Goal: Task Accomplishment & Management: Manage account settings

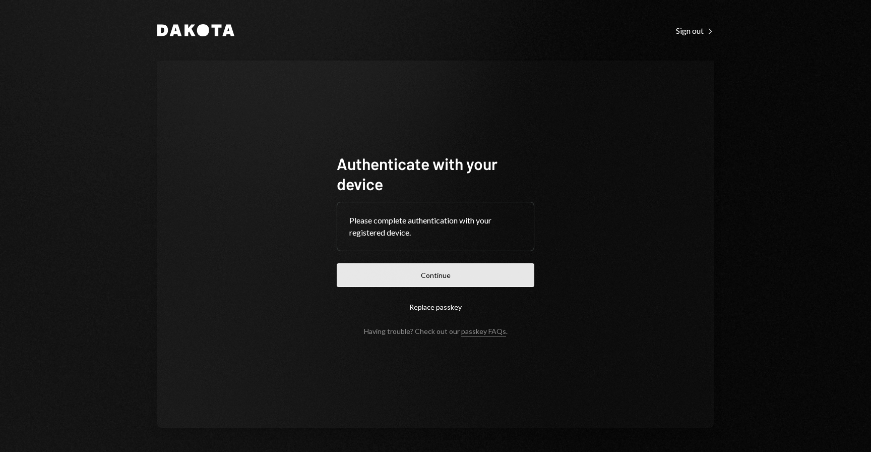
click at [456, 282] on button "Continue" at bounding box center [436, 275] width 198 height 24
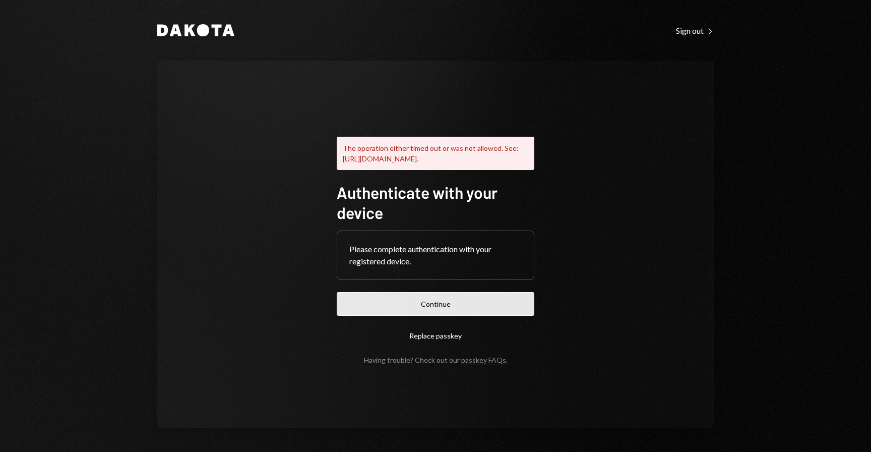
click at [430, 312] on button "Continue" at bounding box center [436, 304] width 198 height 24
click at [585, 80] on div "The operation either timed out or was not allowed. See: https://www.w3.org/TR/w…" at bounding box center [435, 244] width 557 height 367
click at [365, 313] on button "Continue" at bounding box center [436, 304] width 198 height 24
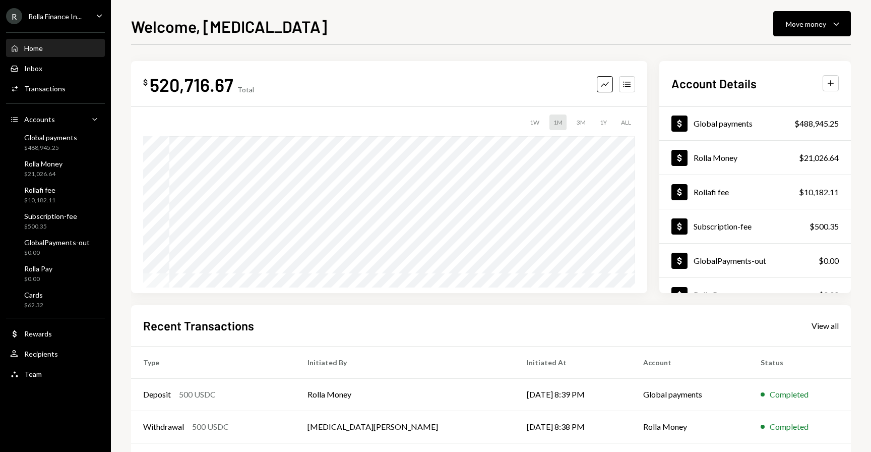
click at [99, 18] on icon "Caret Down" at bounding box center [99, 15] width 11 height 11
click at [339, 29] on div "Welcome, Tobi Move money Caret Down" at bounding box center [491, 25] width 720 height 22
click at [48, 141] on div "Global payments" at bounding box center [50, 137] width 53 height 9
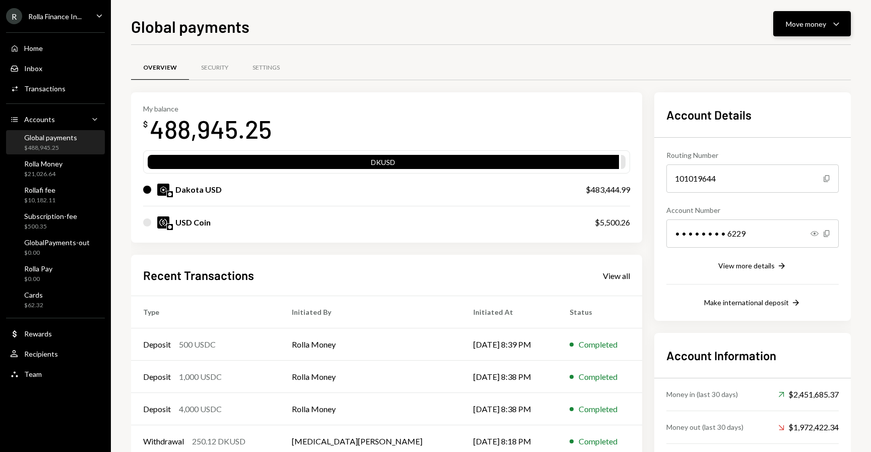
click at [796, 18] on div "Move money Caret Down" at bounding box center [812, 24] width 52 height 12
click at [774, 54] on div "Send" at bounding box center [805, 54] width 74 height 11
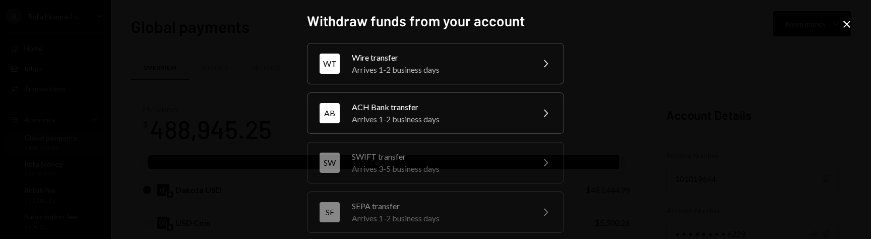
click at [840, 7] on div "Withdraw funds from your account WT Wire transfer Arrives 1-2 business days Che…" at bounding box center [435, 119] width 871 height 239
click at [848, 28] on icon "Close" at bounding box center [847, 24] width 12 height 12
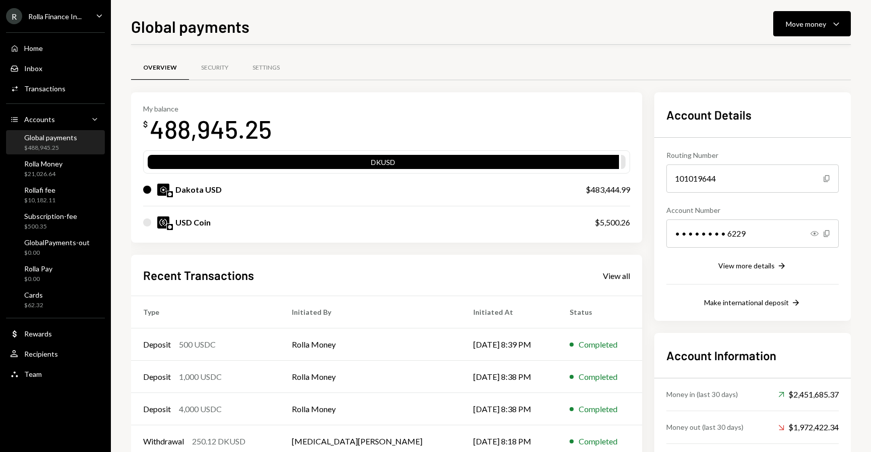
scroll to position [58, 0]
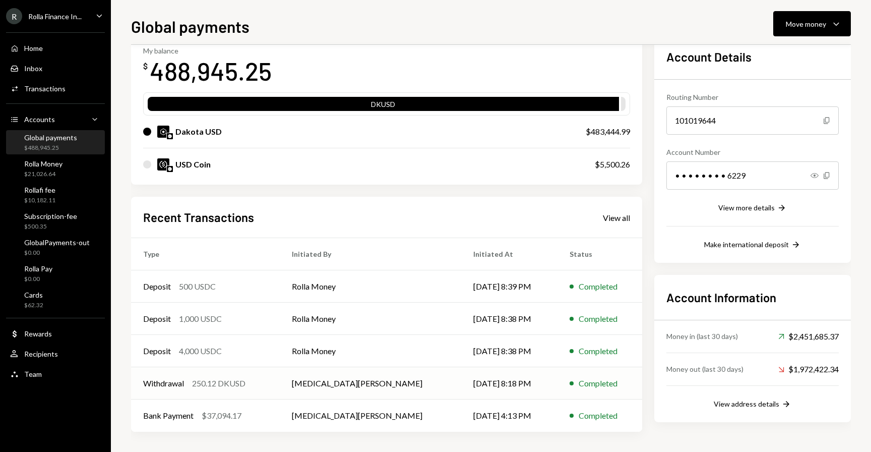
click at [230, 381] on div "250.12 DKUSD" at bounding box center [218, 383] width 53 height 12
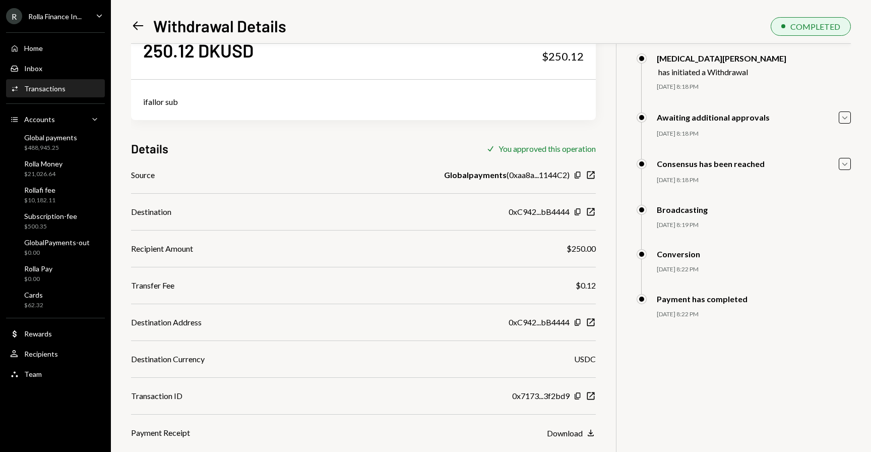
scroll to position [44, 0]
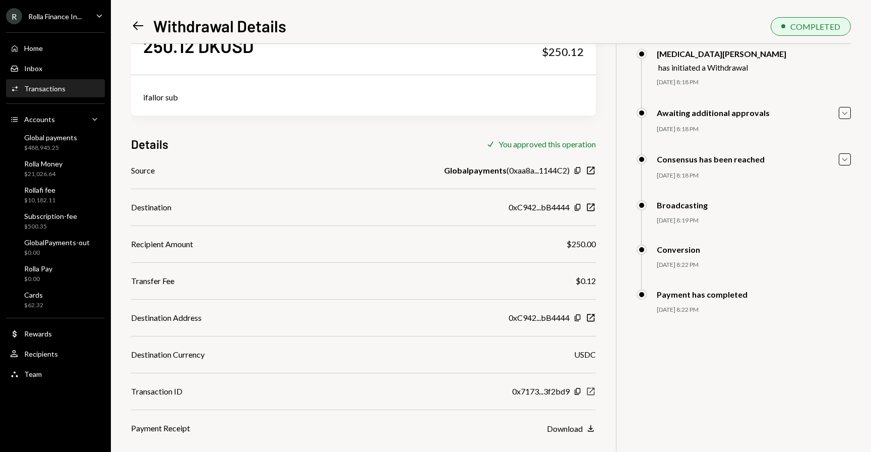
click at [592, 391] on icon "button" at bounding box center [592, 392] width 8 height 8
click at [45, 146] on div "$488,945.25" at bounding box center [50, 148] width 53 height 9
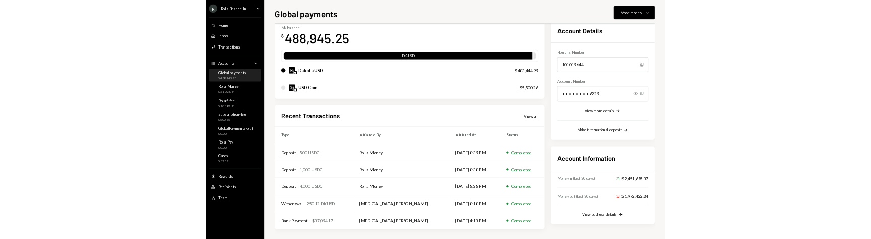
scroll to position [58, 0]
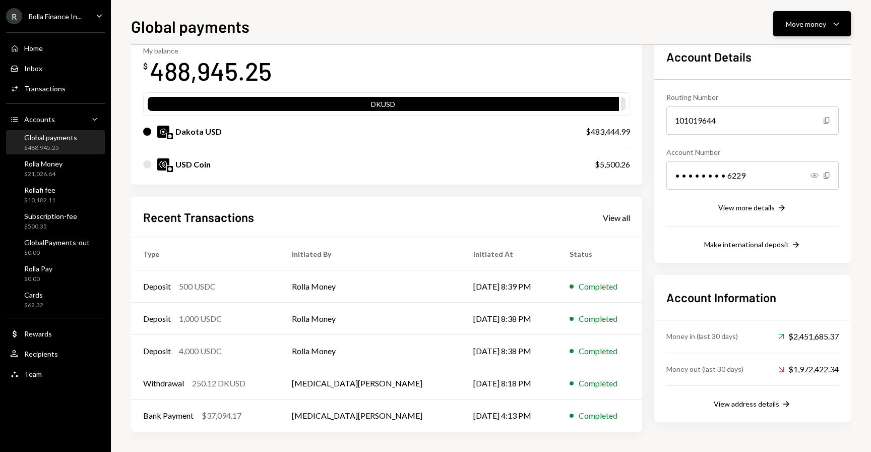
click at [824, 28] on div "Move money" at bounding box center [806, 24] width 40 height 11
click at [783, 82] on div "Transfer" at bounding box center [805, 77] width 74 height 11
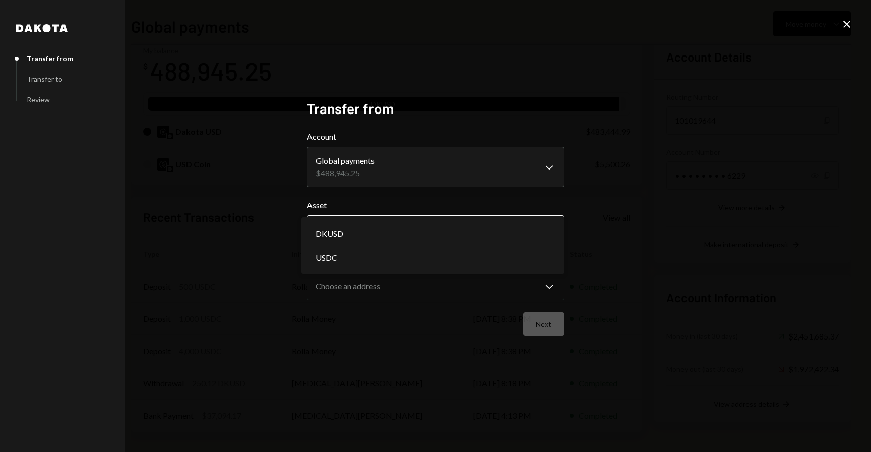
click at [472, 242] on body "R Rolla Finance In... Caret Down Home Home Inbox Inbox Activities Transactions …" at bounding box center [435, 226] width 871 height 452
select select "*****"
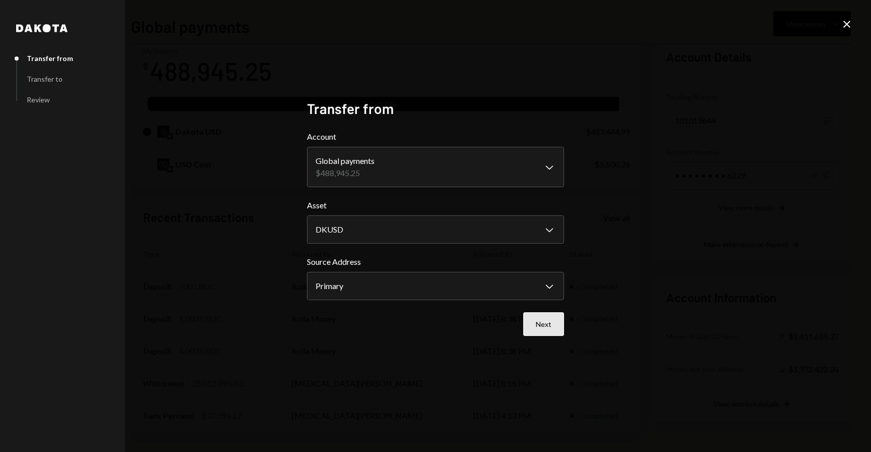
click at [552, 328] on button "Next" at bounding box center [543, 324] width 41 height 24
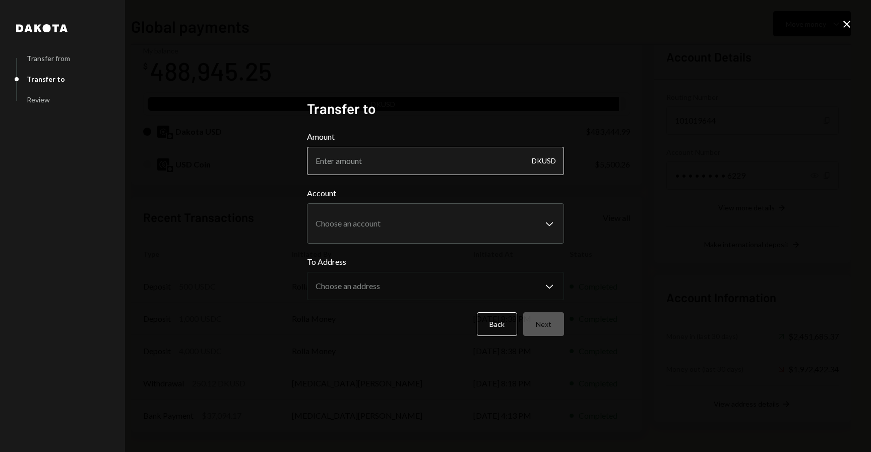
click at [471, 163] on input "Amount" at bounding box center [435, 161] width 257 height 28
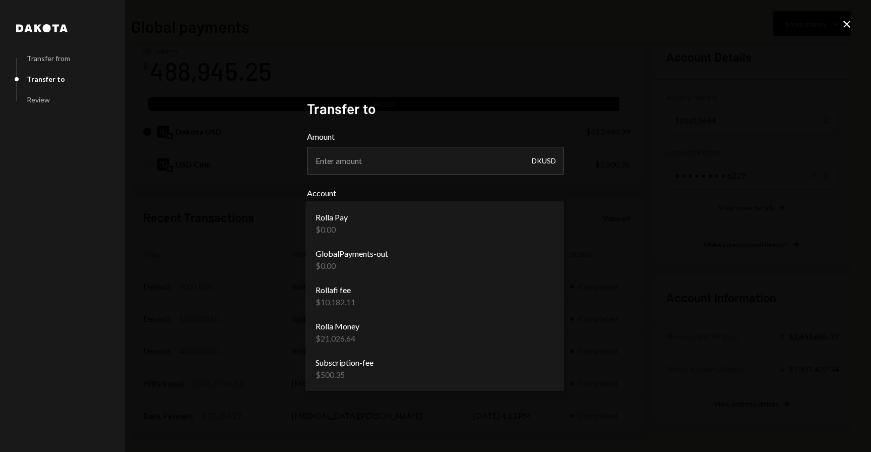
click at [440, 227] on body "R Rolla Finance In... Caret Down Home Home Inbox Inbox Activities Transactions …" at bounding box center [435, 226] width 871 height 452
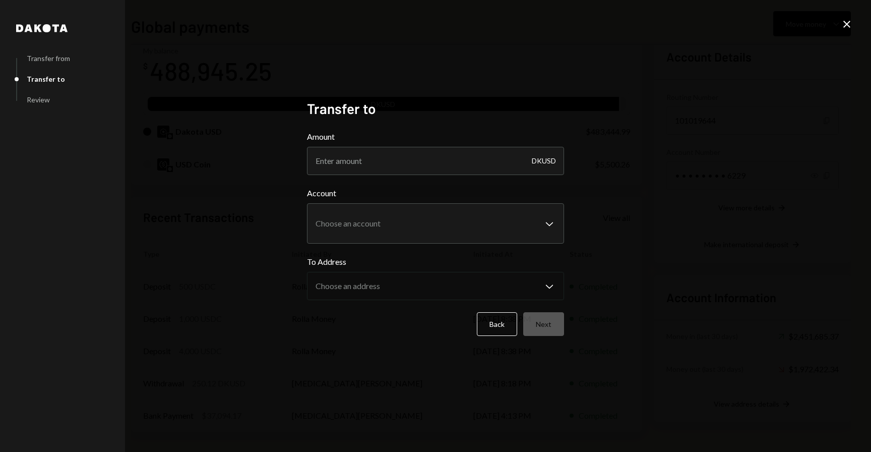
click at [652, 268] on div "**********" at bounding box center [435, 226] width 871 height 452
click at [849, 24] on icon "Close" at bounding box center [847, 24] width 12 height 12
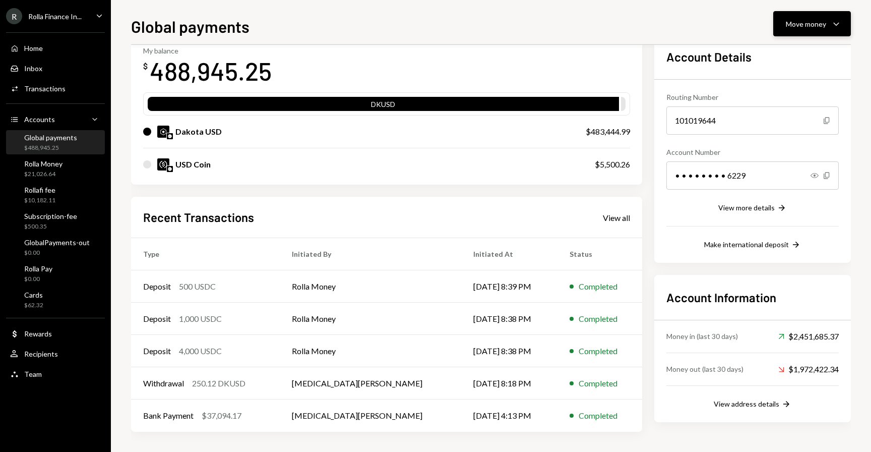
click at [785, 30] on button "Move money Caret Down" at bounding box center [813, 23] width 78 height 25
click at [772, 76] on div "Transfer" at bounding box center [805, 77] width 74 height 11
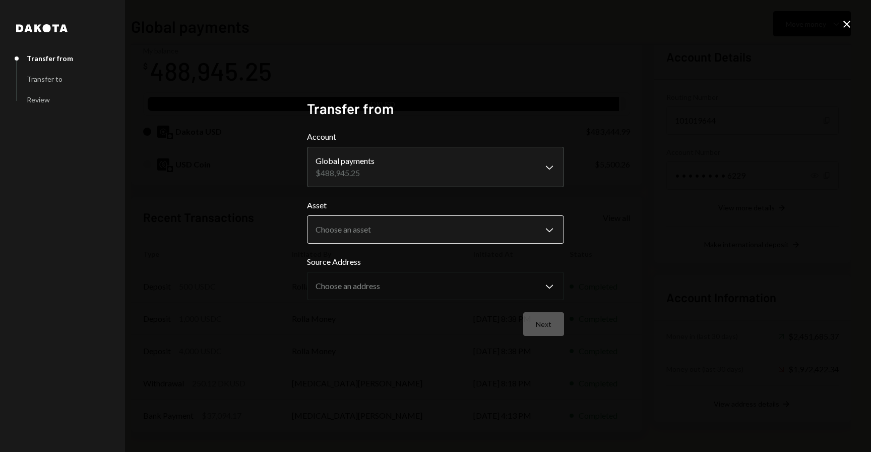
click at [439, 225] on body "R Rolla Finance In... Caret Down Home Home Inbox Inbox Activities Transactions …" at bounding box center [435, 226] width 871 height 452
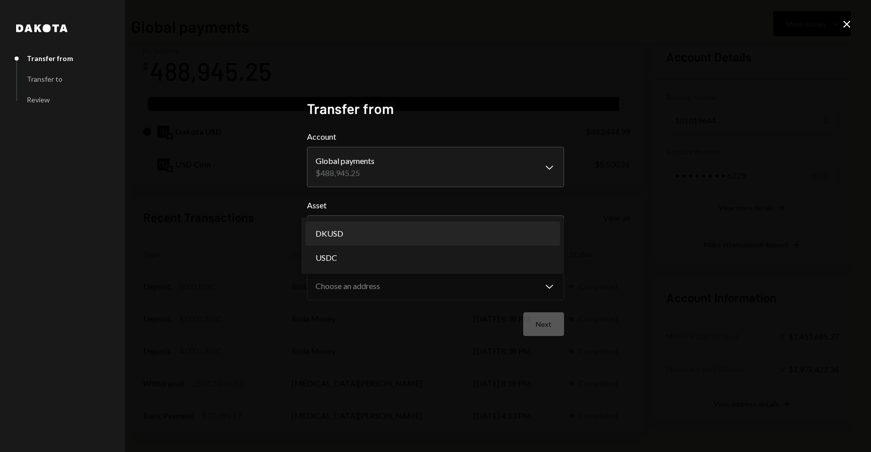
select select "*****"
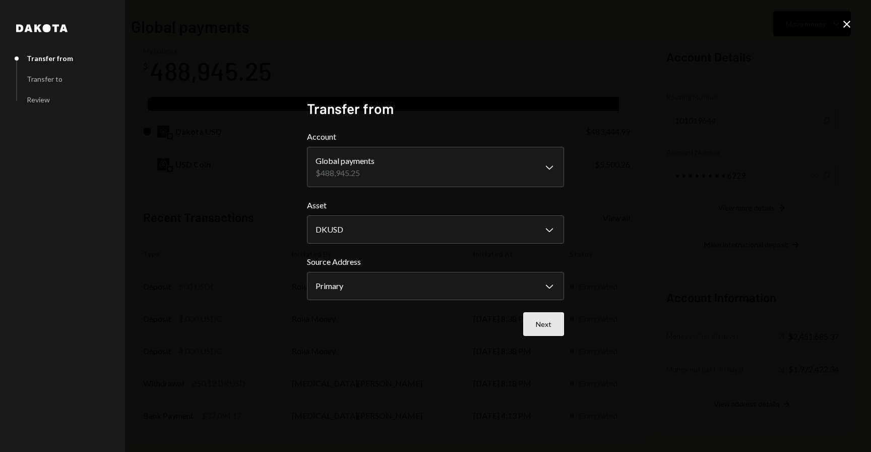
click at [550, 327] on button "Next" at bounding box center [543, 324] width 41 height 24
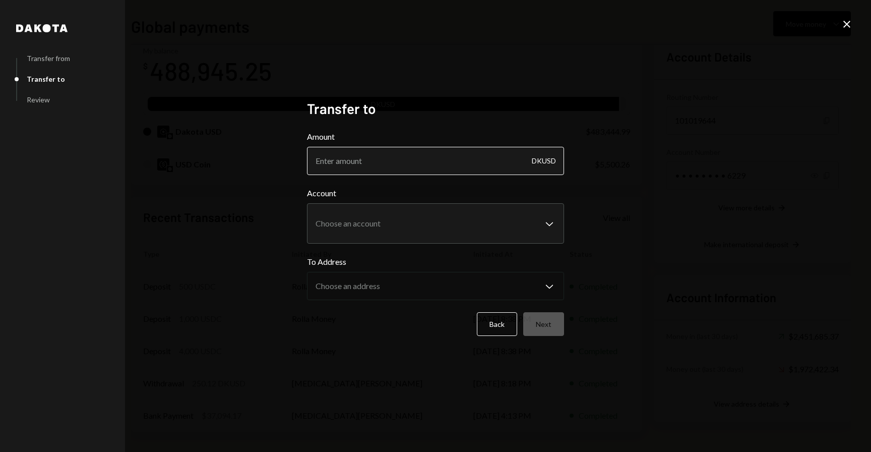
click at [422, 159] on input "Amount" at bounding box center [435, 161] width 257 height 28
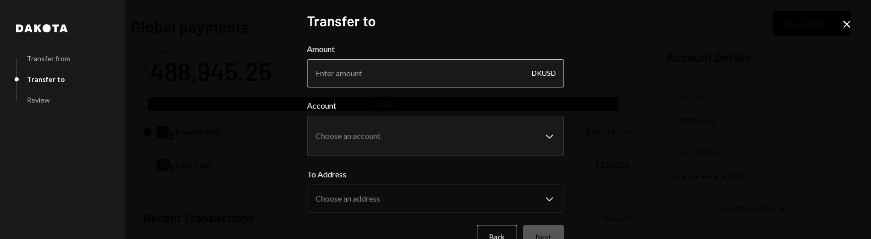
click at [348, 74] on input "Amount" at bounding box center [435, 73] width 257 height 28
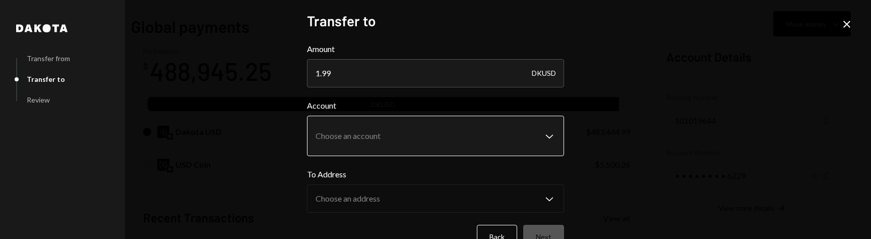
type input "1.99"
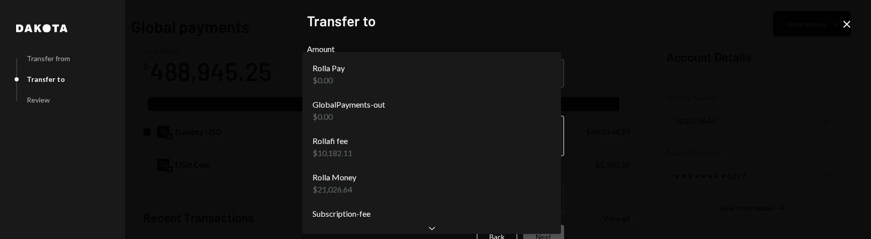
click at [369, 122] on body "R Rolla Finance In... Caret Down Home Home Inbox Inbox Activities Transactions …" at bounding box center [435, 119] width 871 height 239
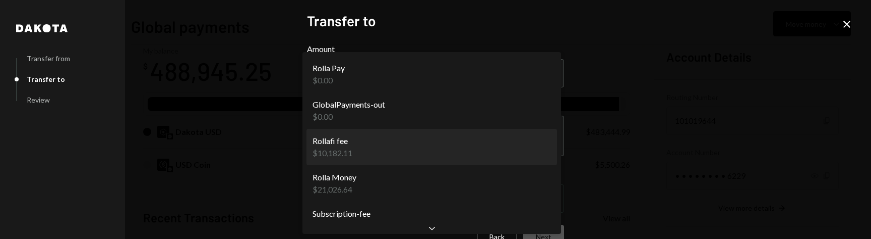
select select "**********"
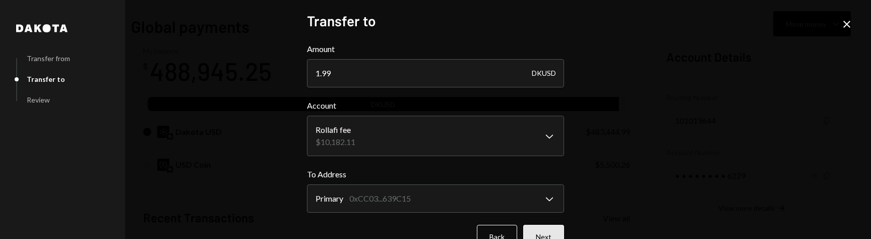
click at [551, 232] on button "Next" at bounding box center [543, 236] width 41 height 24
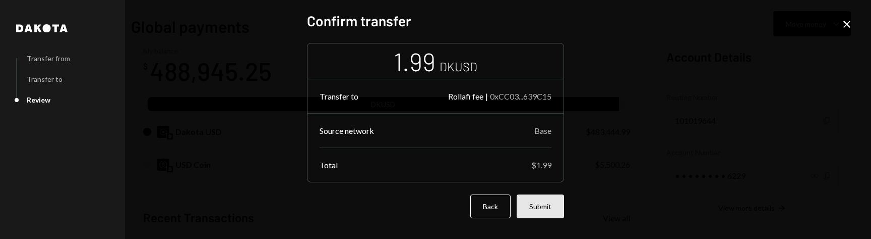
click at [537, 215] on button "Submit" at bounding box center [540, 206] width 47 height 24
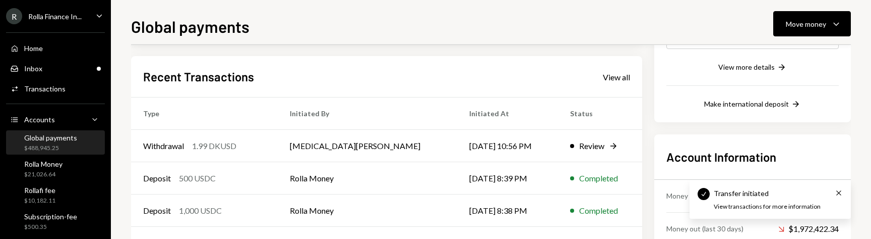
scroll to position [214, 0]
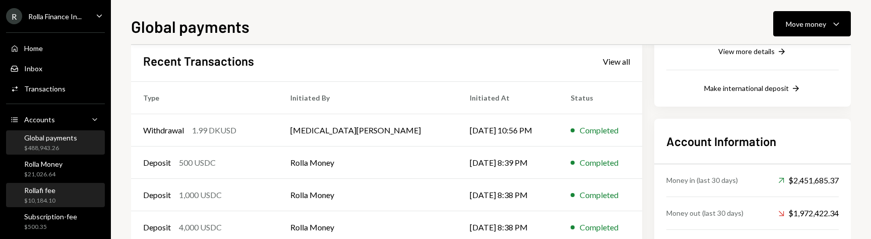
click at [43, 191] on div "Rollafi fee" at bounding box center [39, 190] width 31 height 9
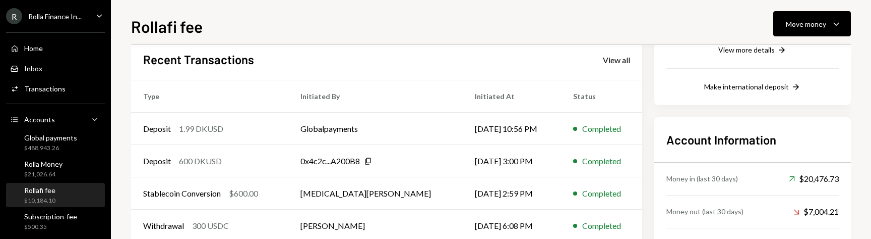
scroll to position [214, 0]
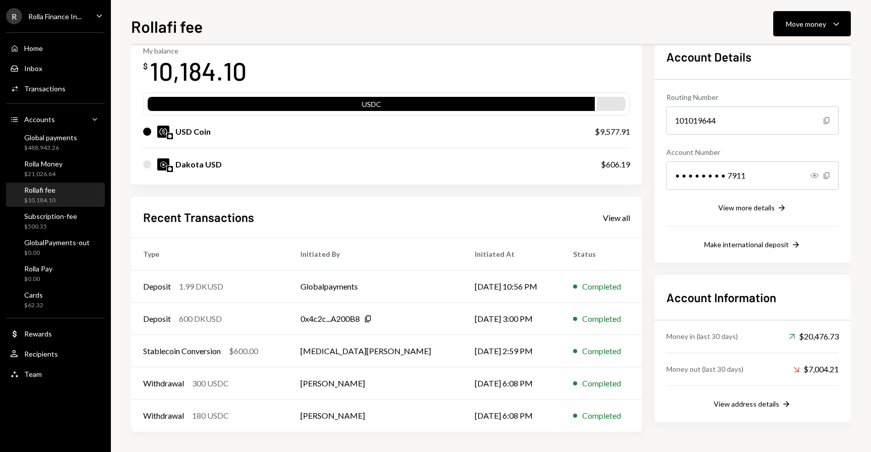
scroll to position [58, 0]
click at [104, 17] on icon "Caret Down" at bounding box center [99, 15] width 11 height 11
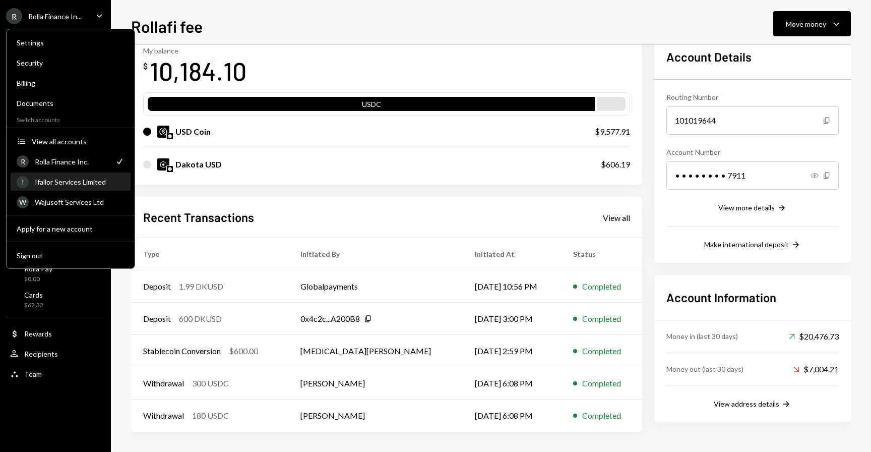
click at [63, 186] on div "I Ifallor Services Limited" at bounding box center [71, 181] width 108 height 17
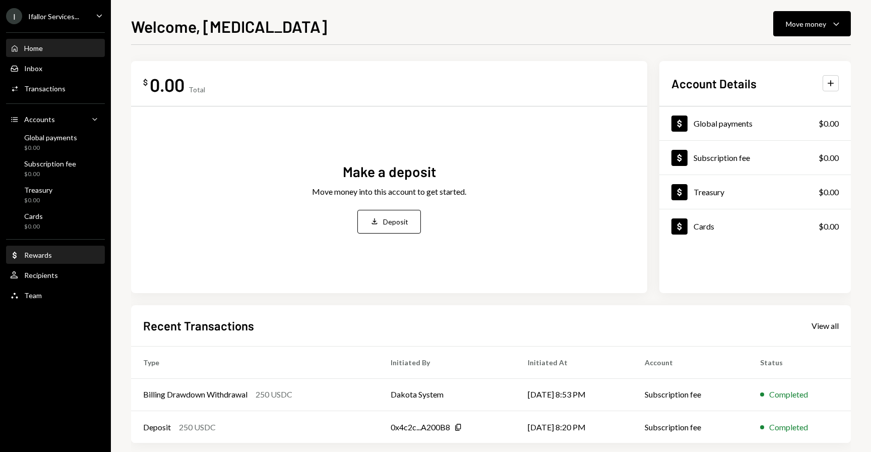
click at [37, 238] on div "Rewards" at bounding box center [38, 255] width 28 height 9
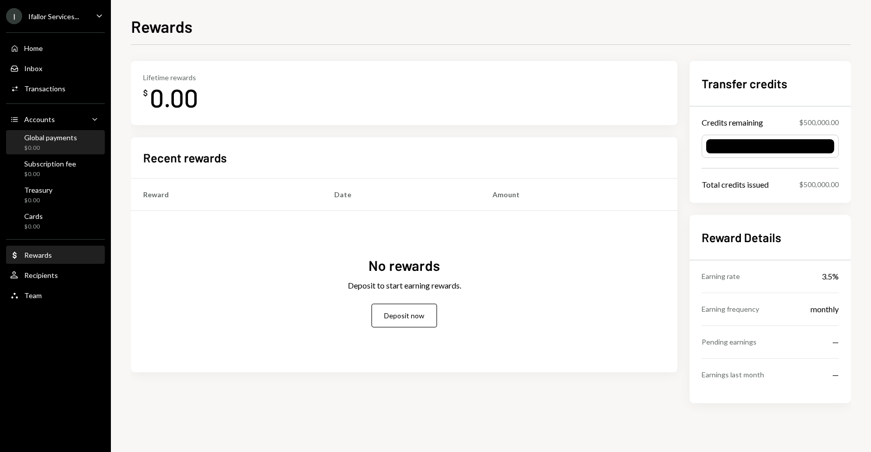
click at [74, 136] on div "Global payments" at bounding box center [50, 137] width 53 height 9
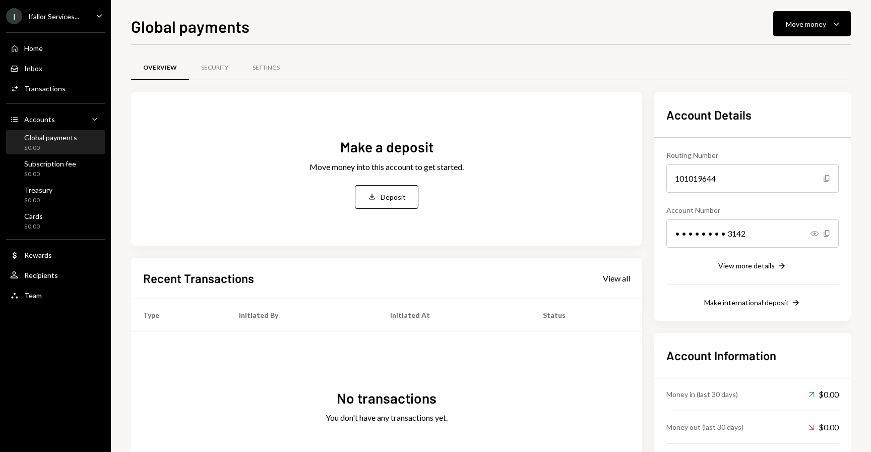
click at [99, 17] on icon "Main" at bounding box center [99, 15] width 5 height 3
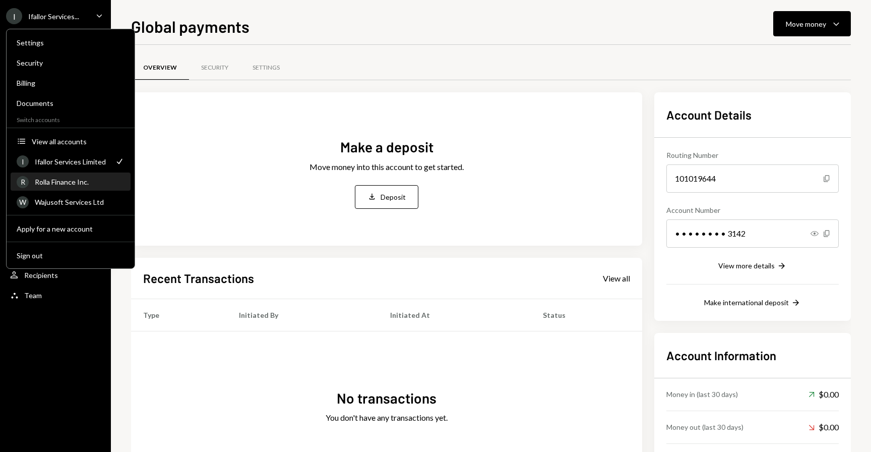
click at [92, 187] on div "R Rolla Finance Inc." at bounding box center [71, 181] width 108 height 17
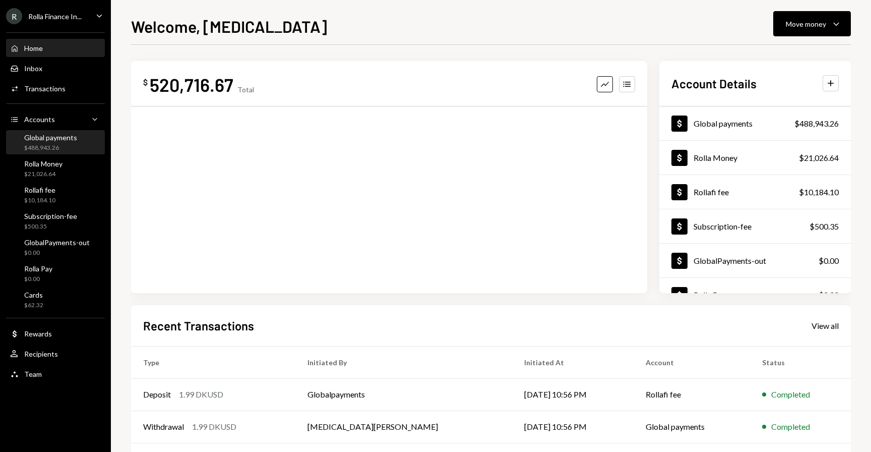
click at [73, 153] on div "Global payments $488,943.26" at bounding box center [55, 142] width 91 height 23
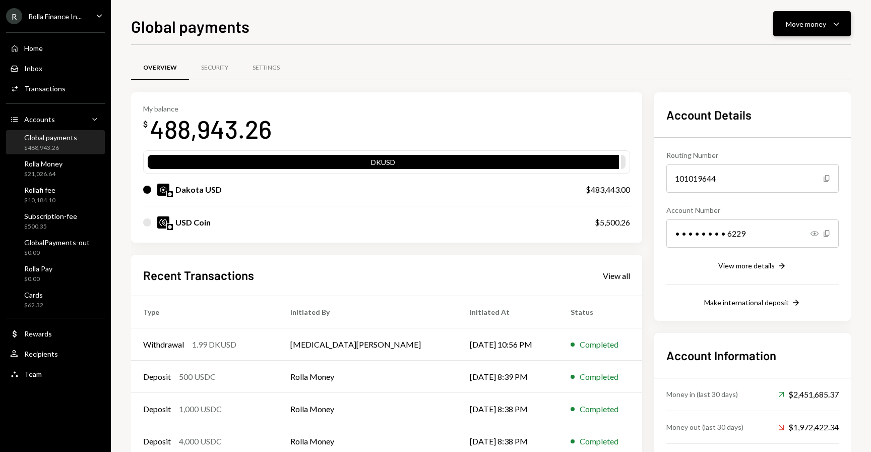
click at [820, 25] on div "Move money" at bounding box center [806, 24] width 40 height 11
click at [790, 51] on div "Send" at bounding box center [805, 54] width 74 height 11
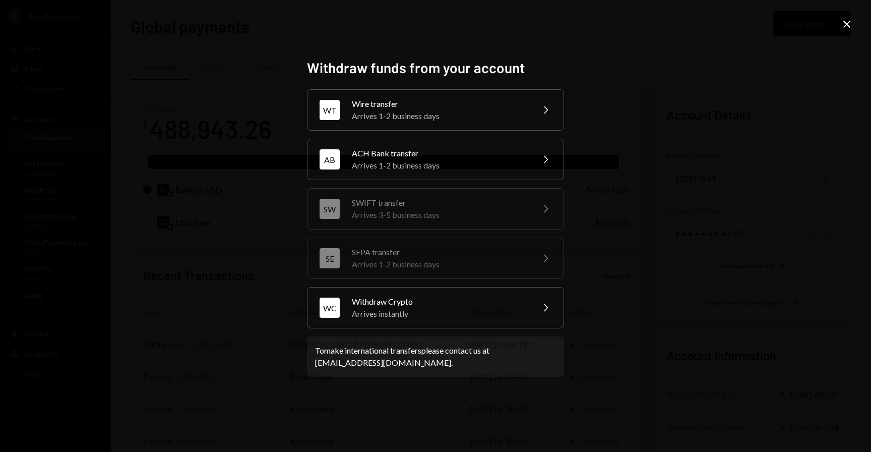
click at [854, 24] on div "Withdraw funds from your account WT Wire transfer Arrives 1-2 business days Che…" at bounding box center [435, 226] width 871 height 452
click at [839, 24] on div "Withdraw funds from your account WT Wire transfer Arrives 1-2 business days Che…" at bounding box center [435, 226] width 871 height 452
click at [842, 20] on icon "Close" at bounding box center [847, 24] width 12 height 12
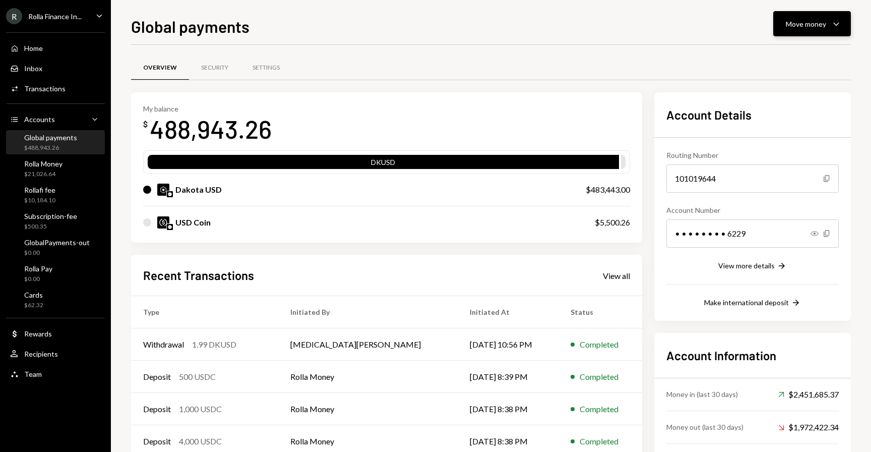
click at [783, 34] on button "Move money Caret Down" at bounding box center [813, 23] width 78 height 25
click at [786, 45] on div "Withdraw Send" at bounding box center [796, 54] width 101 height 23
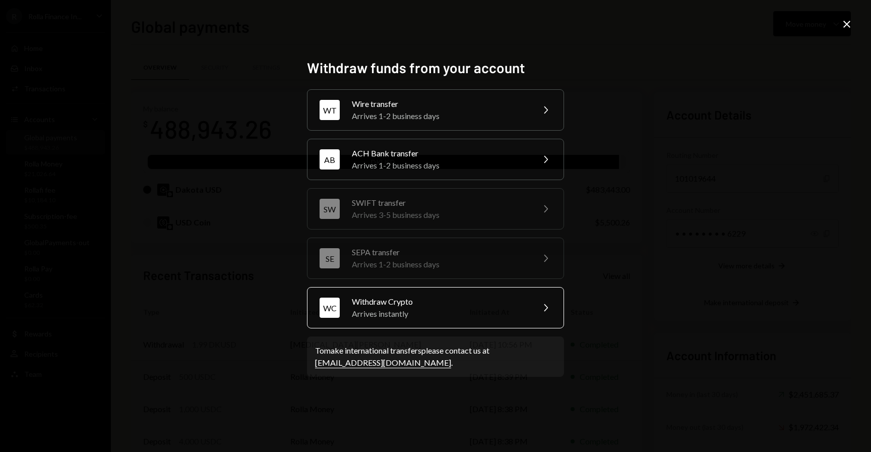
click at [405, 238] on div "Arrives instantly" at bounding box center [440, 314] width 176 height 12
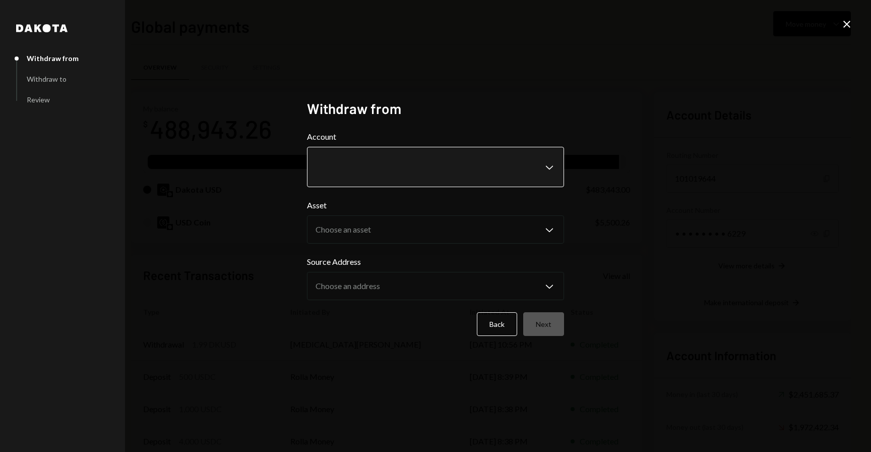
click at [547, 168] on body "R Rolla Finance In... Caret Down Home Home Inbox Inbox Activities Transactions …" at bounding box center [435, 226] width 871 height 452
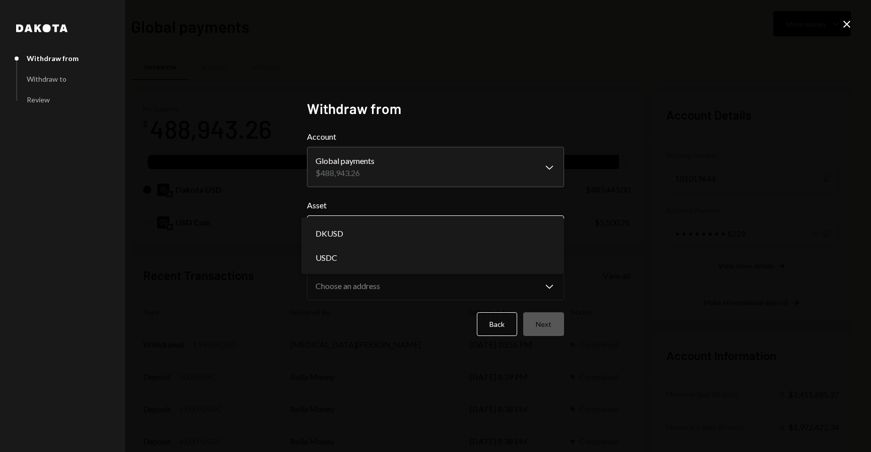
click at [512, 232] on body "R Rolla Finance In... Caret Down Home Home Inbox Inbox Activities Transactions …" at bounding box center [435, 226] width 871 height 452
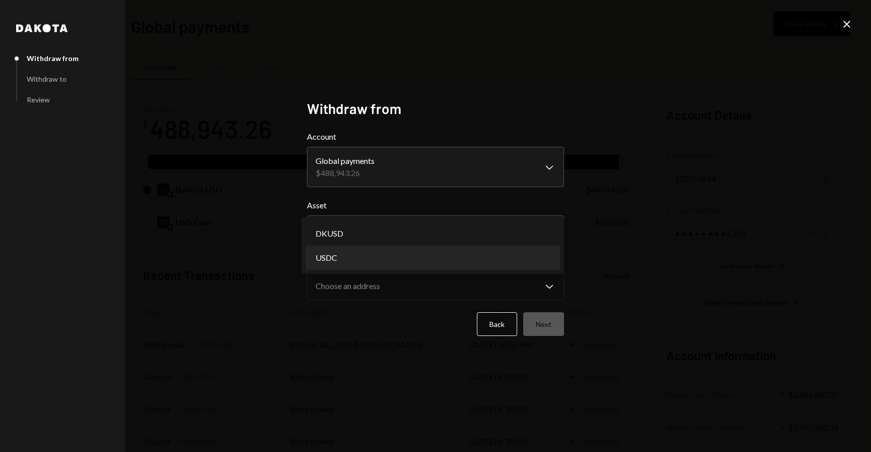
select select "****"
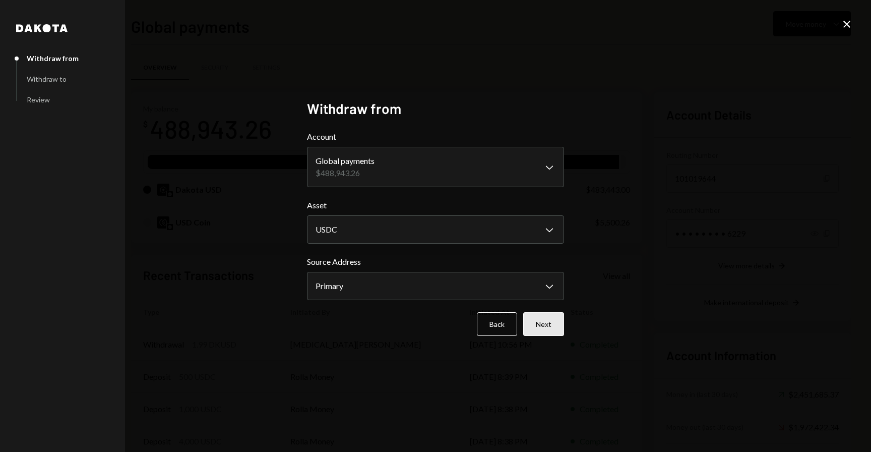
click at [548, 238] on button "Next" at bounding box center [543, 324] width 41 height 24
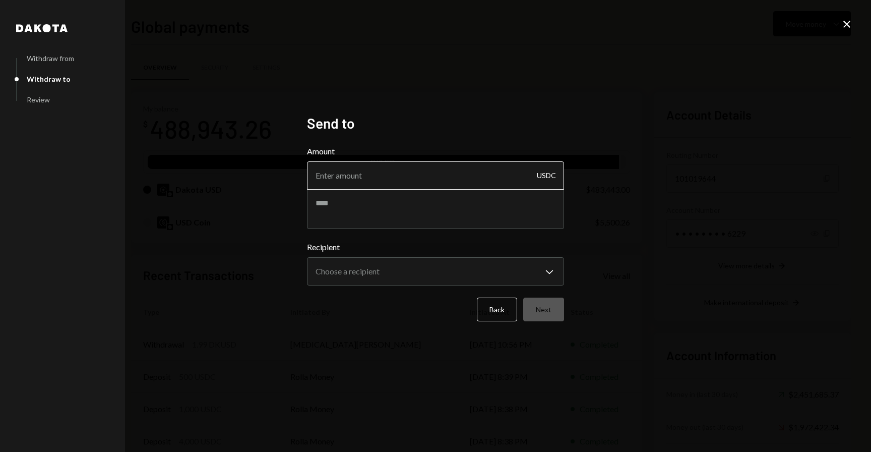
click at [487, 177] on input "Amount" at bounding box center [435, 175] width 257 height 28
type input "5500"
click at [469, 238] on body "R Rolla Finance In... Caret Down Home Home Inbox Inbox Activities Transactions …" at bounding box center [435, 226] width 871 height 452
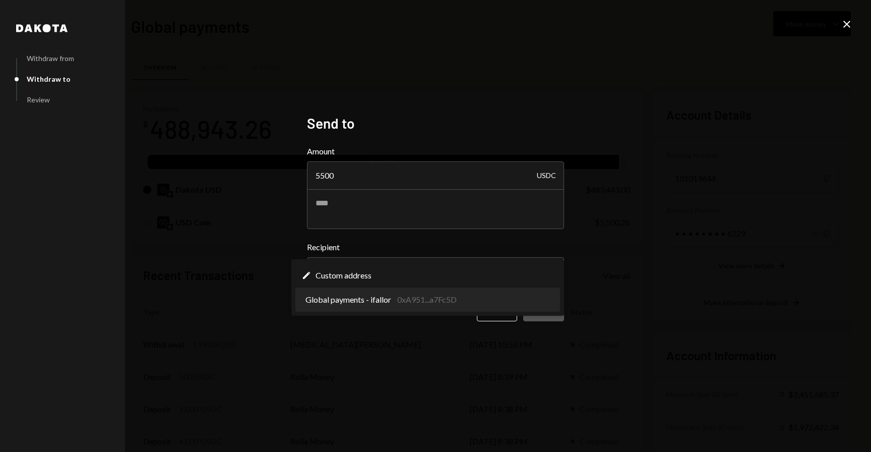
select select "**********"
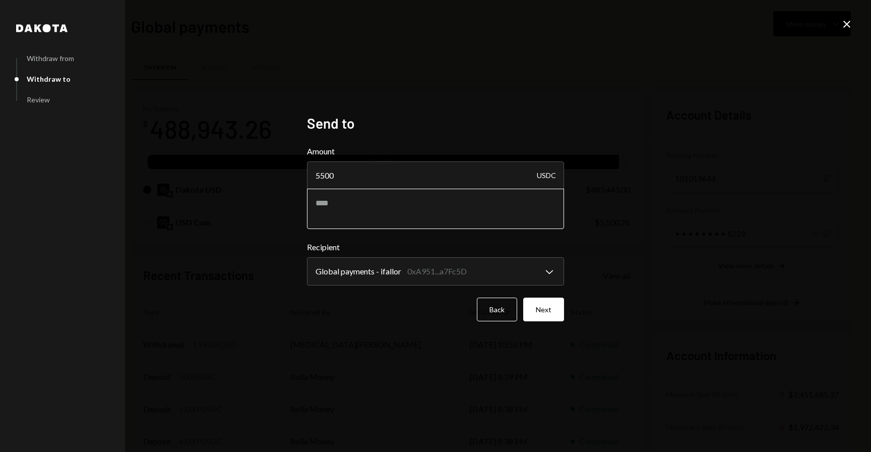
click at [428, 219] on textarea at bounding box center [435, 209] width 257 height 40
click at [547, 238] on button "Next" at bounding box center [543, 310] width 41 height 24
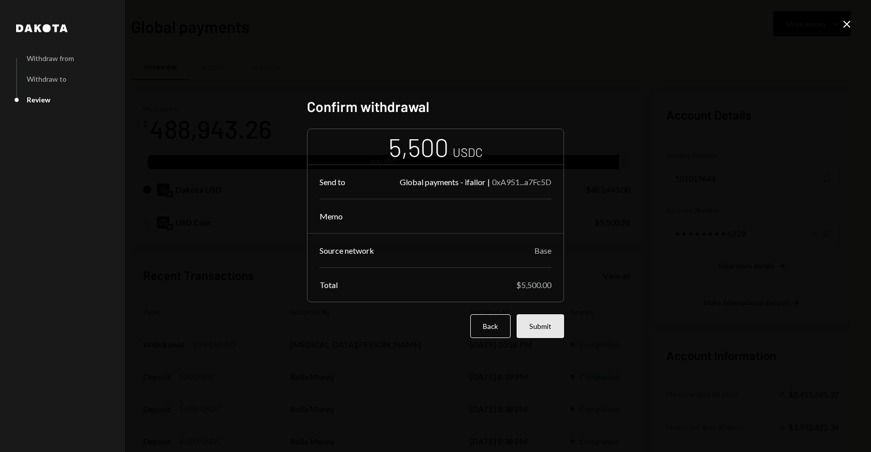
click at [544, 238] on button "Submit" at bounding box center [540, 326] width 47 height 24
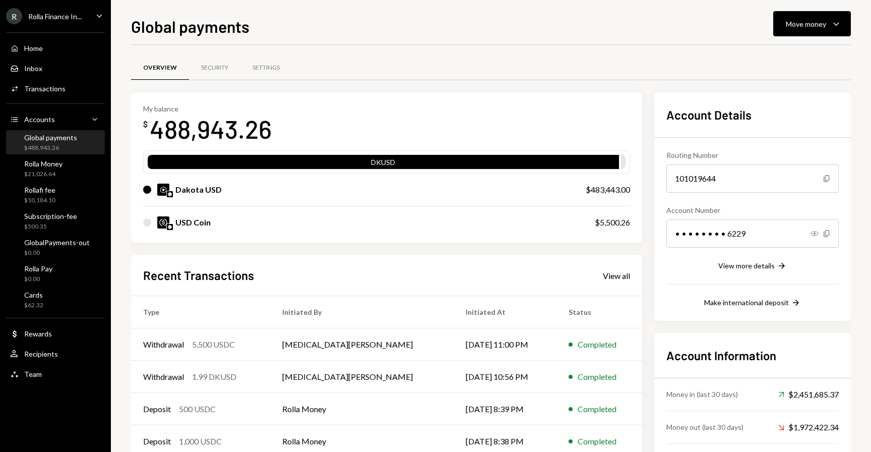
click at [100, 15] on icon "Caret Down" at bounding box center [99, 15] width 11 height 11
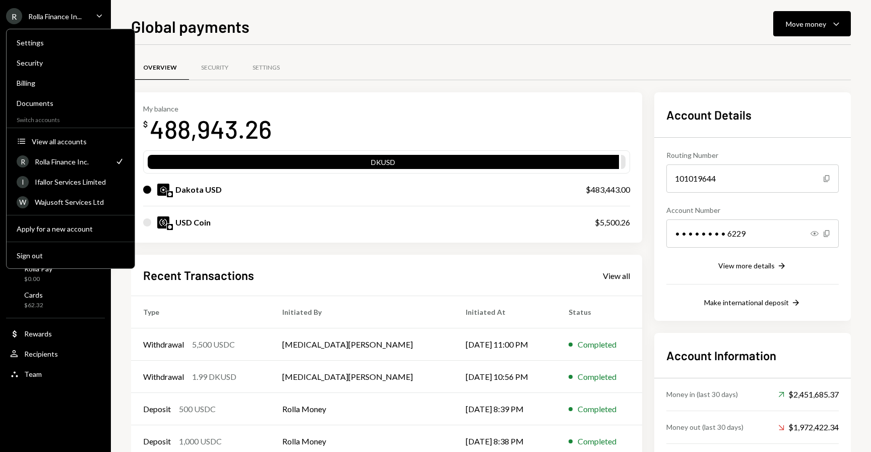
click at [100, 15] on icon "Caret Down" at bounding box center [99, 15] width 11 height 11
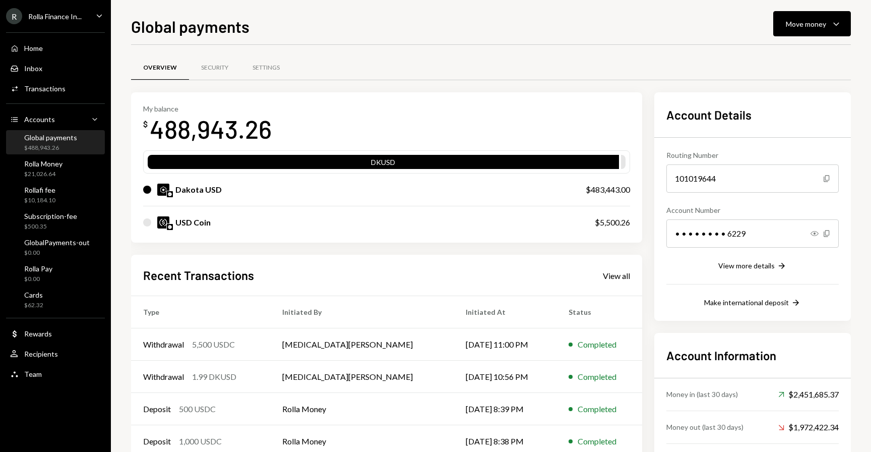
click at [100, 15] on icon "Main" at bounding box center [99, 15] width 5 height 3
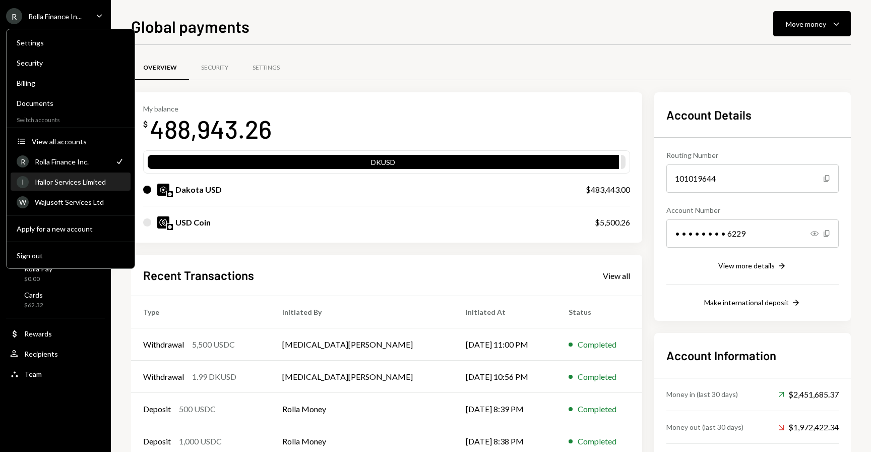
click at [79, 186] on div "Ifallor Services Limited" at bounding box center [80, 182] width 90 height 9
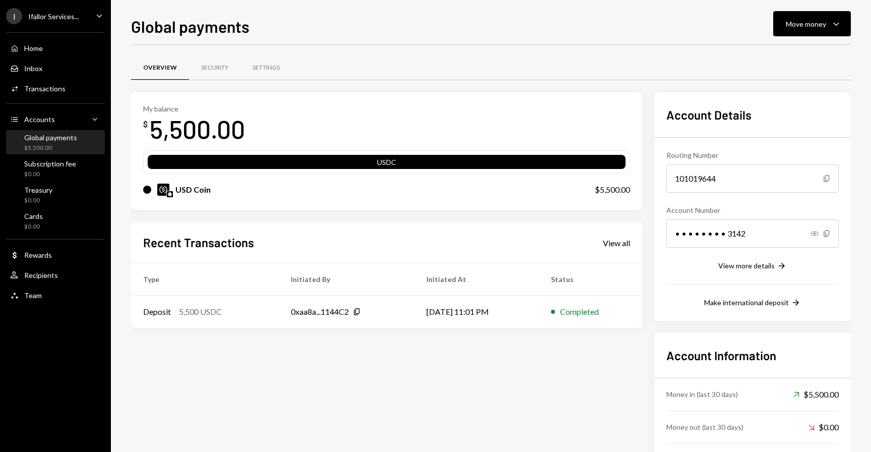
click at [80, 16] on div "I Ifallor Services... Caret Down" at bounding box center [55, 16] width 111 height 16
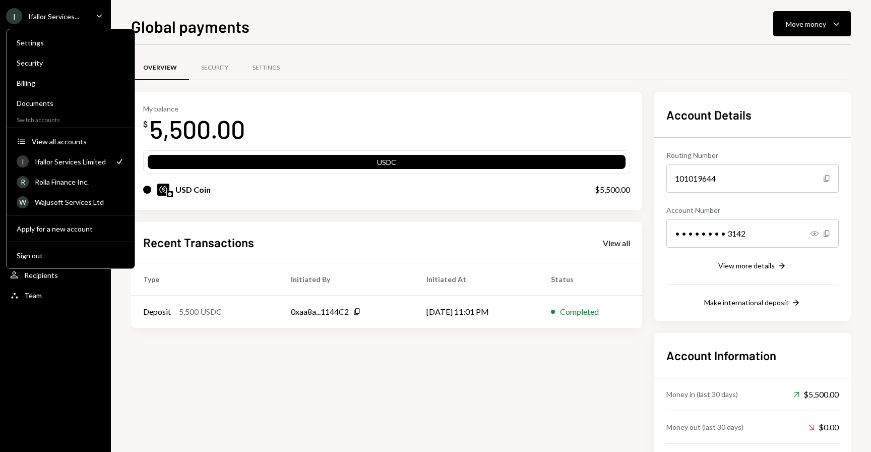
click at [84, 15] on div "I Ifallor Services... Caret Down" at bounding box center [55, 16] width 111 height 16
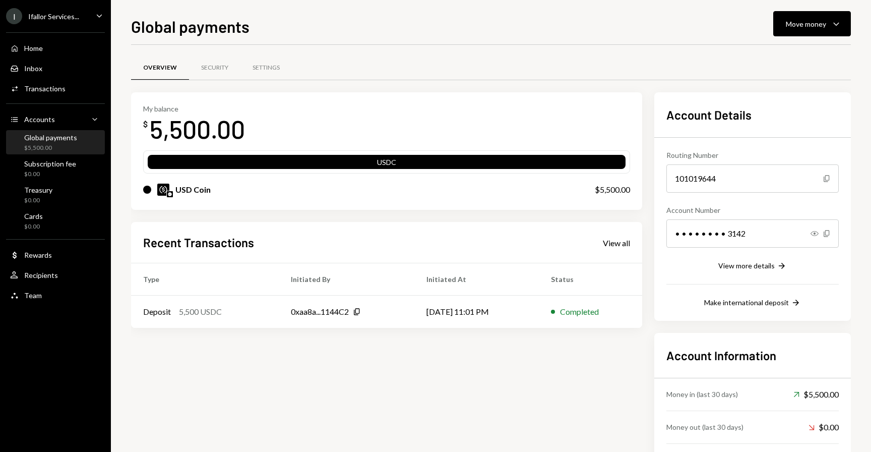
click at [93, 14] on div "I Ifallor Services... Caret Down" at bounding box center [55, 16] width 111 height 16
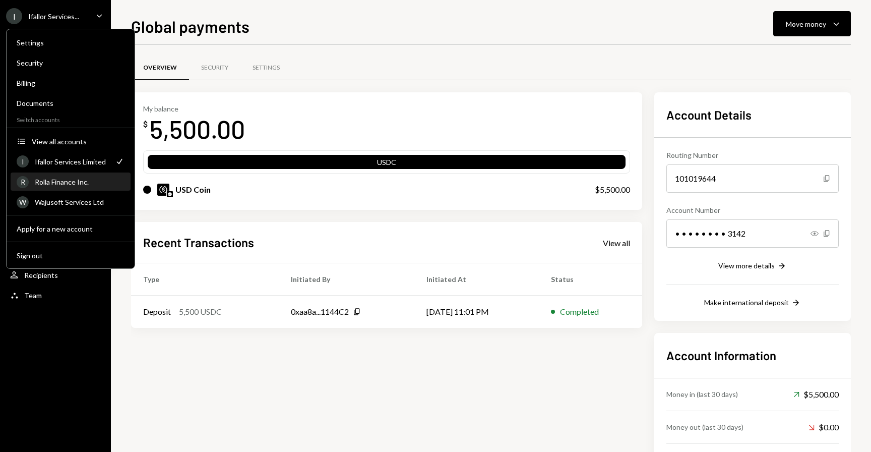
click at [82, 178] on div "Rolla Finance Inc." at bounding box center [80, 182] width 90 height 9
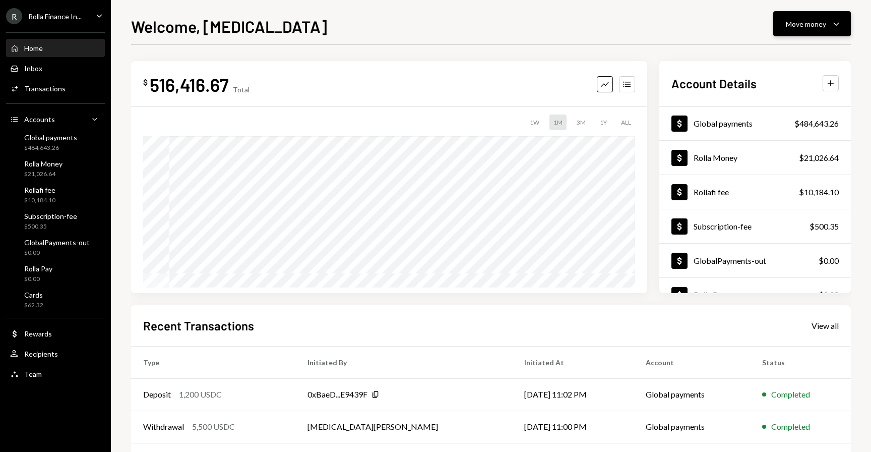
click at [789, 31] on button "Move money Caret Down" at bounding box center [813, 23] width 78 height 25
click at [775, 56] on div "Send" at bounding box center [805, 54] width 74 height 11
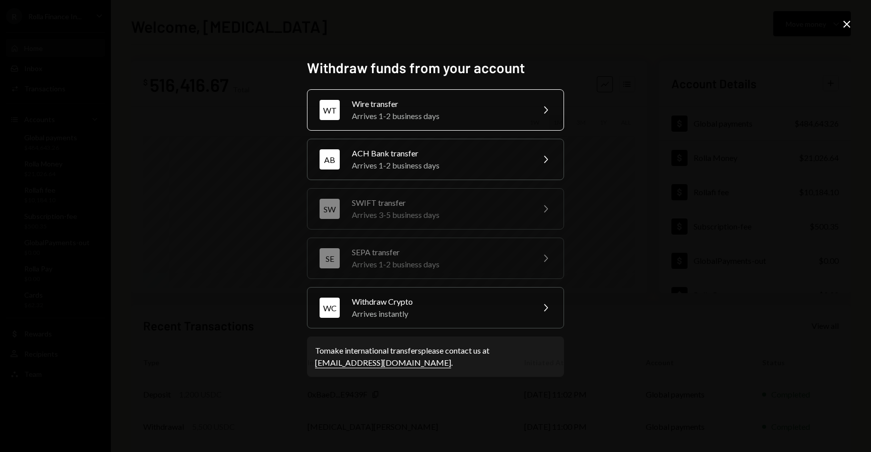
click at [470, 104] on div "Wire transfer" at bounding box center [440, 104] width 176 height 12
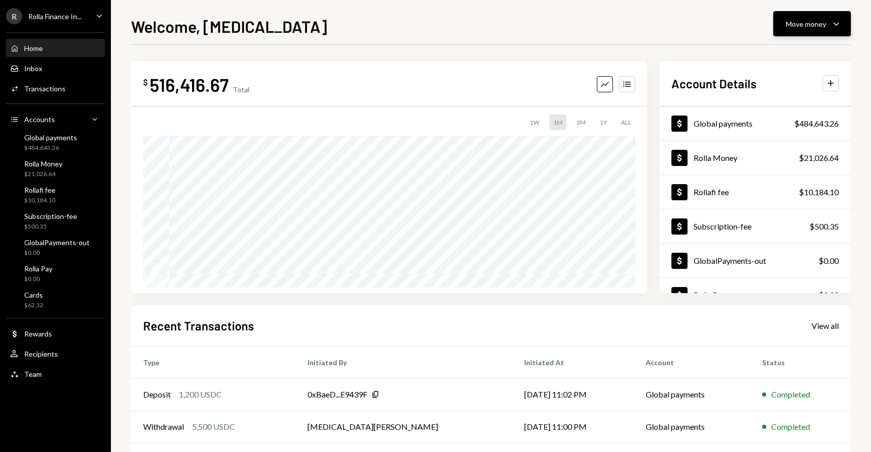
click at [814, 16] on button "Move money Caret Down" at bounding box center [813, 23] width 78 height 25
click at [786, 49] on div "Send" at bounding box center [805, 54] width 74 height 11
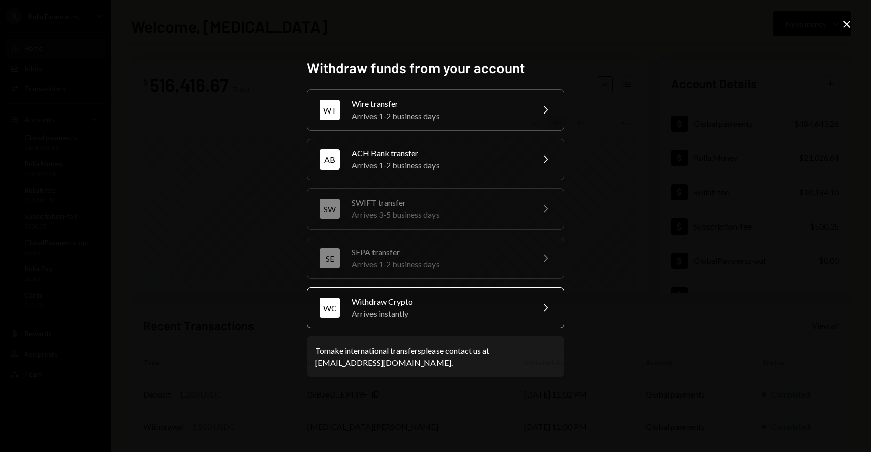
click at [436, 297] on div "Withdraw Crypto" at bounding box center [440, 302] width 176 height 12
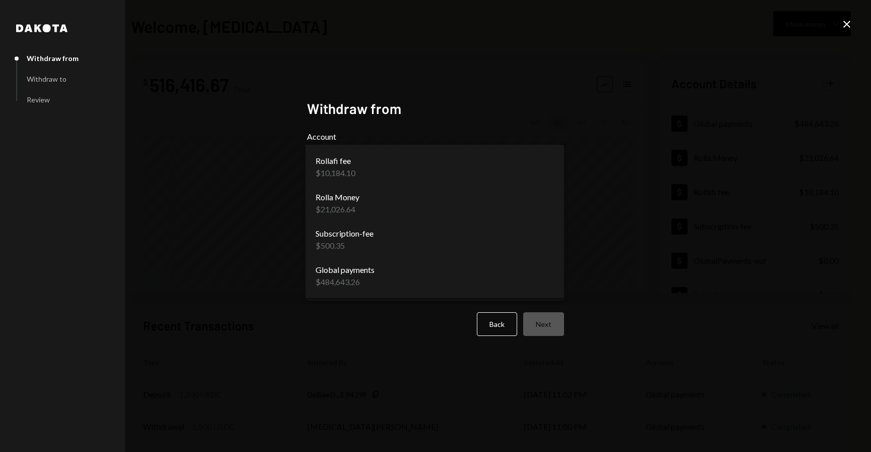
click at [551, 167] on body "R Rolla Finance In... Caret Down Home Home Inbox Inbox Activities Transactions …" at bounding box center [435, 226] width 871 height 452
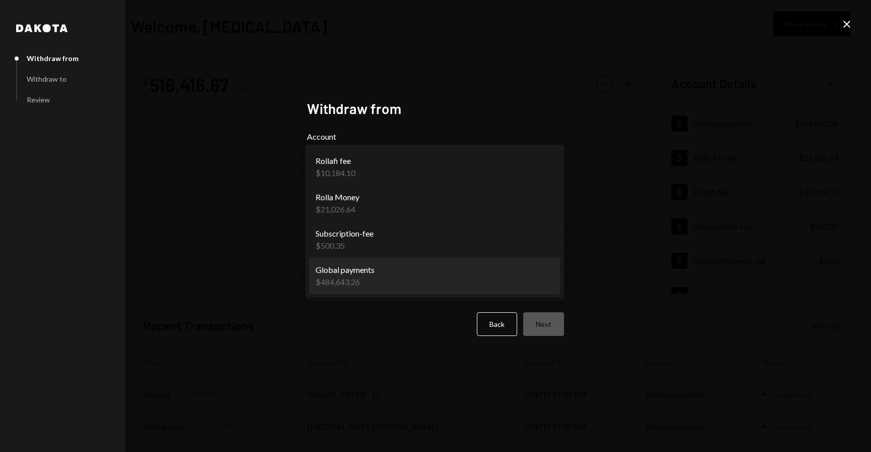
select select "**********"
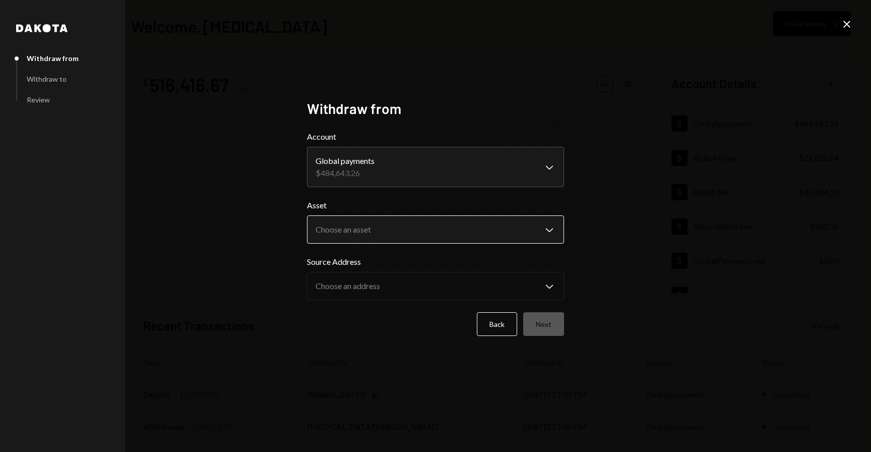
click at [544, 227] on body "R Rolla Finance In... Caret Down Home Home Inbox Inbox Activities Transactions …" at bounding box center [435, 226] width 871 height 452
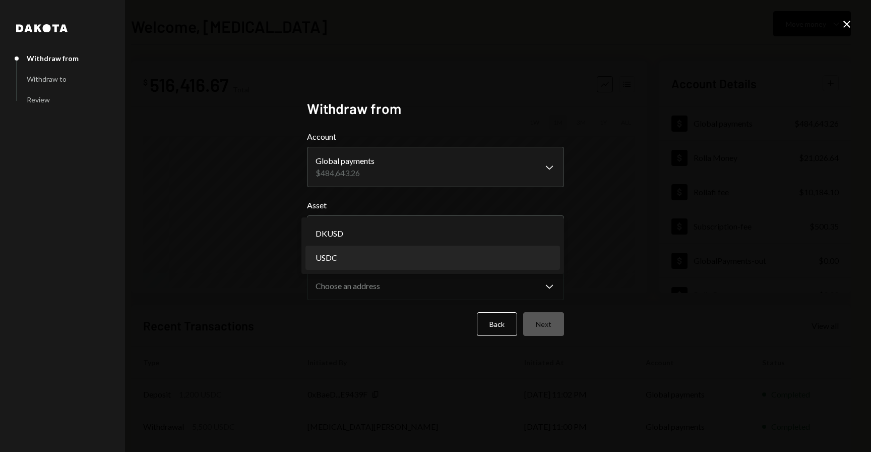
select select "****"
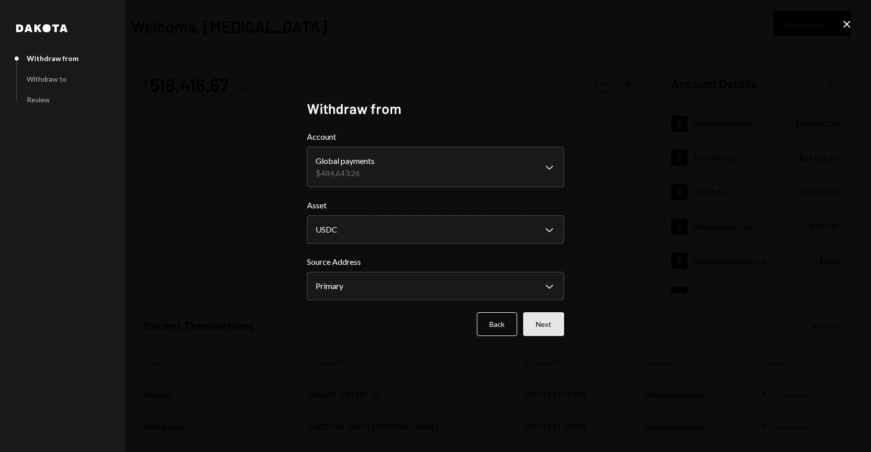
click at [541, 321] on button "Next" at bounding box center [543, 324] width 41 height 24
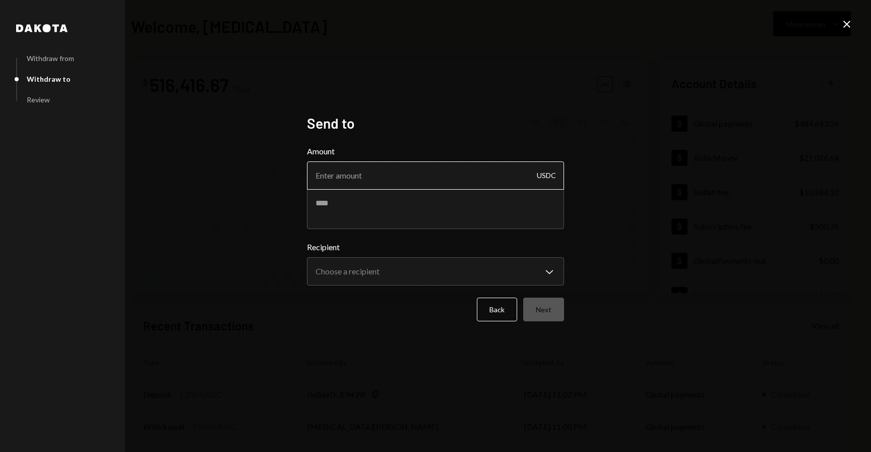
click at [481, 183] on input "Amount" at bounding box center [435, 175] width 257 height 28
type input "1200"
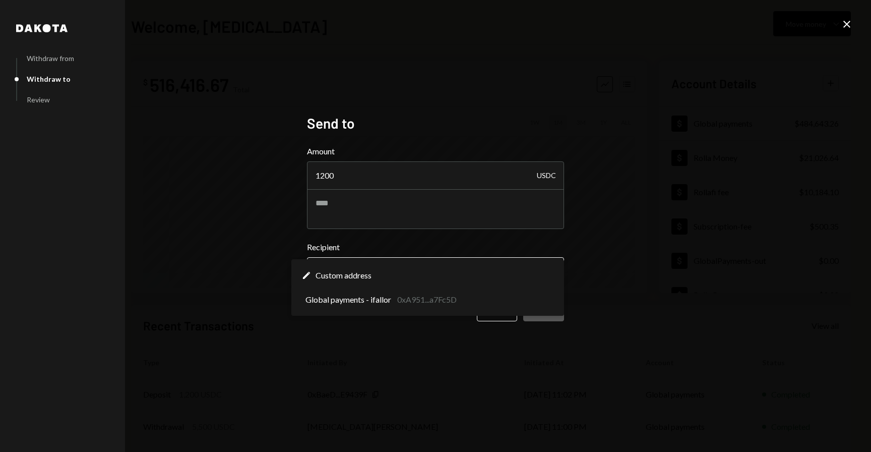
click at [447, 271] on body "R Rolla Finance In... Caret Down Home Home Inbox Inbox Activities Transactions …" at bounding box center [435, 226] width 871 height 452
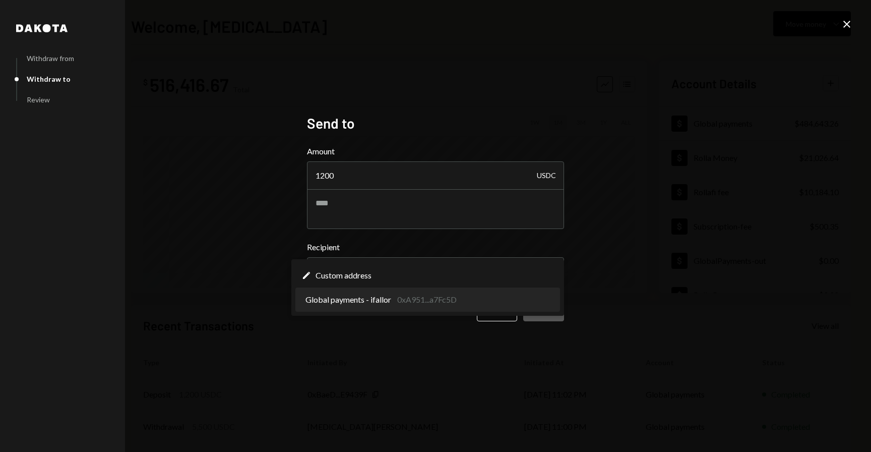
select select "**********"
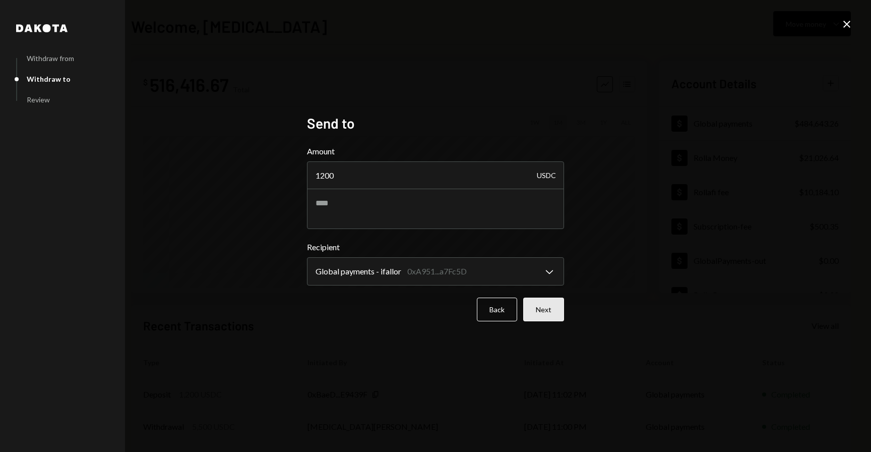
click at [546, 311] on button "Next" at bounding box center [543, 310] width 41 height 24
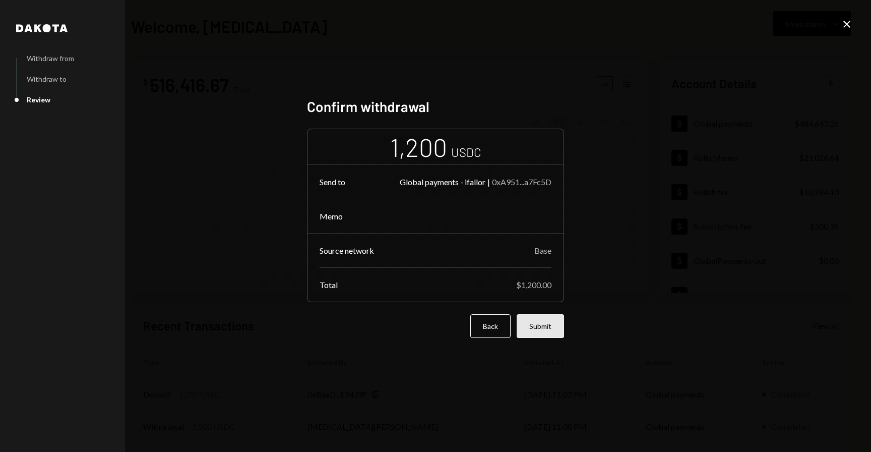
click at [540, 324] on button "Submit" at bounding box center [540, 326] width 47 height 24
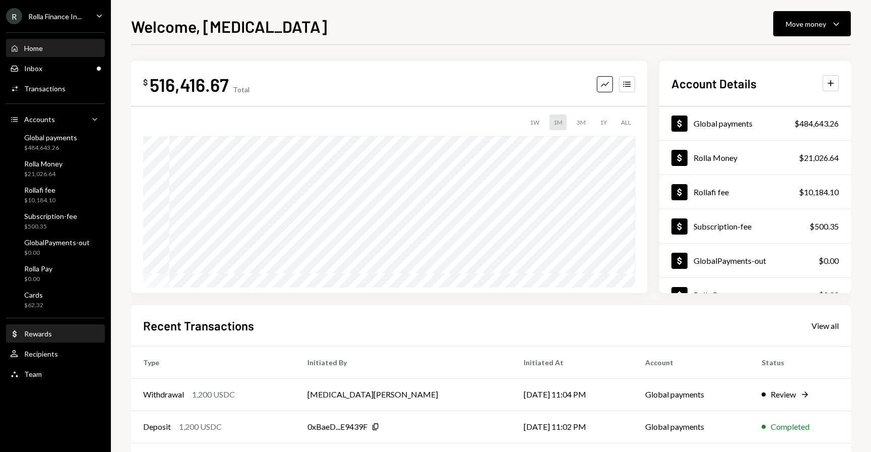
click at [59, 328] on div "Dollar Rewards" at bounding box center [55, 333] width 91 height 17
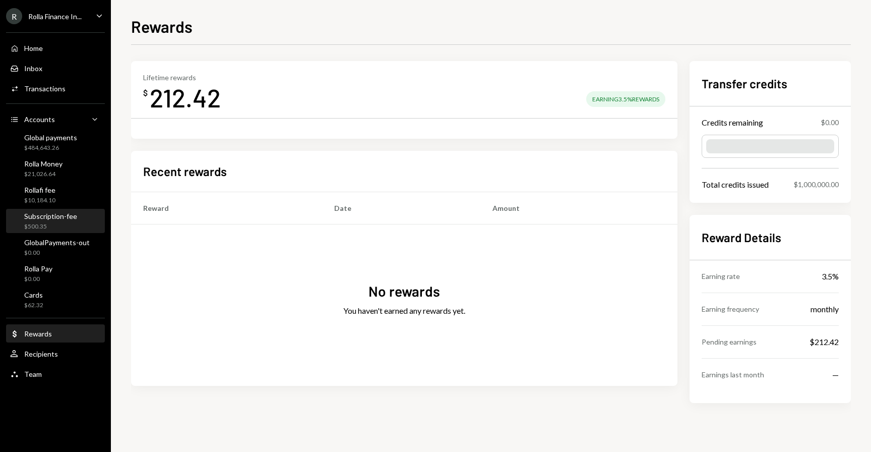
click at [45, 228] on div "$500.35" at bounding box center [50, 226] width 53 height 9
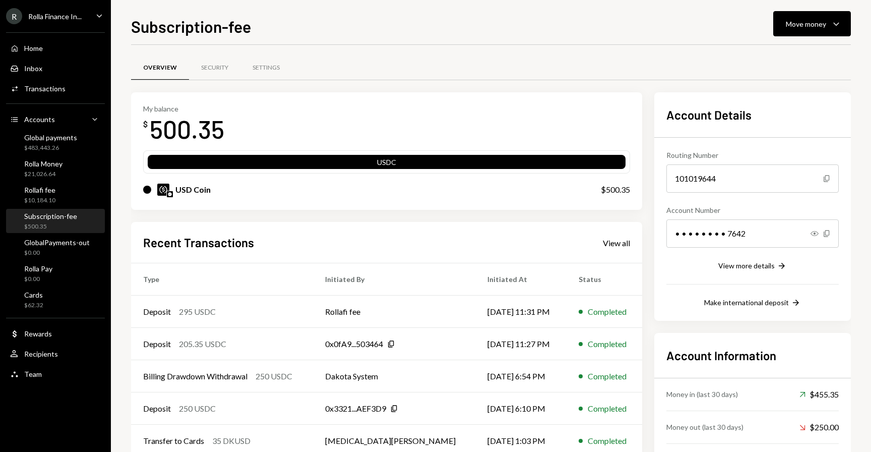
click at [93, 15] on div "R Rolla Finance In... Caret Down" at bounding box center [55, 16] width 111 height 16
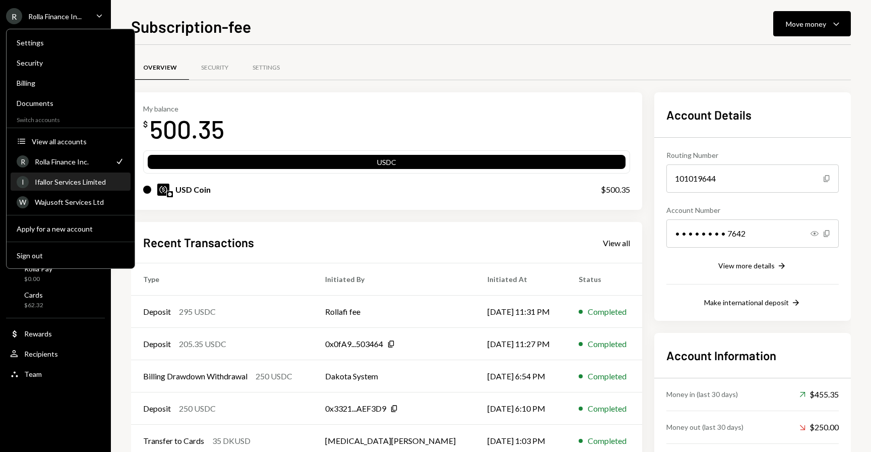
click at [82, 183] on div "Ifallor Services Limited" at bounding box center [80, 182] width 90 height 9
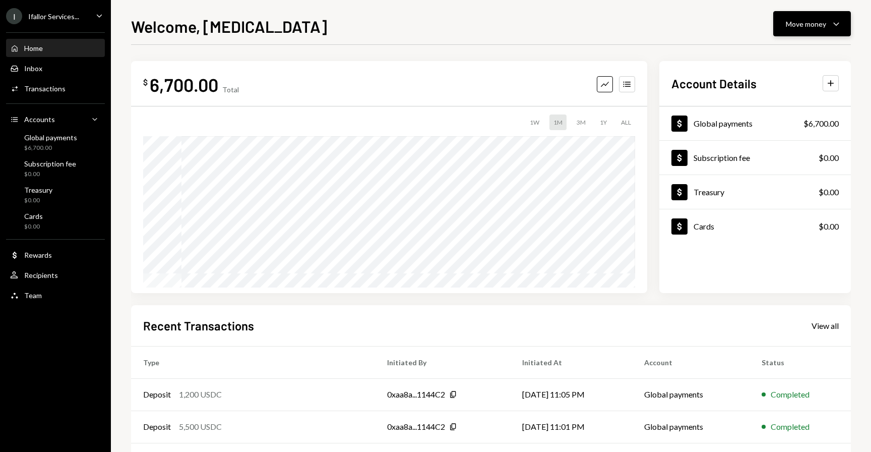
click at [823, 28] on div "Move money" at bounding box center [806, 24] width 40 height 11
click at [789, 54] on div "Send" at bounding box center [805, 54] width 74 height 11
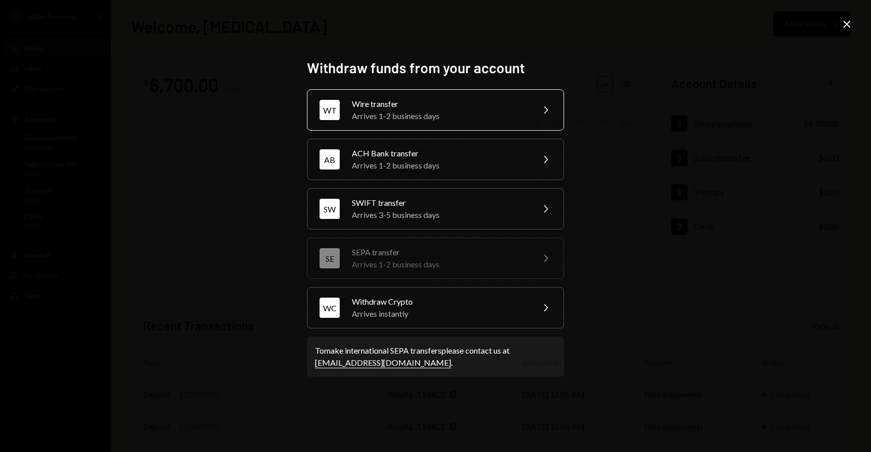
click at [396, 113] on div "Arrives 1-2 business days" at bounding box center [440, 116] width 176 height 12
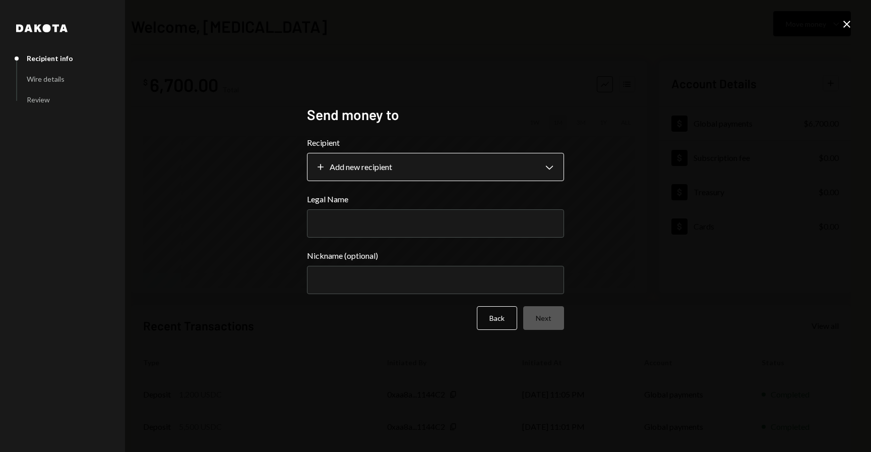
click at [378, 167] on body "**********" at bounding box center [435, 226] width 871 height 452
click at [366, 221] on input "Legal Name" at bounding box center [435, 223] width 257 height 28
paste input "**********"
type input "**********"
click at [538, 326] on button "Next" at bounding box center [543, 318] width 41 height 24
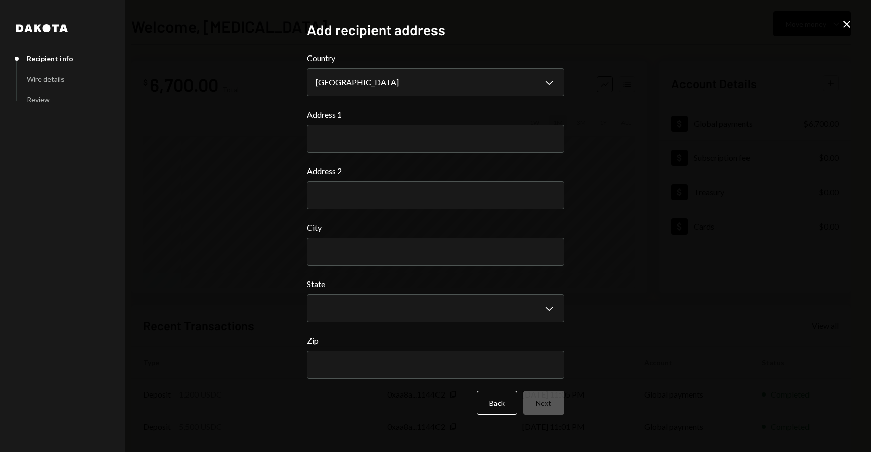
click at [399, 122] on div "Address 1" at bounding box center [435, 130] width 257 height 44
click at [392, 135] on input "Address 1" at bounding box center [435, 139] width 257 height 28
paste input "**********"
type input "**********"
paste input "**********"
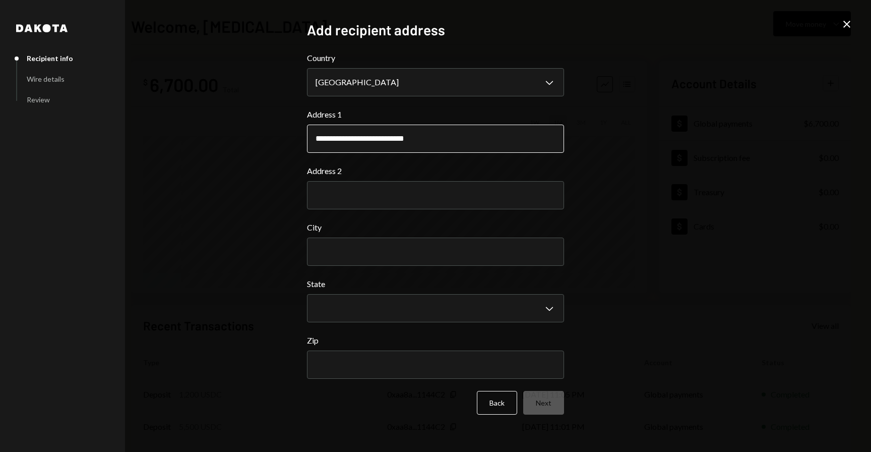
click at [366, 136] on input "**********" at bounding box center [435, 139] width 257 height 28
type input "**********"
type input "******"
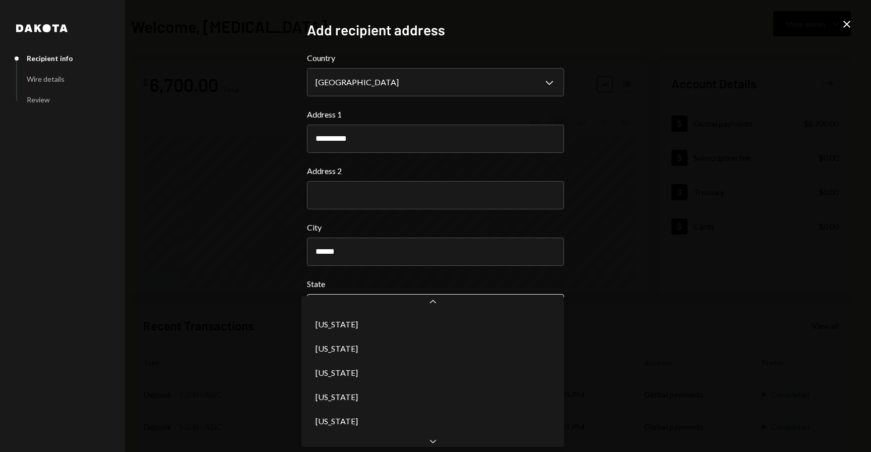
click at [385, 315] on body "**********" at bounding box center [435, 226] width 871 height 452
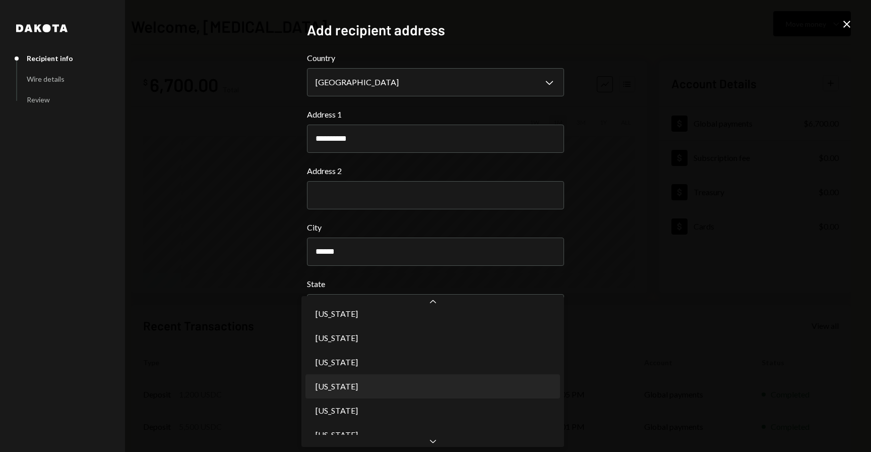
select select "**"
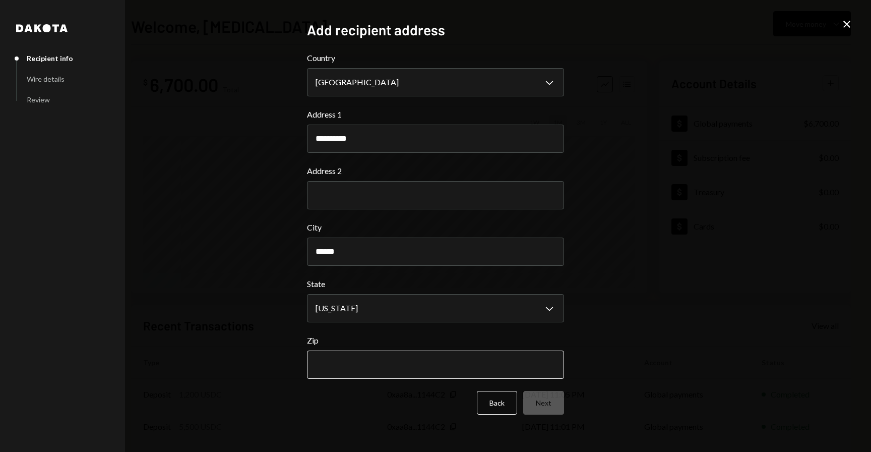
click at [379, 363] on input "Zip" at bounding box center [435, 365] width 257 height 28
type input "*****"
click at [542, 403] on button "Next" at bounding box center [543, 403] width 41 height 24
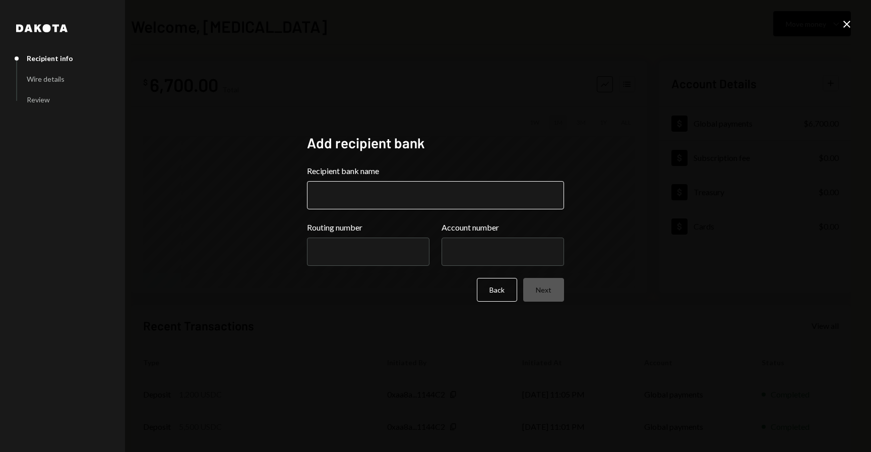
click at [424, 201] on input "Recipient bank name" at bounding box center [435, 195] width 257 height 28
type input "**********"
paste input "*********"
type input "*********"
click at [490, 262] on input "Account number" at bounding box center [503, 252] width 123 height 28
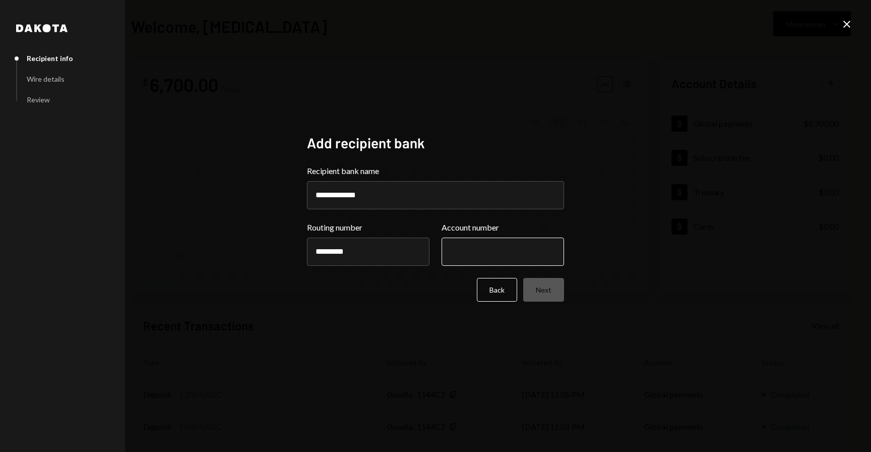
paste input "*********"
type input "*********"
click at [567, 324] on div "**********" at bounding box center [435, 226] width 281 height 208
click at [534, 304] on div "**********" at bounding box center [435, 226] width 257 height 184
click at [539, 295] on button "Next" at bounding box center [543, 290] width 41 height 24
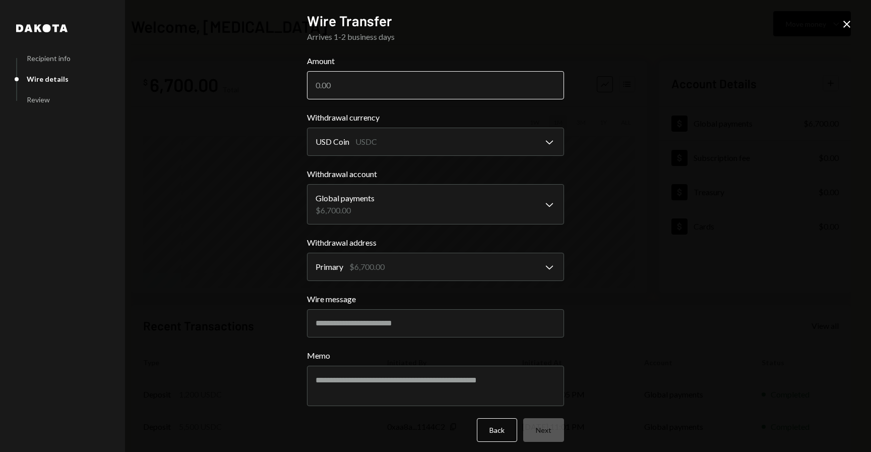
click at [360, 88] on input "Amount" at bounding box center [435, 85] width 257 height 28
type input "6630"
click at [470, 129] on button "USD Coin USDC Chevron Down" at bounding box center [435, 142] width 257 height 28
click at [547, 425] on button "Next" at bounding box center [543, 430] width 41 height 24
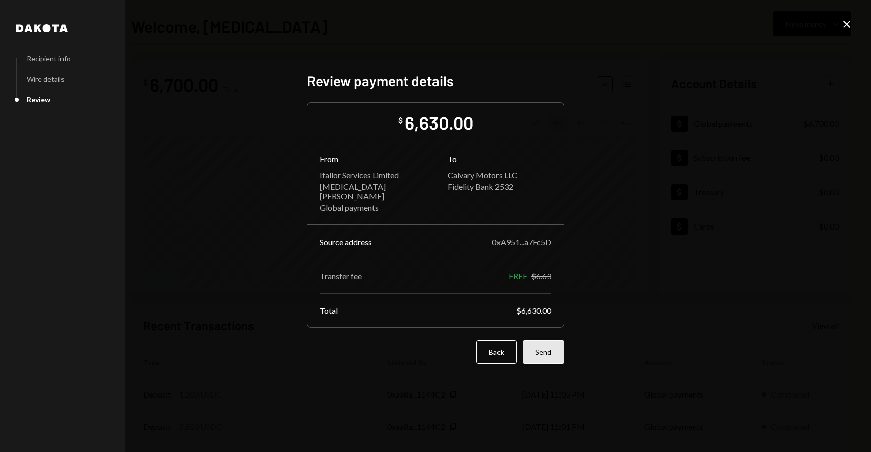
click at [549, 353] on button "Send" at bounding box center [543, 352] width 41 height 24
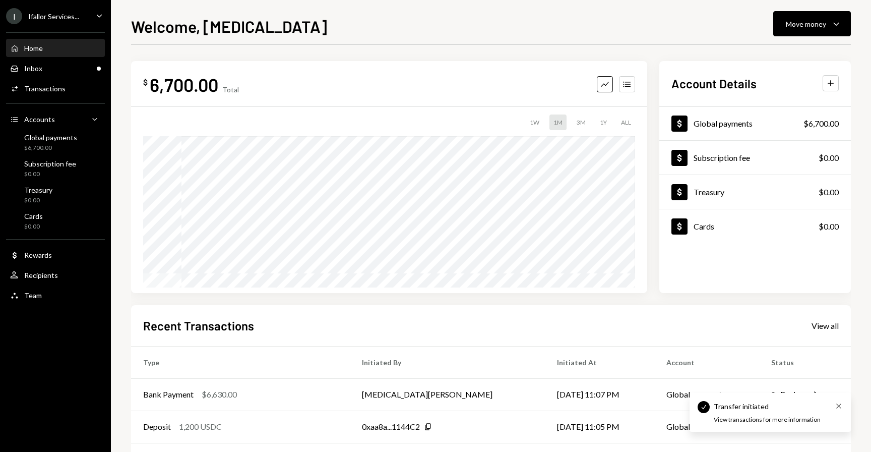
click at [835, 406] on div "Transfer initiated Cross" at bounding box center [778, 406] width 129 height 11
click at [505, 416] on td "0xaa8a...1144C2 Copy" at bounding box center [447, 427] width 195 height 32
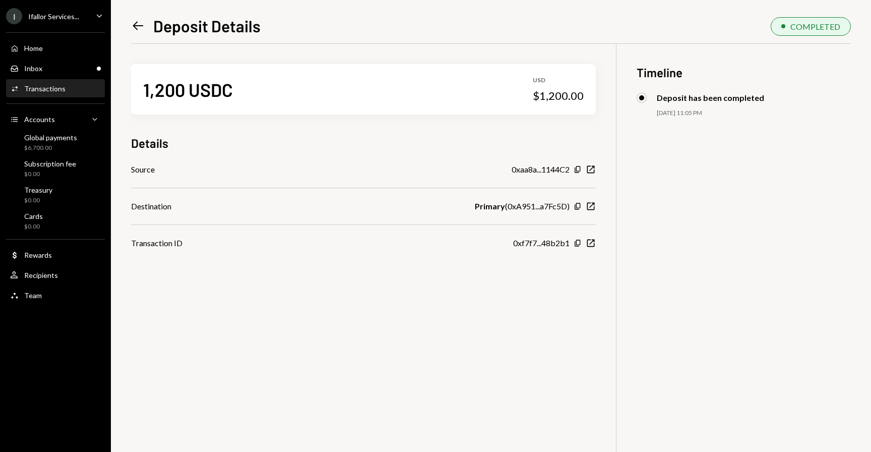
click at [136, 31] on icon "Left Arrow" at bounding box center [138, 26] width 14 height 14
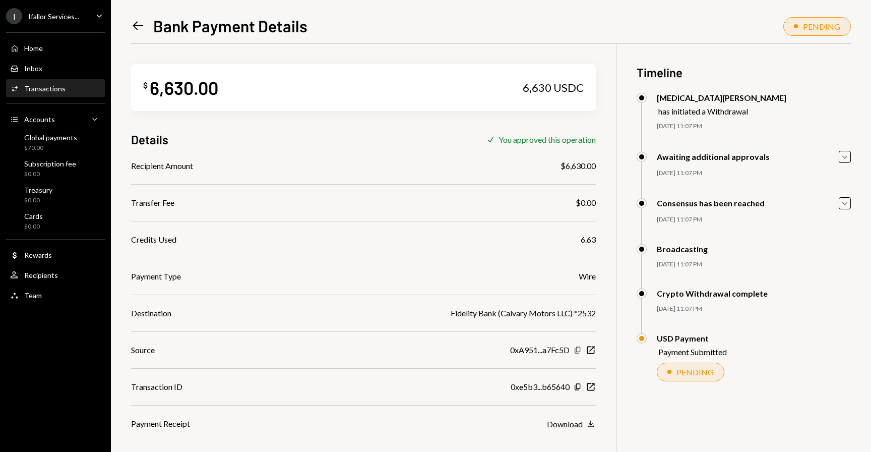
click at [576, 348] on icon "button" at bounding box center [578, 349] width 6 height 7
click at [593, 349] on icon "New Window" at bounding box center [591, 350] width 10 height 10
click at [61, 141] on div "Global payments" at bounding box center [50, 137] width 53 height 9
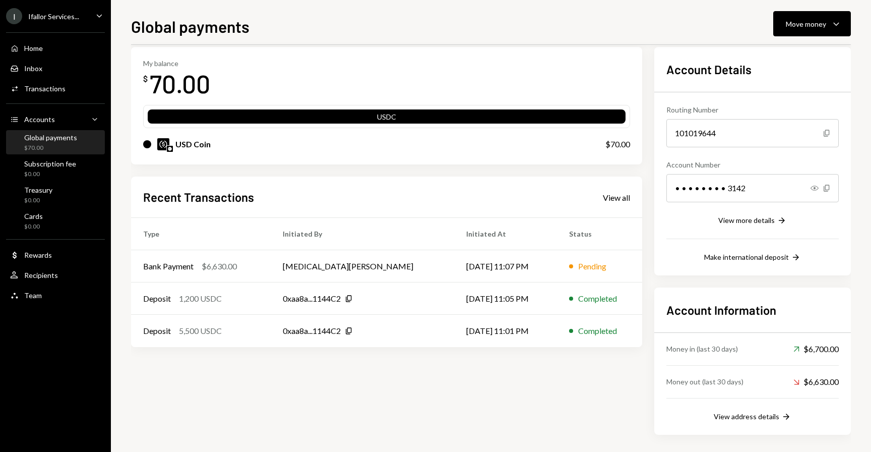
scroll to position [48, 0]
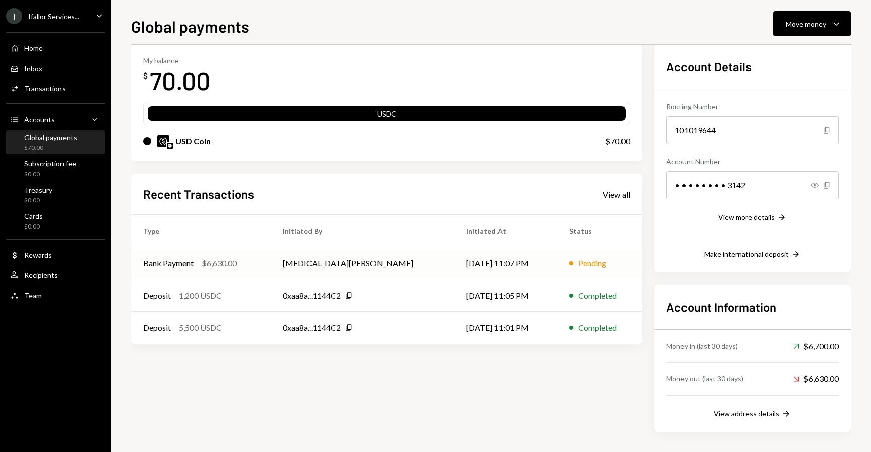
click at [229, 271] on td "Bank Payment $6,630.00" at bounding box center [201, 263] width 140 height 32
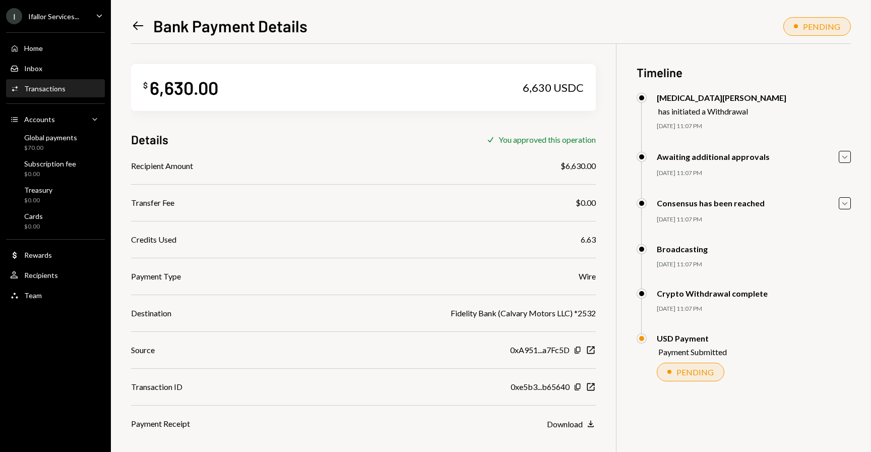
click at [86, 23] on div "I Ifallor Services... Caret Down" at bounding box center [55, 16] width 111 height 16
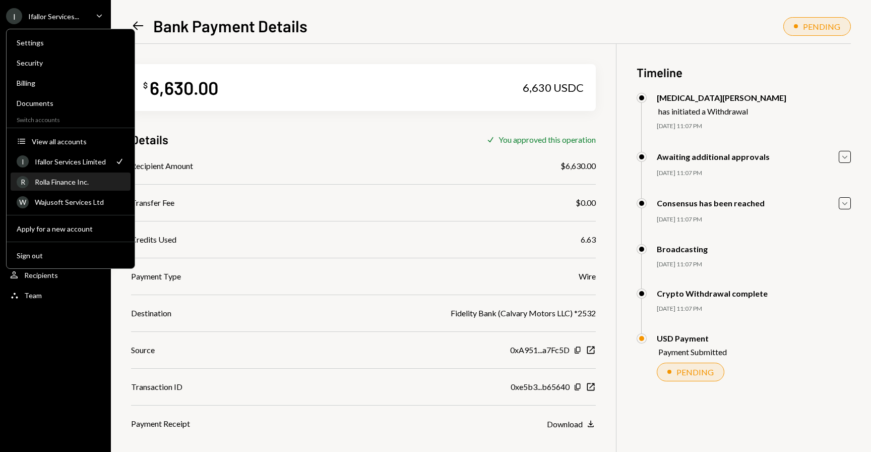
click at [81, 189] on div "R Rolla Finance Inc." at bounding box center [71, 181] width 108 height 17
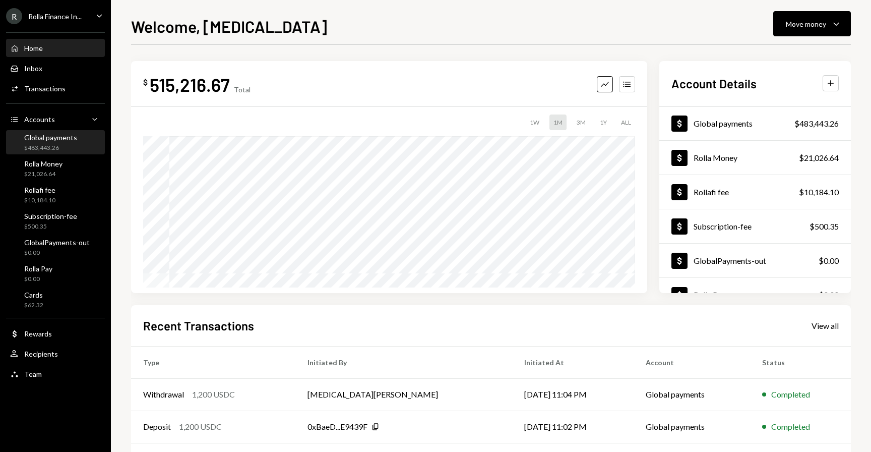
click at [63, 142] on div "Global payments $483,443.26" at bounding box center [50, 142] width 53 height 19
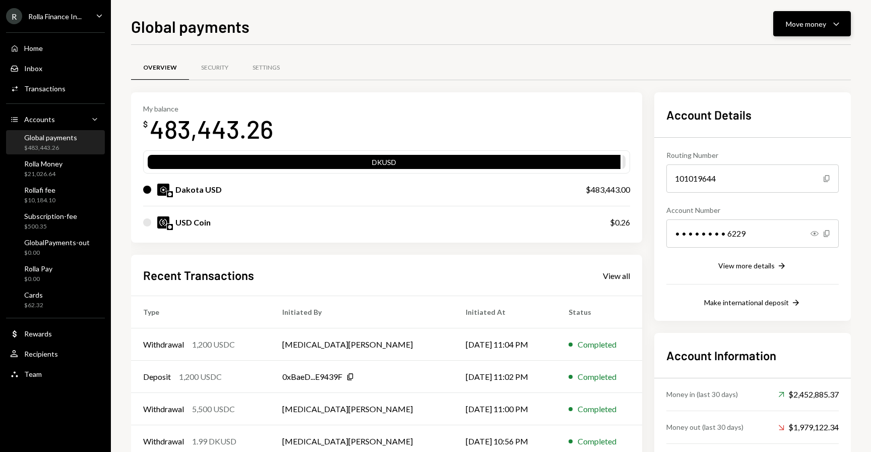
click at [794, 27] on div "Move money" at bounding box center [806, 24] width 40 height 11
click at [782, 109] on div "Deposit Deposit" at bounding box center [796, 99] width 101 height 23
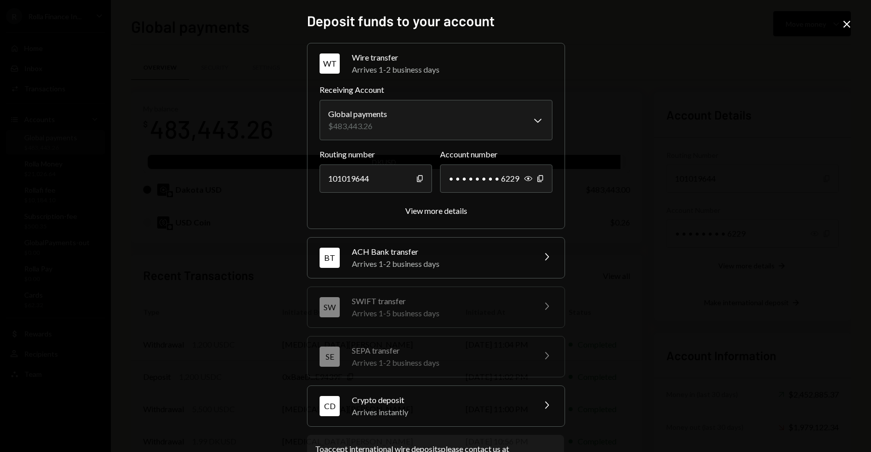
click at [484, 405] on div "Crypto deposit" at bounding box center [440, 400] width 177 height 12
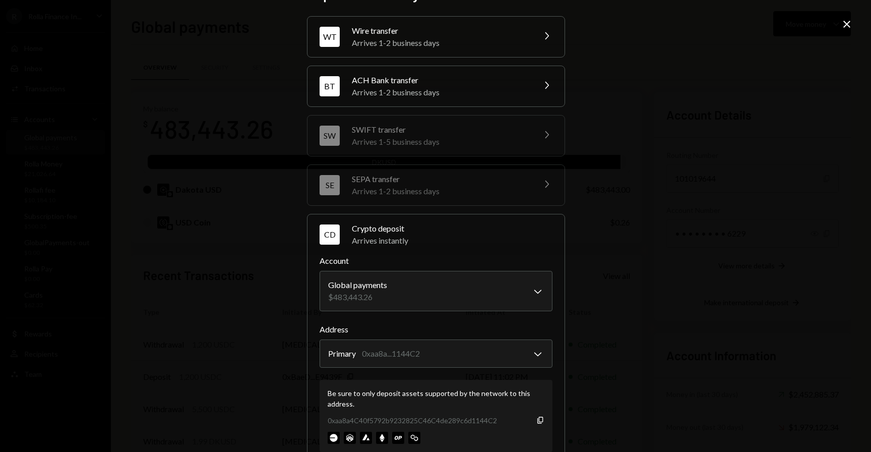
scroll to position [32, 0]
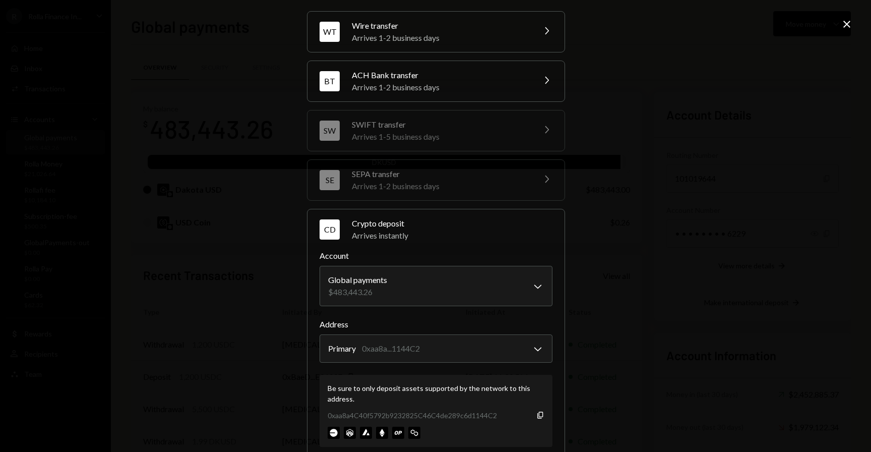
click at [845, 29] on icon "Close" at bounding box center [847, 24] width 12 height 12
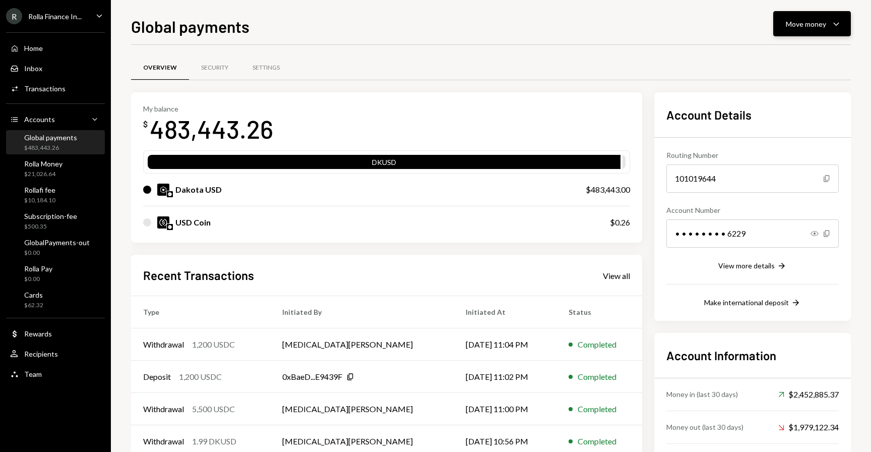
click at [810, 33] on button "Move money Caret Down" at bounding box center [813, 23] width 78 height 25
click at [777, 95] on div "Deposit" at bounding box center [805, 99] width 74 height 11
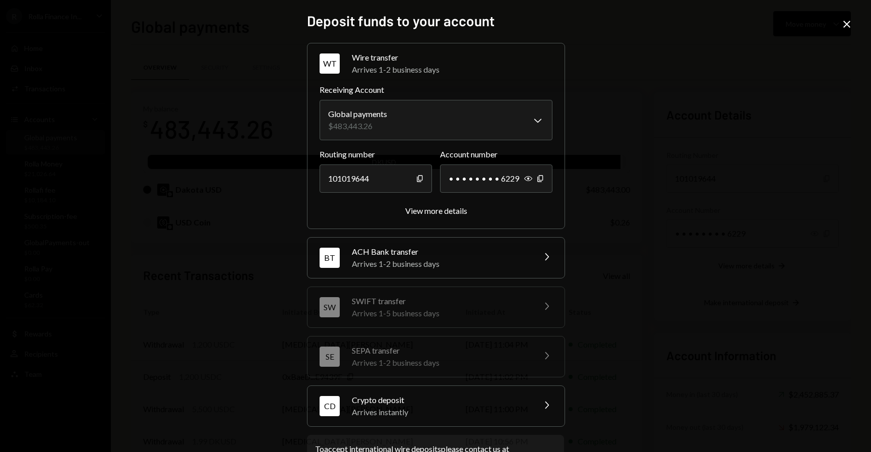
click at [847, 23] on icon at bounding box center [847, 24] width 7 height 7
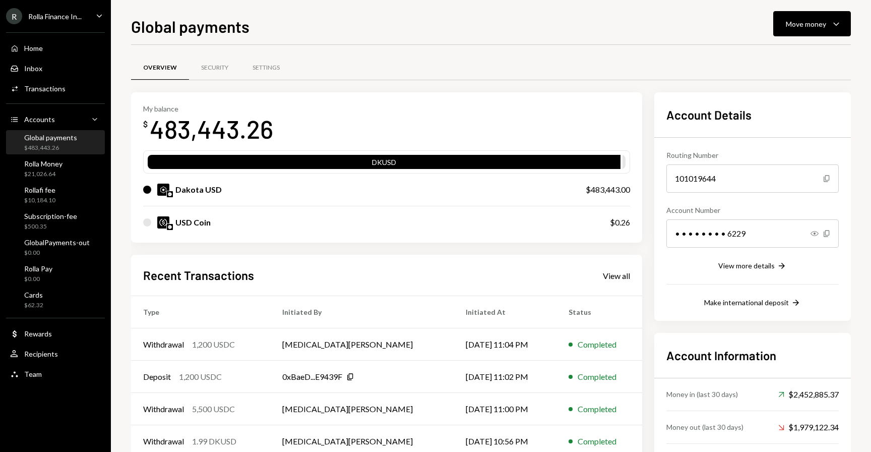
click at [99, 13] on icon "Caret Down" at bounding box center [99, 15] width 11 height 11
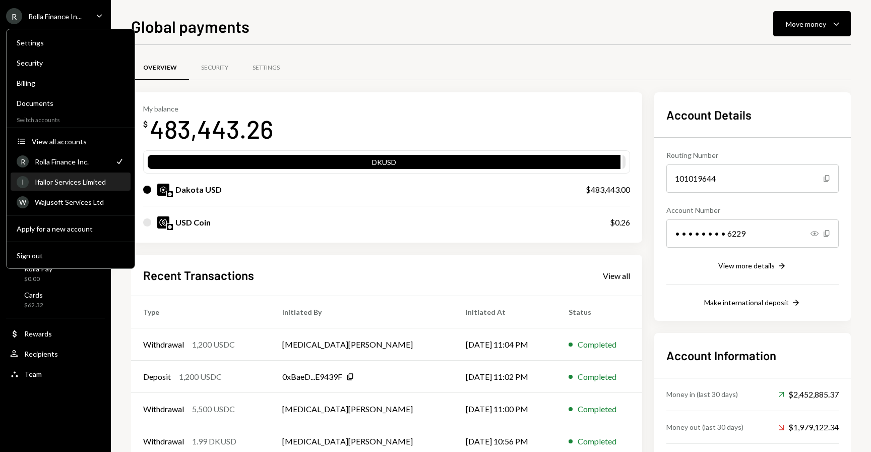
click at [92, 182] on div "Ifallor Services Limited" at bounding box center [80, 182] width 90 height 9
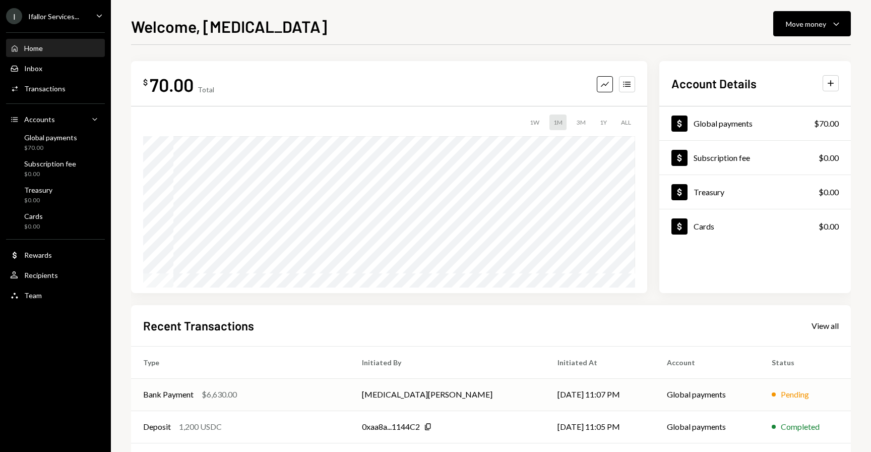
click at [240, 387] on td "Bank Payment $6,630.00" at bounding box center [240, 394] width 219 height 32
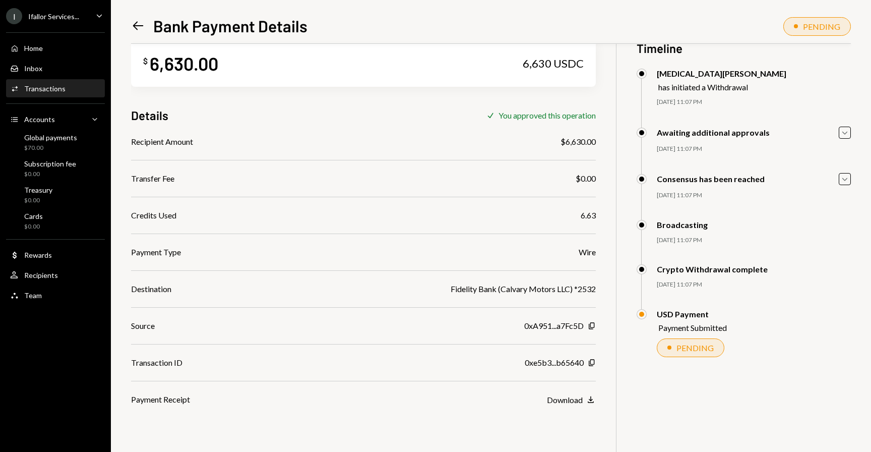
scroll to position [44, 0]
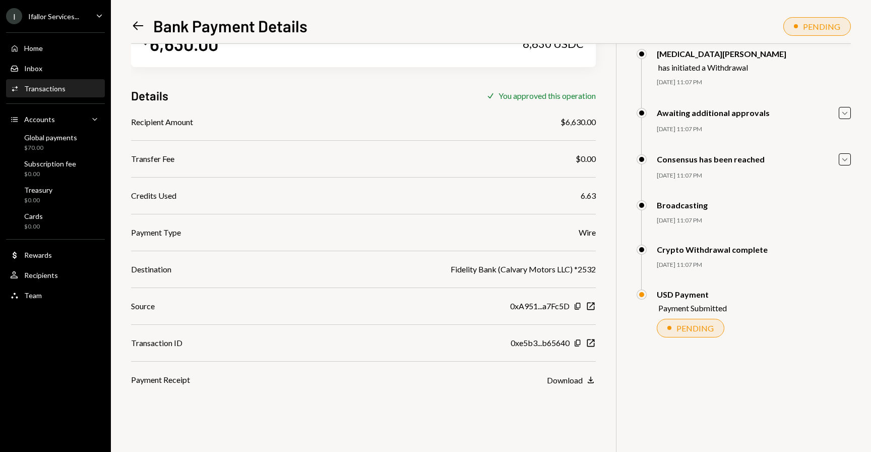
click at [86, 11] on div "I Ifallor Services... Caret Down" at bounding box center [55, 16] width 111 height 16
click at [171, 268] on div "Destination" at bounding box center [151, 269] width 40 height 12
click at [55, 216] on div "Cards $0.00" at bounding box center [55, 221] width 91 height 19
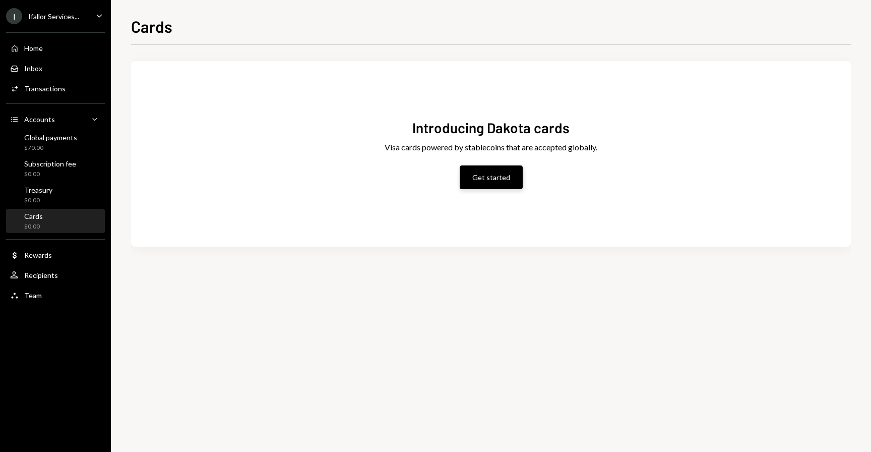
click at [466, 169] on button "Get started" at bounding box center [491, 177] width 63 height 24
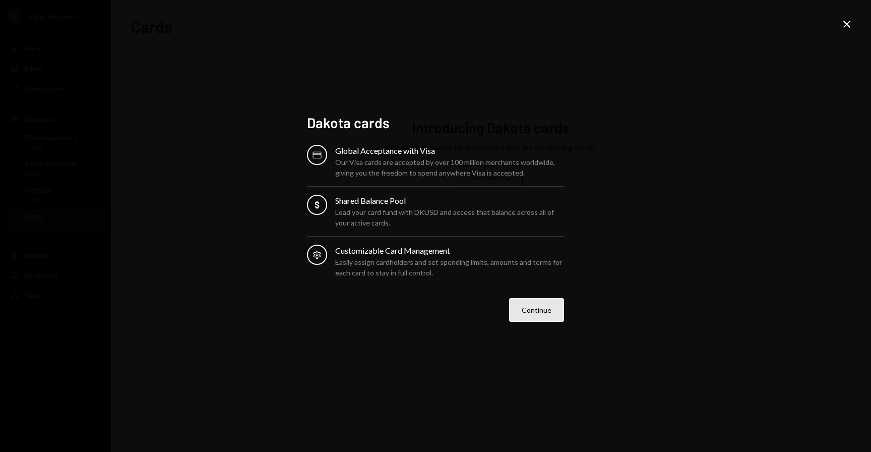
click at [532, 315] on button "Continue" at bounding box center [536, 310] width 55 height 24
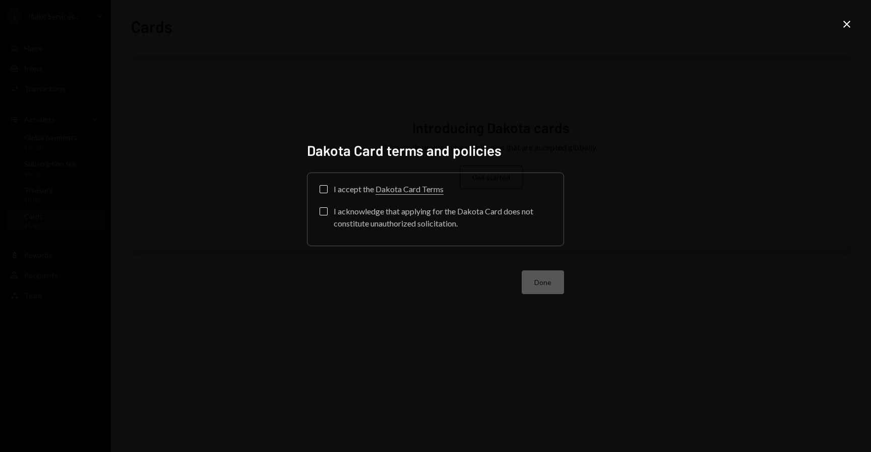
click at [319, 187] on div "I accept the Dakota Card Terms I acknowledge that applying for the Dakota Card …" at bounding box center [436, 209] width 256 height 73
click at [316, 210] on div "I accept the Dakota Card Terms I acknowledge that applying for the Dakota Card …" at bounding box center [436, 209] width 256 height 73
click at [328, 213] on label "I acknowledge that applying for the Dakota Card does not constitute unauthorize…" at bounding box center [436, 218] width 232 height 22
click at [328, 213] on button "I acknowledge that applying for the Dakota Card does not constitute unauthorize…" at bounding box center [324, 211] width 8 height 8
click at [328, 184] on div "I accept the Dakota Card Terms Check I acknowledge that applying for the Dakota…" at bounding box center [436, 209] width 256 height 73
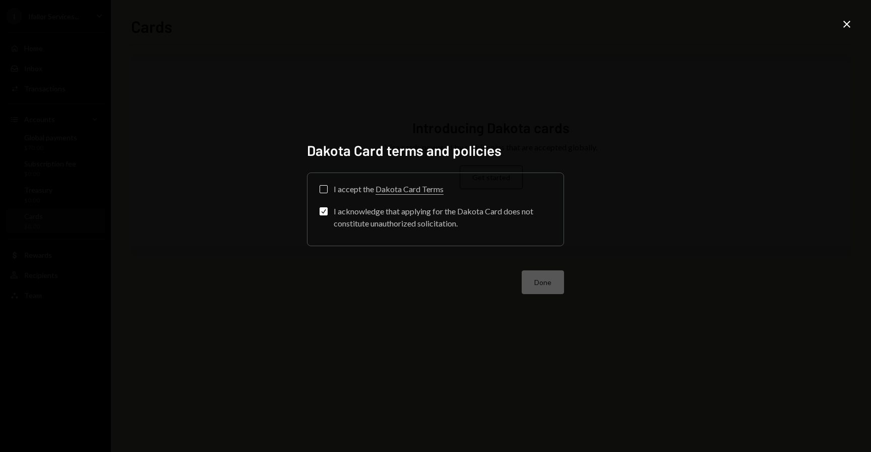
click at [324, 185] on button "I accept the Dakota Card Terms" at bounding box center [324, 189] width 8 height 8
click at [529, 275] on button "Done" at bounding box center [543, 282] width 42 height 24
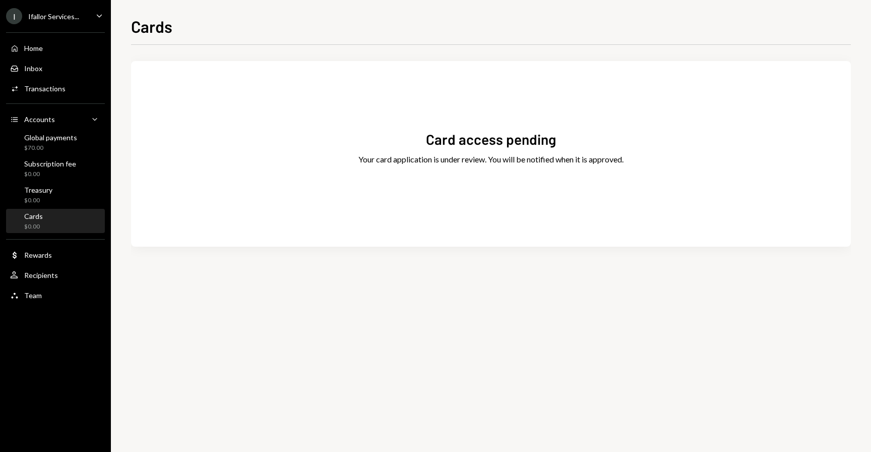
click at [80, 25] on ul "I Ifallor Services... Caret Down Home Home Inbox Inbox Activities Transactions …" at bounding box center [55, 153] width 111 height 306
click at [81, 16] on div "I Ifallor Services... Caret Down" at bounding box center [55, 16] width 111 height 16
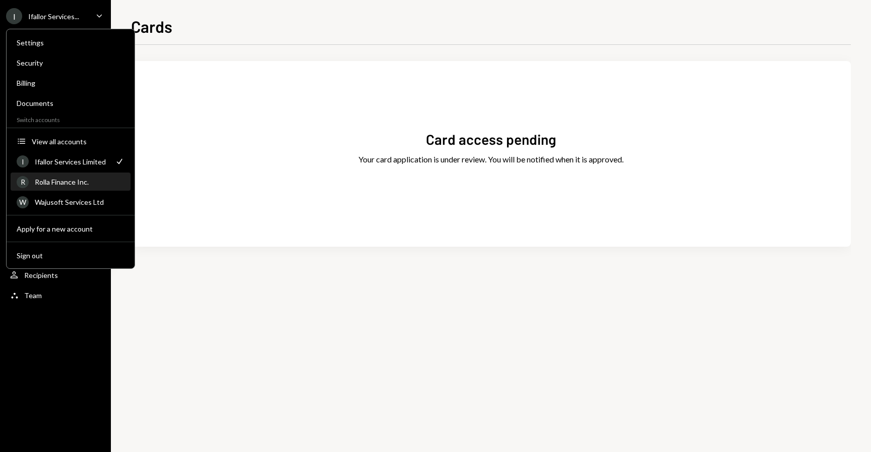
click at [73, 185] on div "Rolla Finance Inc." at bounding box center [80, 182] width 90 height 9
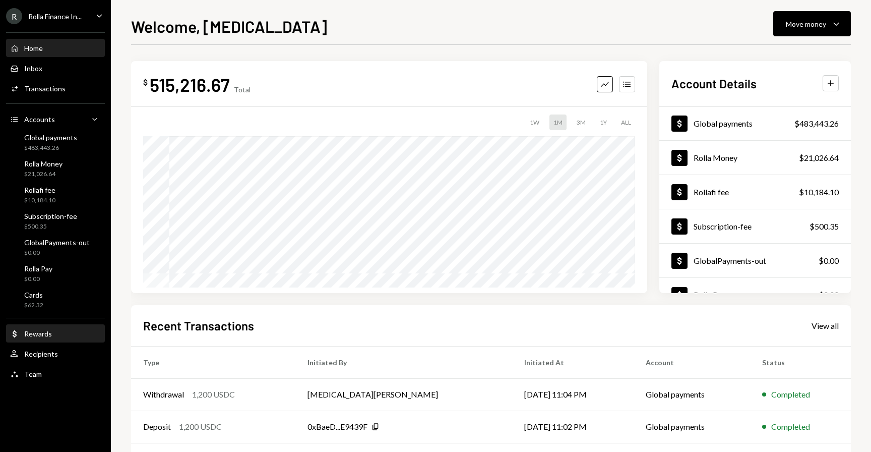
click at [71, 335] on div "Dollar Rewards" at bounding box center [55, 333] width 91 height 9
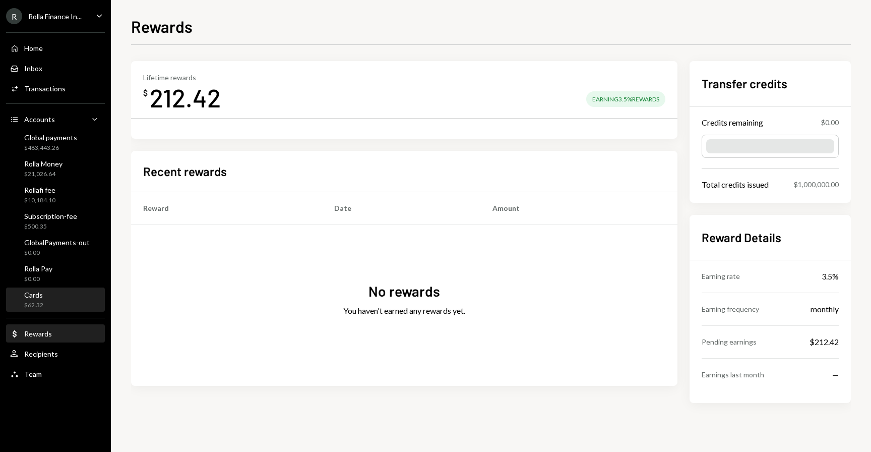
click at [55, 295] on div "Cards $62.32" at bounding box center [55, 299] width 91 height 19
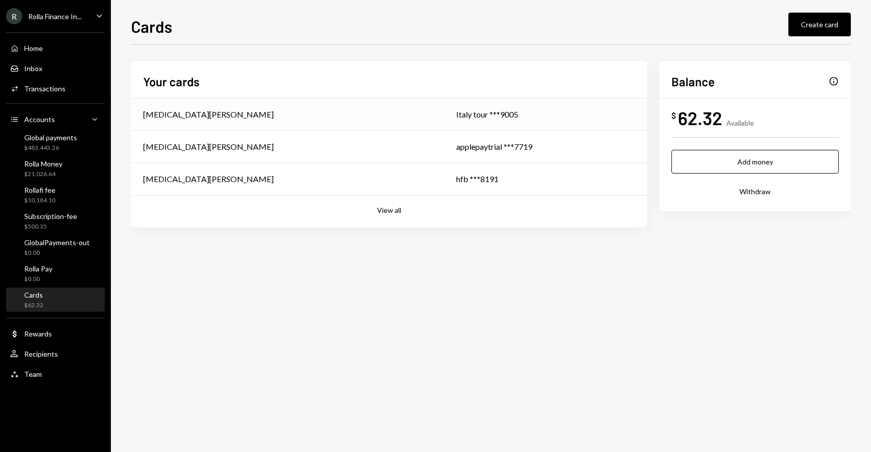
click at [270, 121] on td "[MEDICAL_DATA][PERSON_NAME]" at bounding box center [287, 114] width 313 height 32
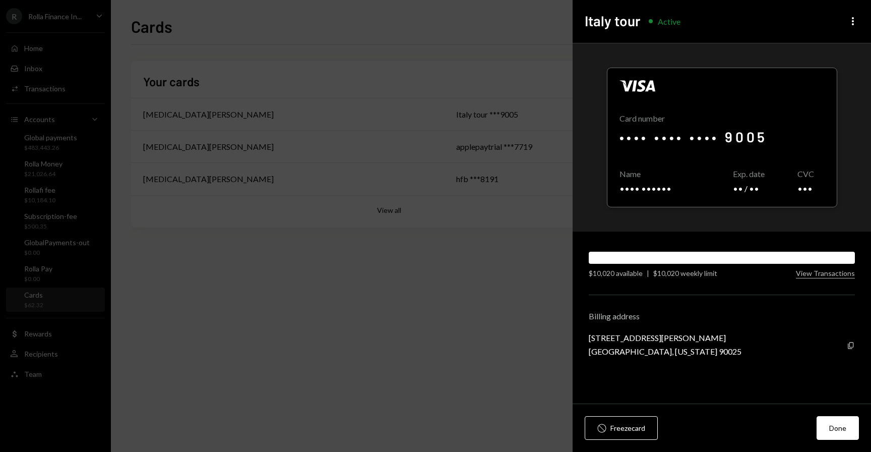
click at [857, 35] on div "Italy tour Active More" at bounding box center [722, 21] width 299 height 43
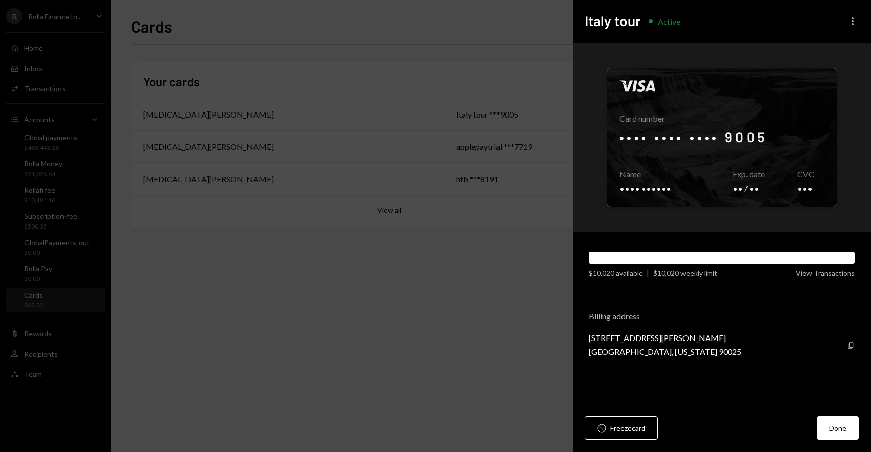
click at [853, 22] on icon "button" at bounding box center [853, 21] width 2 height 8
click at [833, 75] on div "Cancel card" at bounding box center [823, 79] width 61 height 18
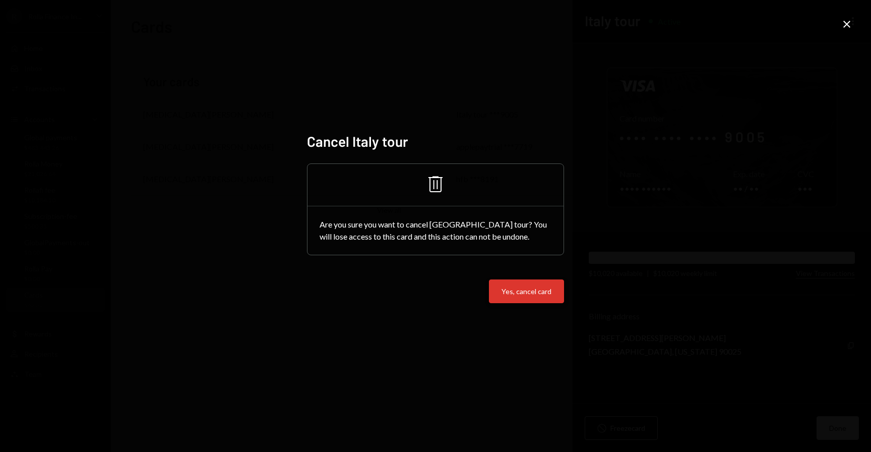
click at [545, 289] on button "Yes, cancel card" at bounding box center [526, 291] width 75 height 24
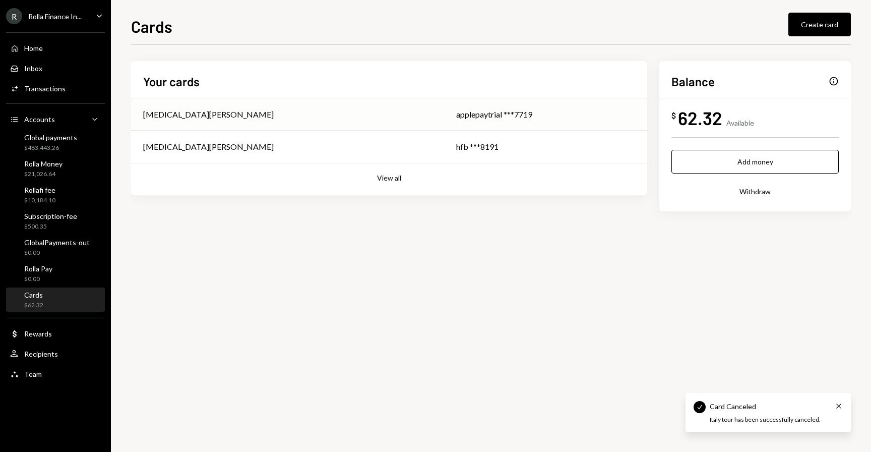
click at [486, 119] on div "applepaytrial ***7719" at bounding box center [545, 114] width 179 height 12
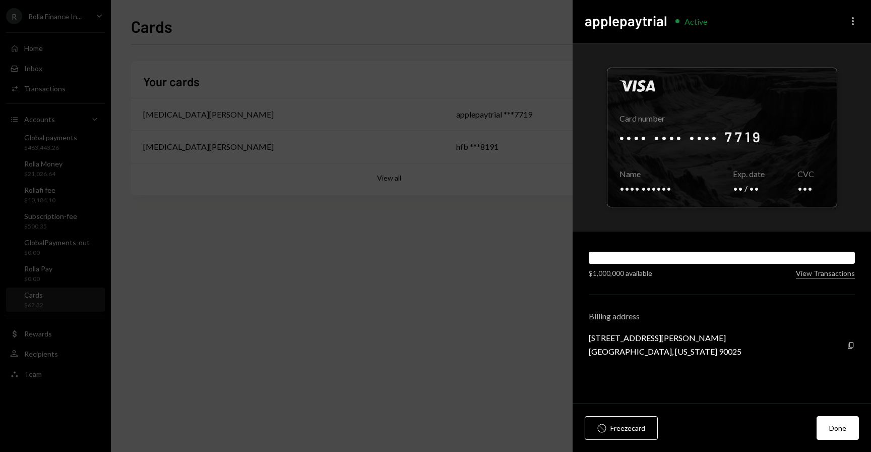
click at [856, 22] on icon "More" at bounding box center [853, 21] width 12 height 12
click at [819, 61] on div "Edit limit" at bounding box center [823, 61] width 61 height 18
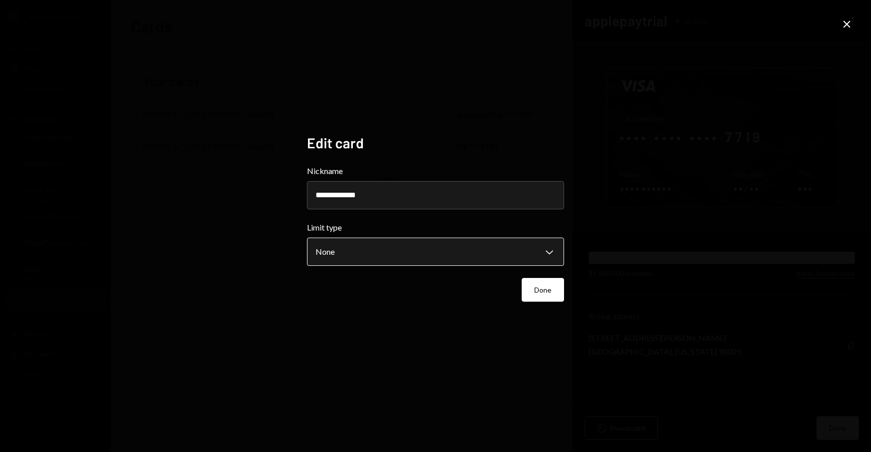
click at [497, 259] on body "**********" at bounding box center [435, 226] width 871 height 452
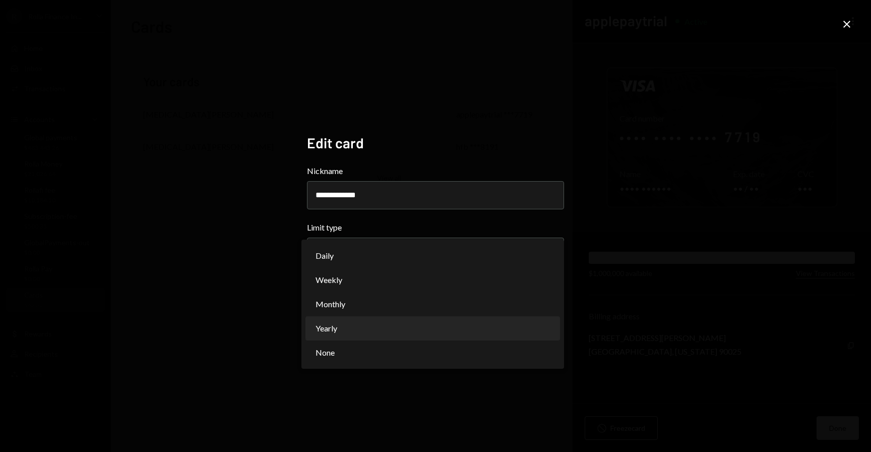
select select "**********"
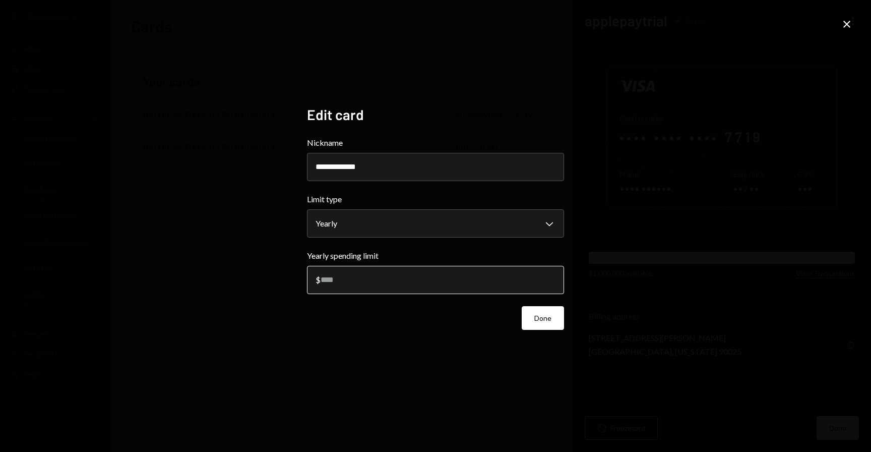
click at [361, 283] on input "*******" at bounding box center [435, 280] width 257 height 28
type input "***"
click at [369, 232] on body "**********" at bounding box center [435, 226] width 871 height 452
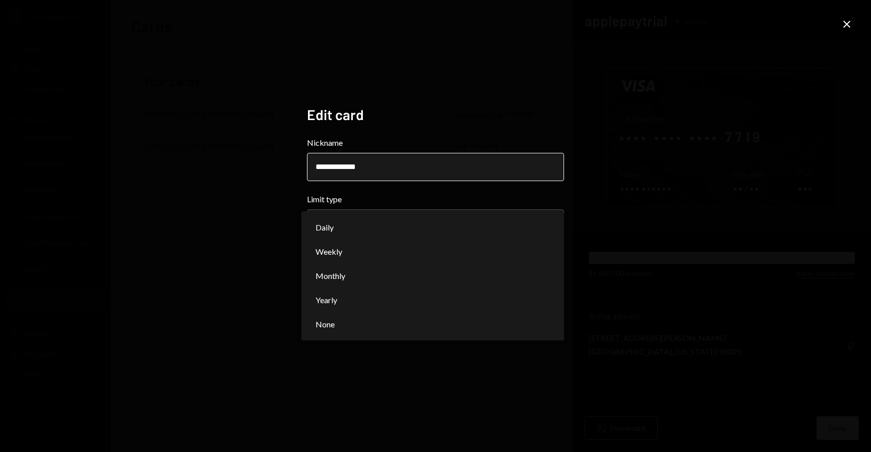
click at [369, 163] on input "**********" at bounding box center [435, 167] width 257 height 28
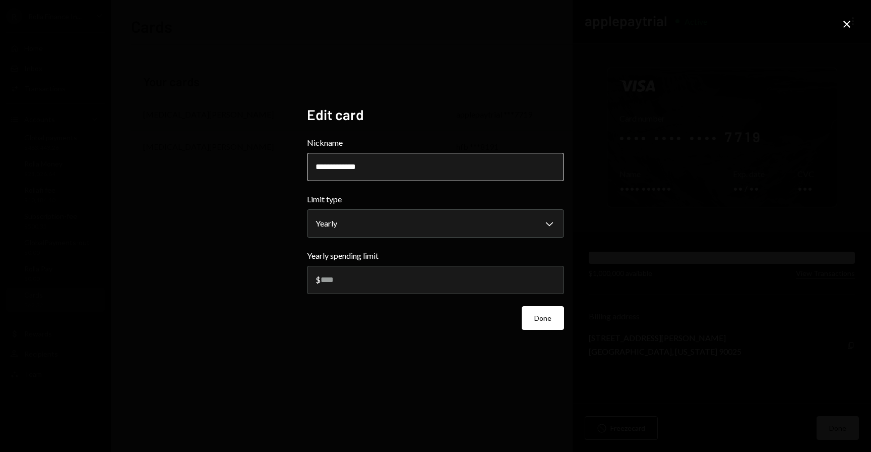
click at [369, 163] on input "**********" at bounding box center [435, 167] width 257 height 28
type input "*******"
click at [558, 315] on button "Done" at bounding box center [543, 318] width 42 height 24
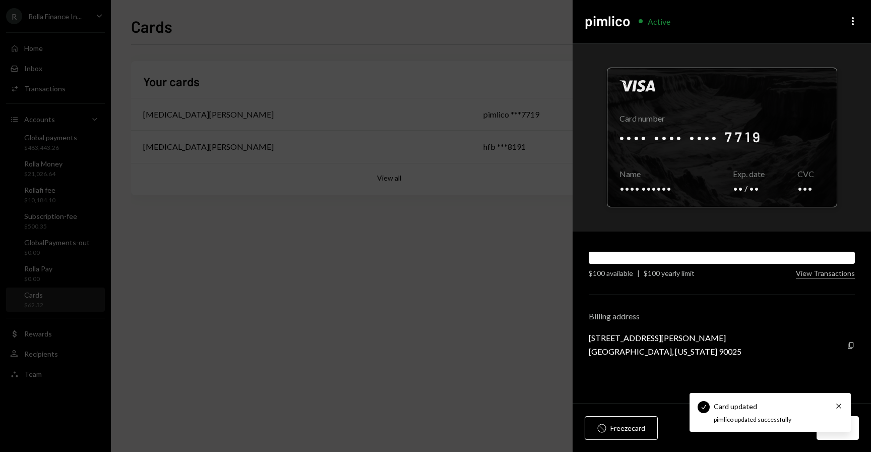
click at [695, 141] on div at bounding box center [722, 137] width 229 height 139
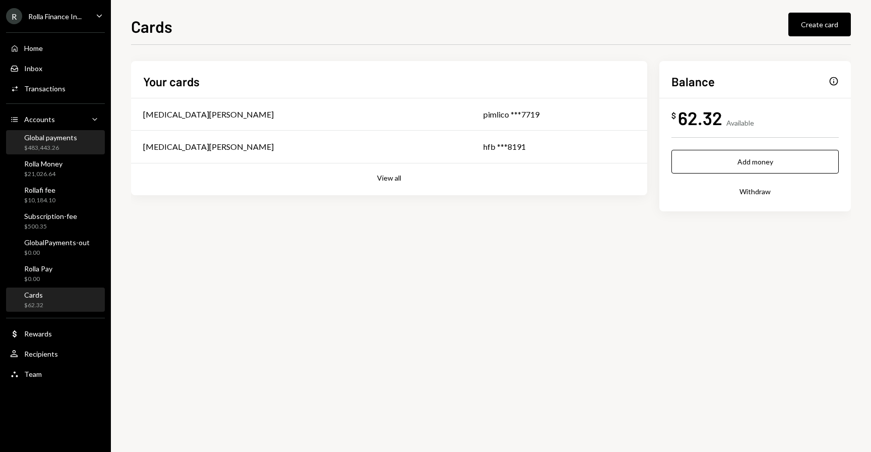
click at [50, 151] on div "$483,443.26" at bounding box center [50, 148] width 53 height 9
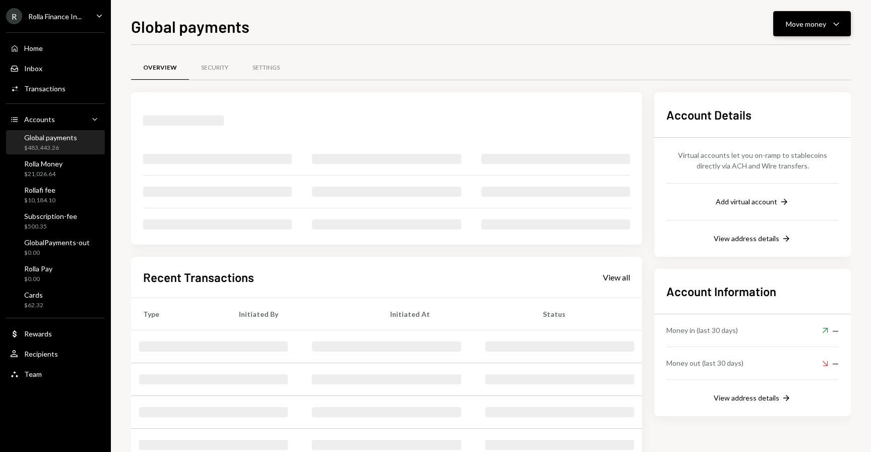
click at [794, 33] on button "Move money Caret Down" at bounding box center [813, 23] width 78 height 25
click at [781, 106] on div "Deposit Deposit" at bounding box center [796, 99] width 101 height 23
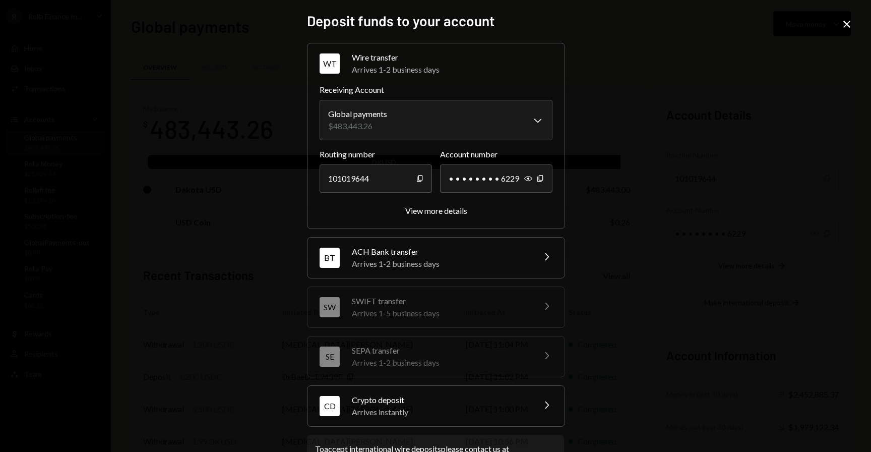
scroll to position [39, 0]
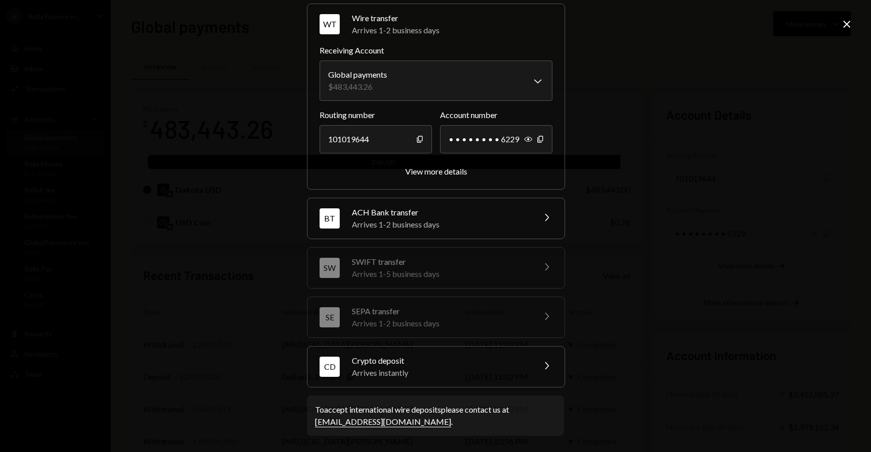
click at [418, 362] on div "Crypto deposit" at bounding box center [440, 361] width 177 height 12
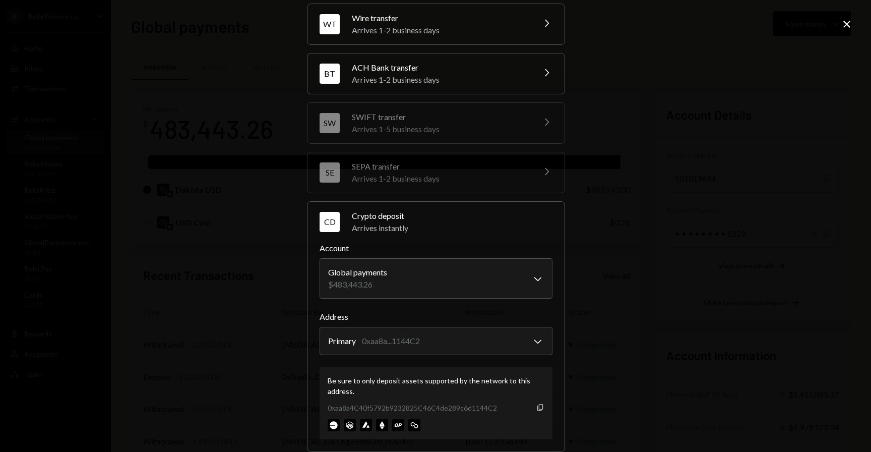
click at [538, 408] on icon "button" at bounding box center [541, 407] width 6 height 7
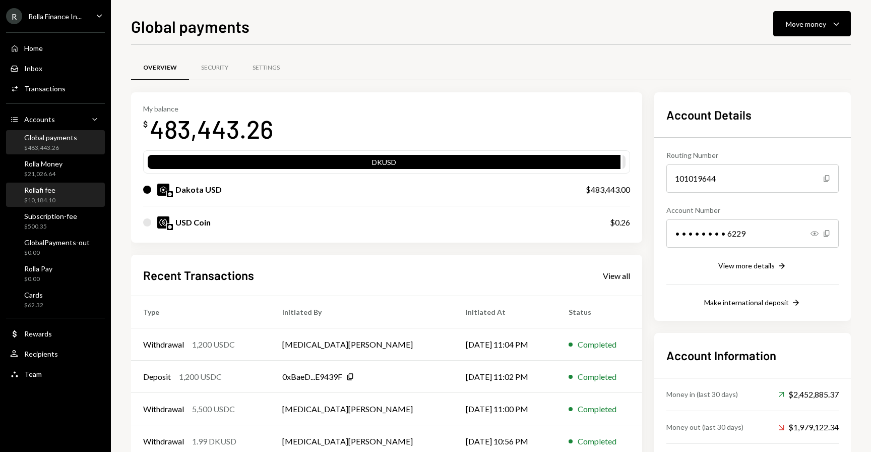
click at [39, 186] on div "Rollafi fee" at bounding box center [39, 190] width 31 height 9
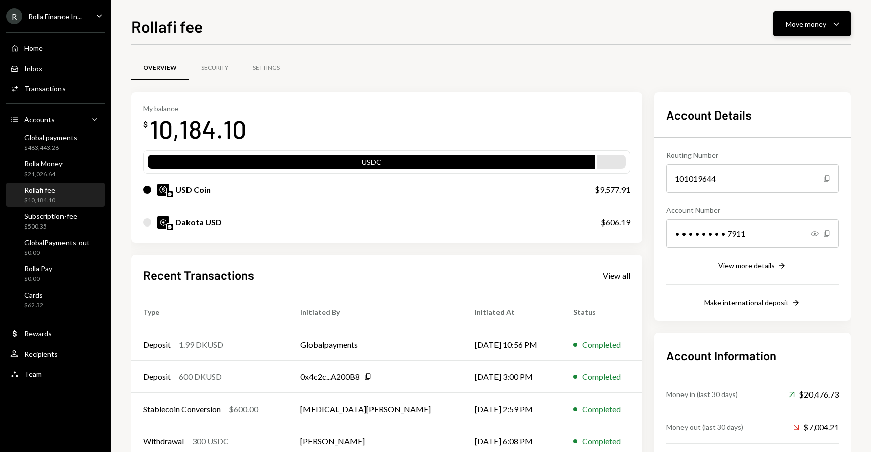
click at [811, 23] on div "Move money" at bounding box center [806, 24] width 40 height 11
click at [782, 99] on div "Deposit" at bounding box center [805, 99] width 74 height 11
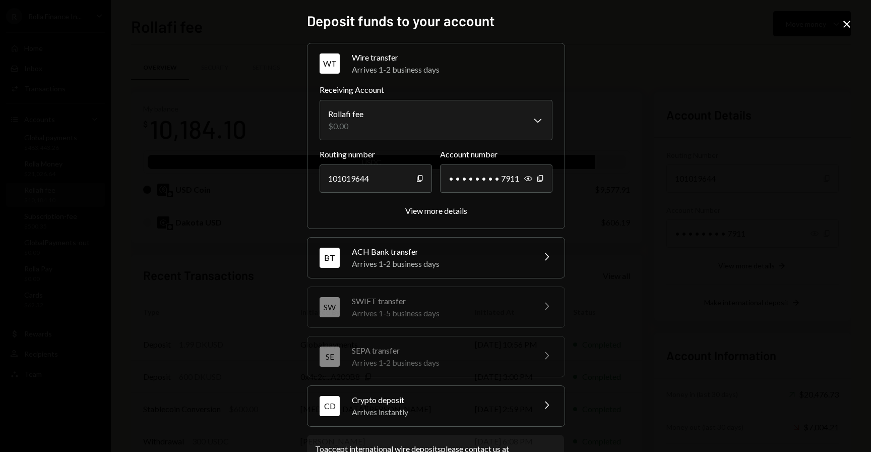
scroll to position [39, 0]
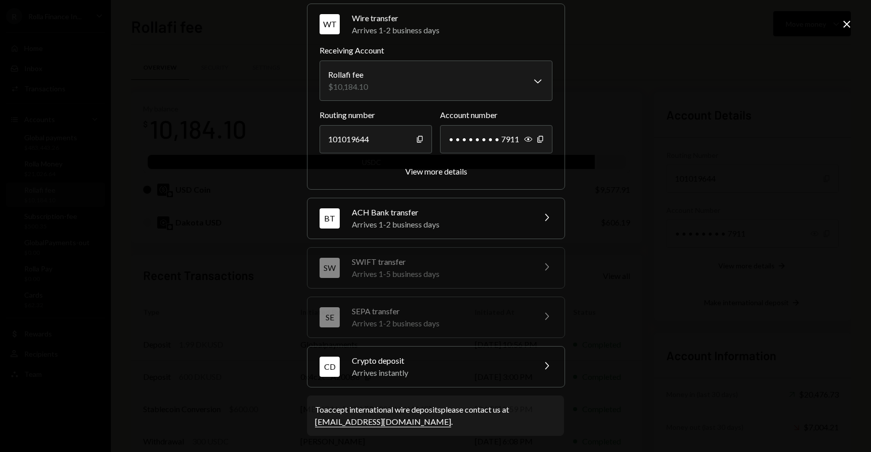
click at [442, 360] on div "Crypto deposit" at bounding box center [440, 361] width 177 height 12
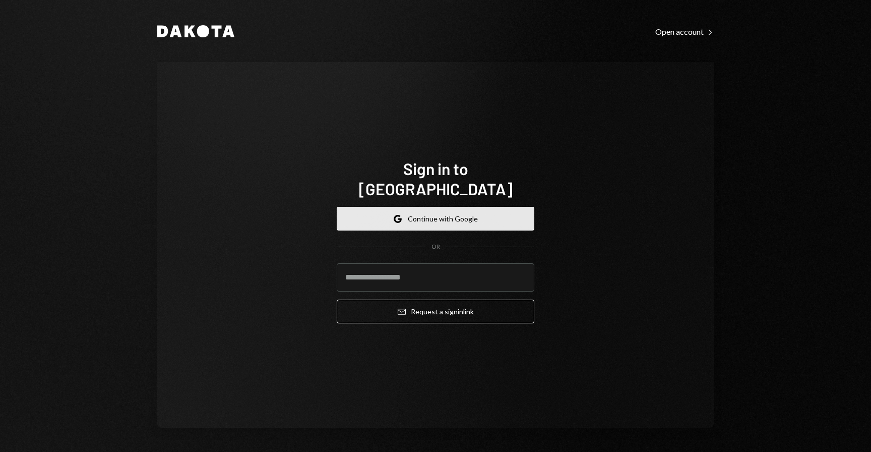
click at [399, 215] on icon "Google" at bounding box center [398, 219] width 8 height 8
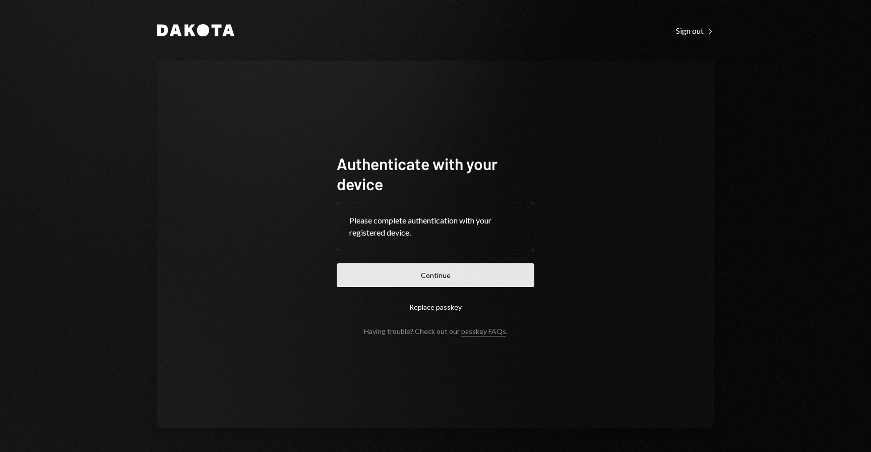
click at [493, 264] on button "Continue" at bounding box center [436, 275] width 198 height 24
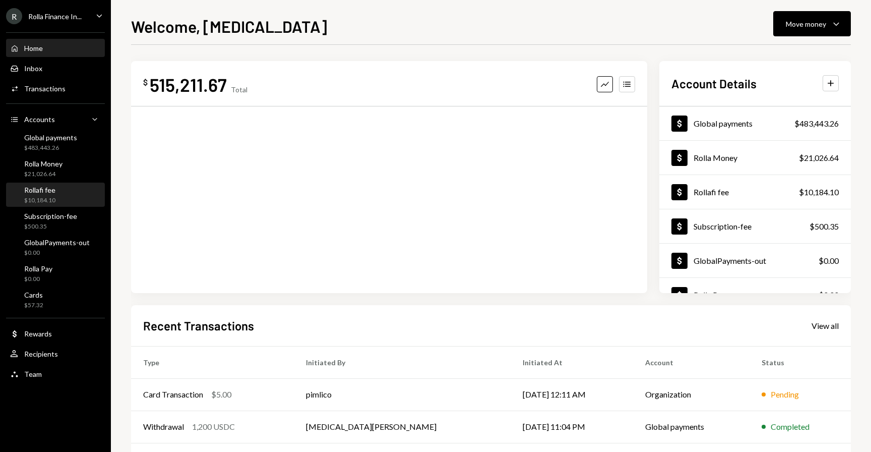
click at [41, 193] on div "Rollafi fee" at bounding box center [39, 190] width 31 height 9
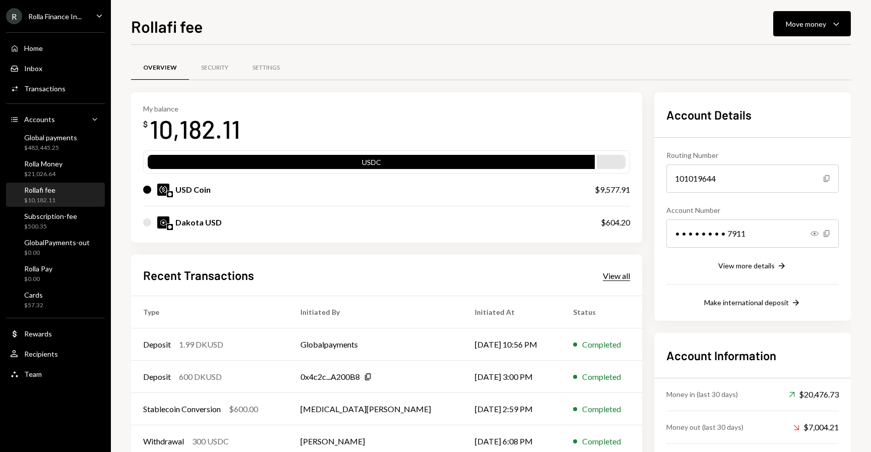
click at [626, 273] on div "View all" at bounding box center [616, 276] width 27 height 10
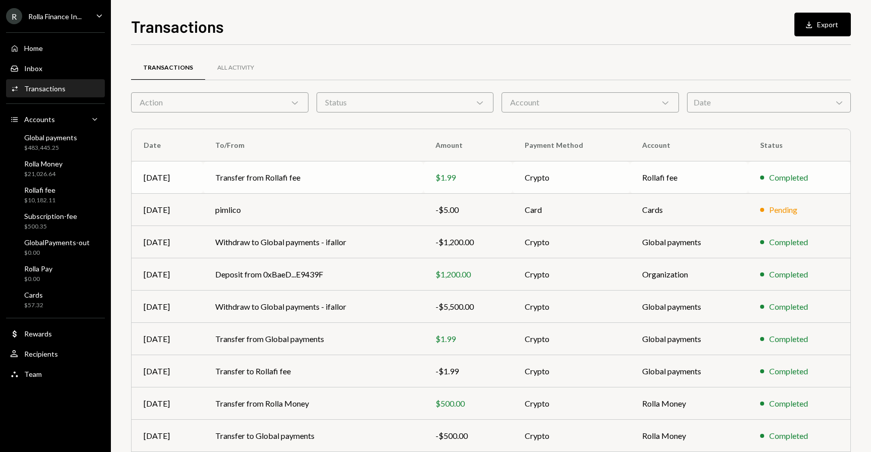
click at [178, 181] on div "Sep 11" at bounding box center [167, 177] width 47 height 12
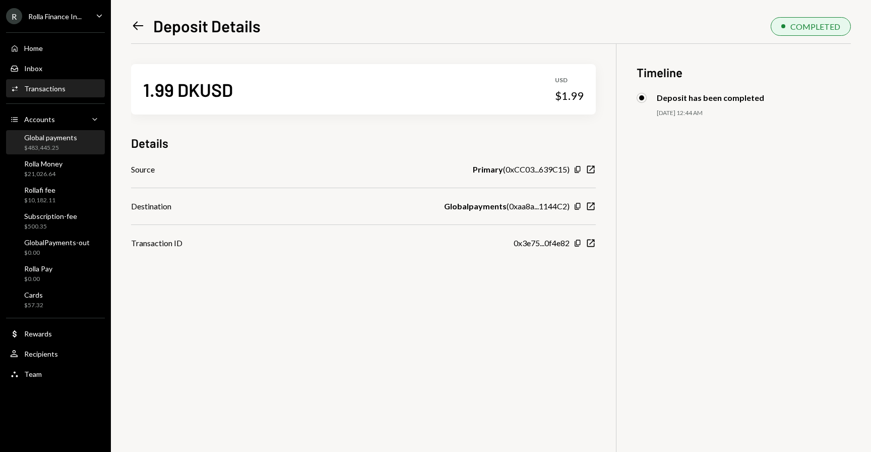
click at [48, 142] on div "Global payments $483,445.25" at bounding box center [50, 142] width 53 height 19
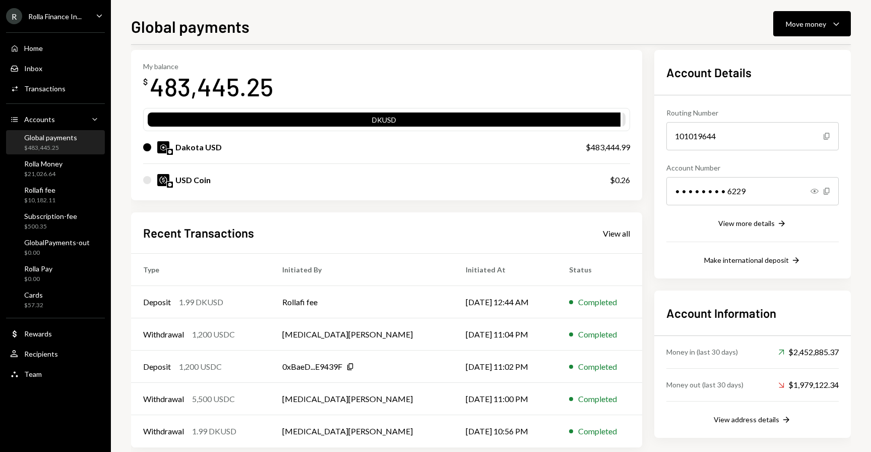
scroll to position [44, 0]
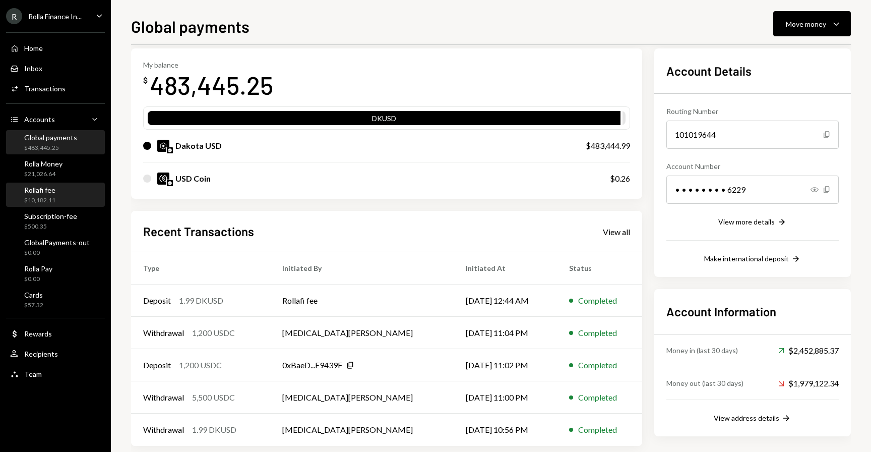
click at [45, 191] on div "Rollafi fee" at bounding box center [39, 190] width 31 height 9
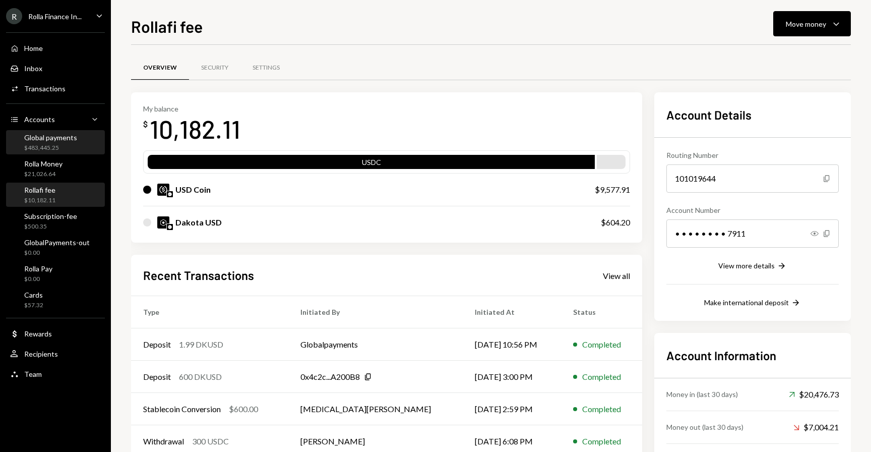
click at [24, 149] on div "$483,445.25" at bounding box center [50, 148] width 53 height 9
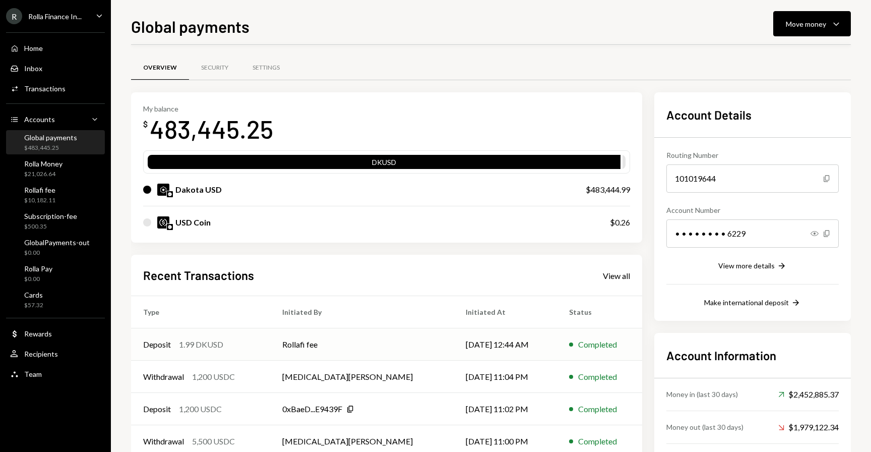
scroll to position [58, 0]
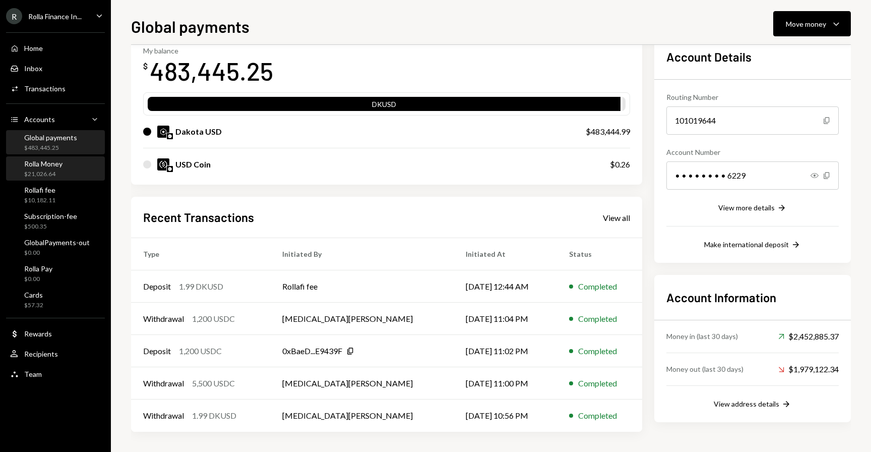
click at [50, 164] on div "Rolla Money" at bounding box center [43, 163] width 38 height 9
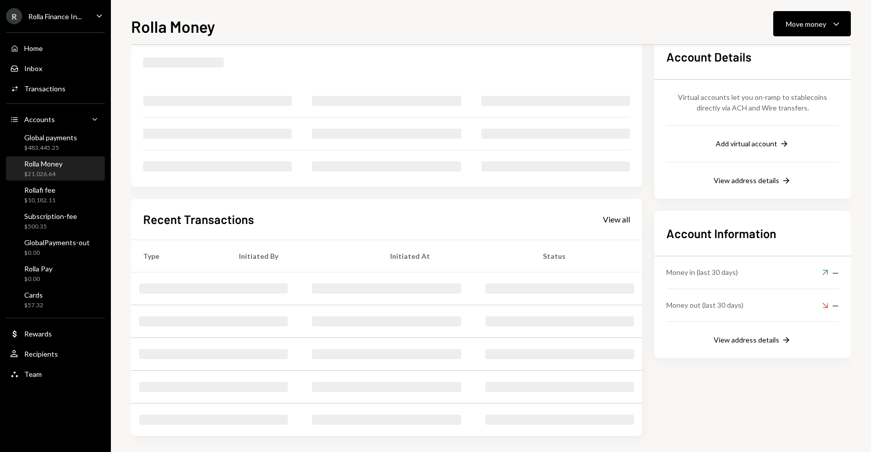
scroll to position [48, 0]
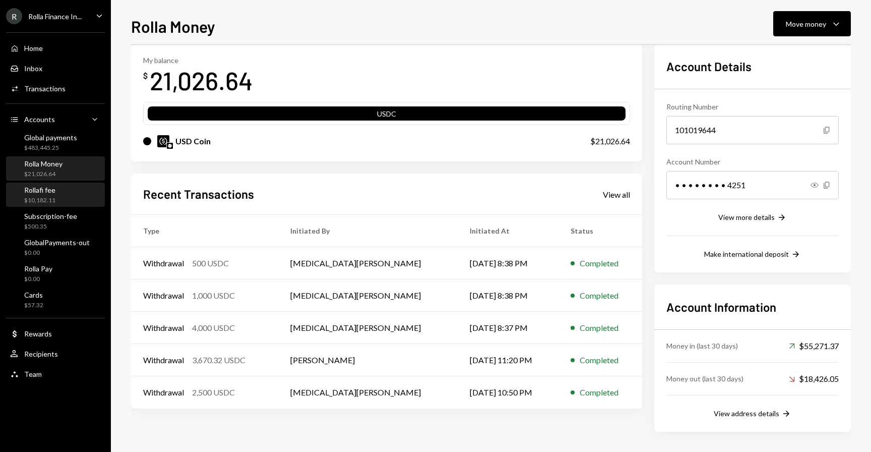
click at [46, 188] on div "Rollafi fee" at bounding box center [39, 190] width 31 height 9
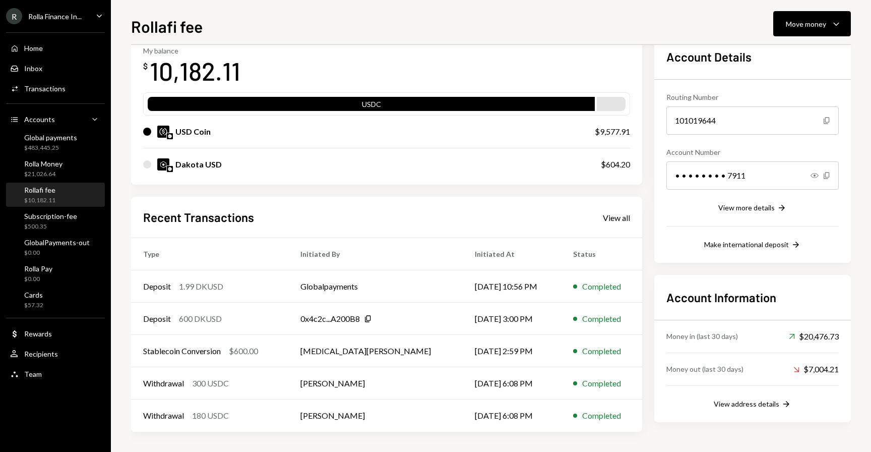
click at [612, 224] on div "Recent Transactions View all" at bounding box center [386, 217] width 487 height 17
click at [612, 215] on div "View all" at bounding box center [616, 218] width 27 height 10
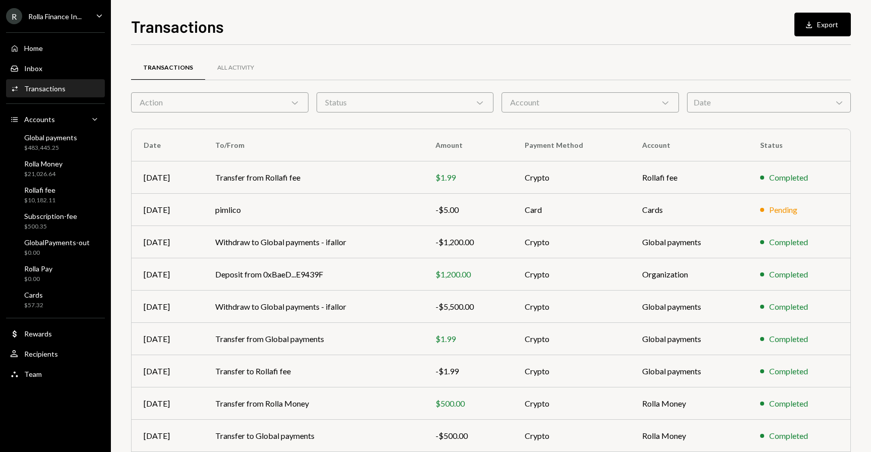
click at [551, 94] on div "Account Chevron Down" at bounding box center [591, 102] width 178 height 20
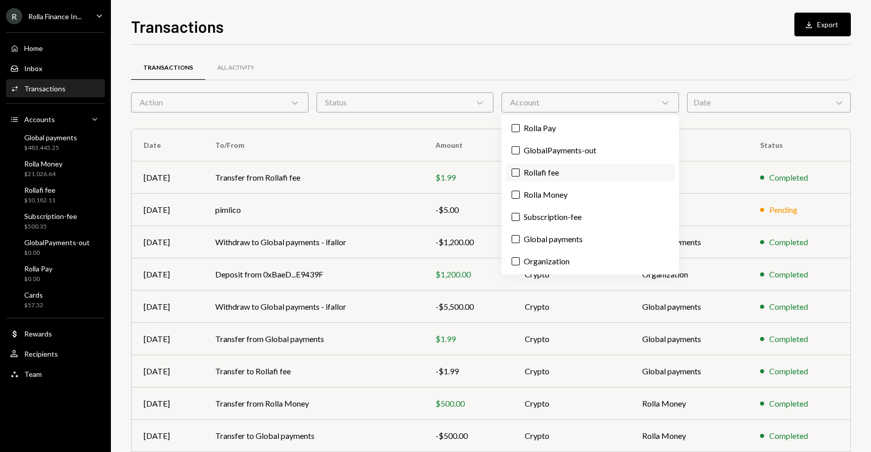
click at [542, 167] on label "Rollafi fee" at bounding box center [590, 172] width 169 height 18
click at [520, 168] on button "Rollafi fee" at bounding box center [516, 172] width 8 height 8
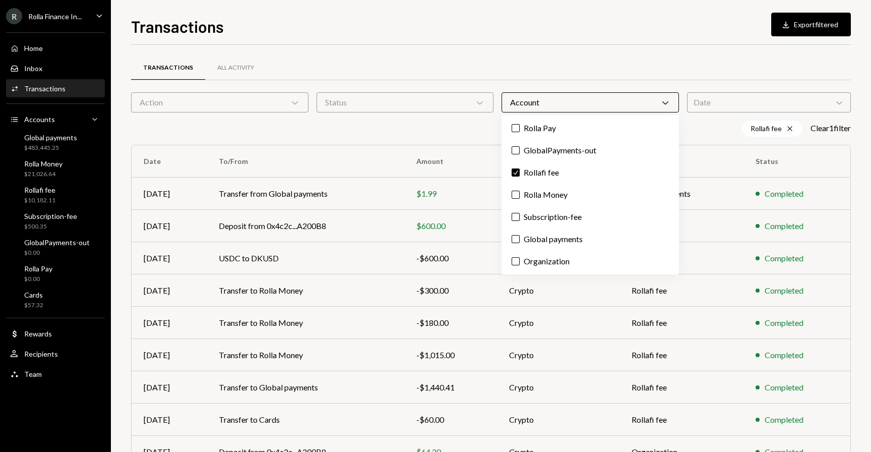
click at [543, 98] on div "Account Chevron Down" at bounding box center [591, 102] width 178 height 20
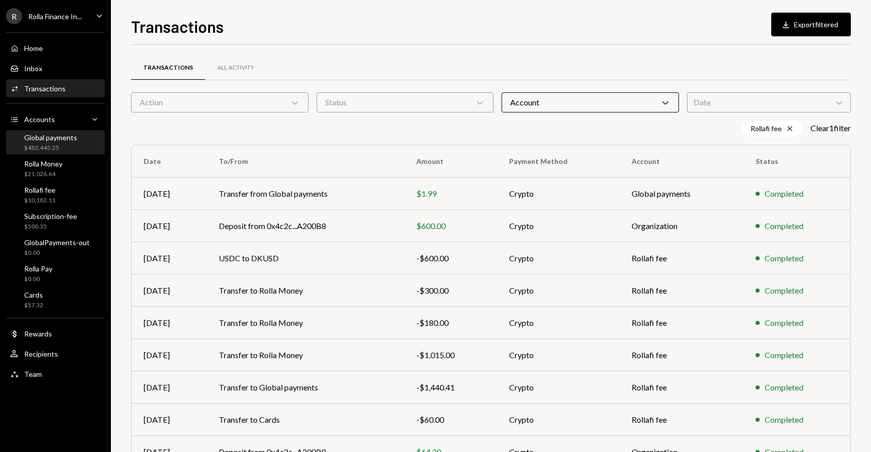
click at [49, 142] on div "Global payments $483,445.25" at bounding box center [50, 142] width 53 height 19
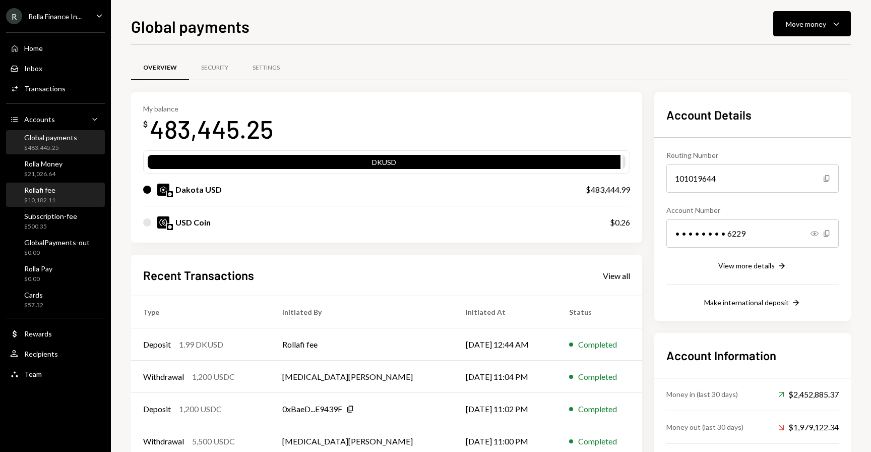
click at [37, 187] on div "Rollafi fee" at bounding box center [39, 190] width 31 height 9
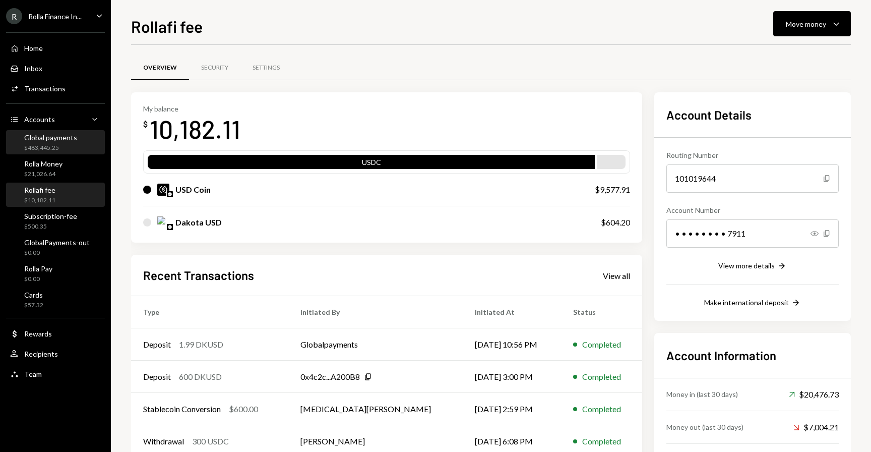
click at [56, 138] on div "Global payments" at bounding box center [50, 137] width 53 height 9
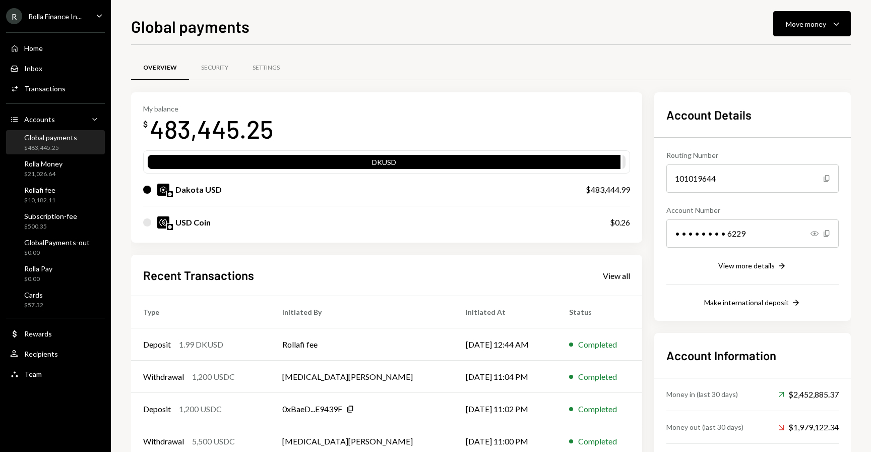
click at [73, 17] on div "Rolla Finance In..." at bounding box center [54, 16] width 53 height 9
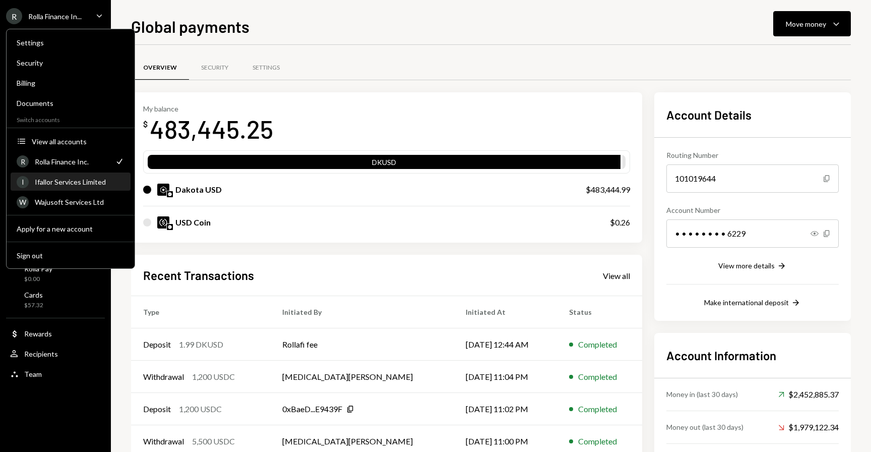
click at [70, 184] on div "Ifallor Services Limited" at bounding box center [80, 182] width 90 height 9
click at [74, 180] on div "Ifallor Services Limited" at bounding box center [80, 182] width 90 height 9
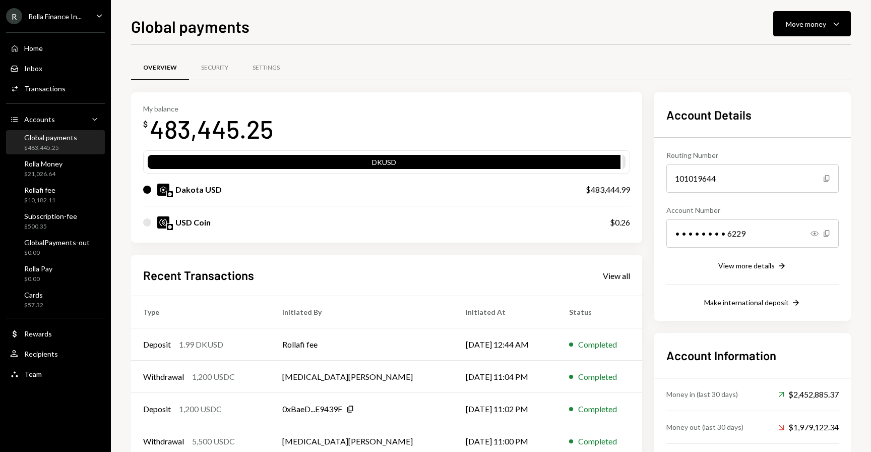
click at [80, 20] on div "R Rolla Finance In..." at bounding box center [44, 16] width 76 height 16
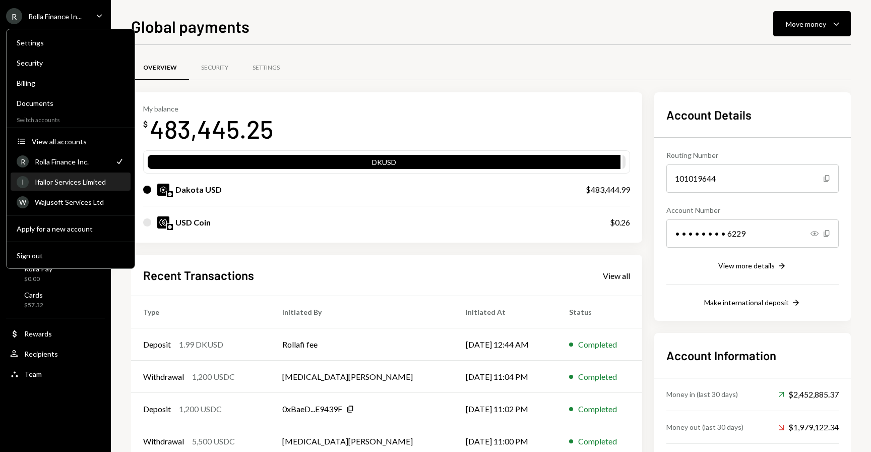
click at [64, 182] on div "Ifallor Services Limited" at bounding box center [80, 182] width 90 height 9
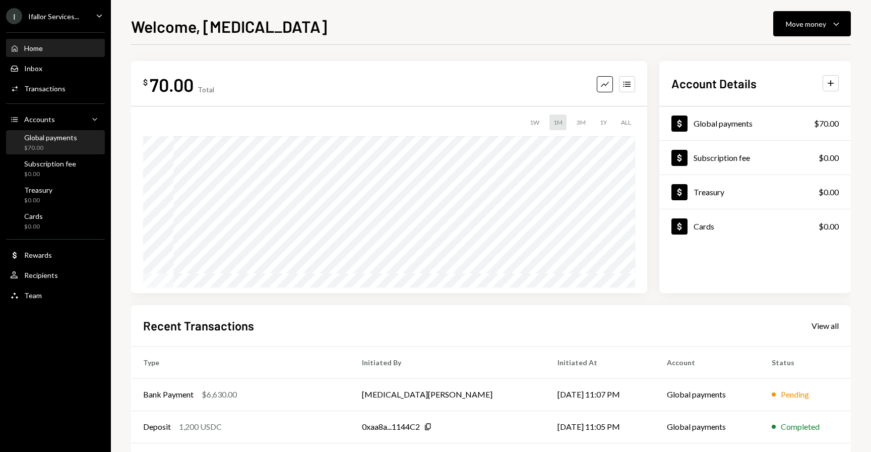
click at [52, 139] on div "Global payments" at bounding box center [50, 137] width 53 height 9
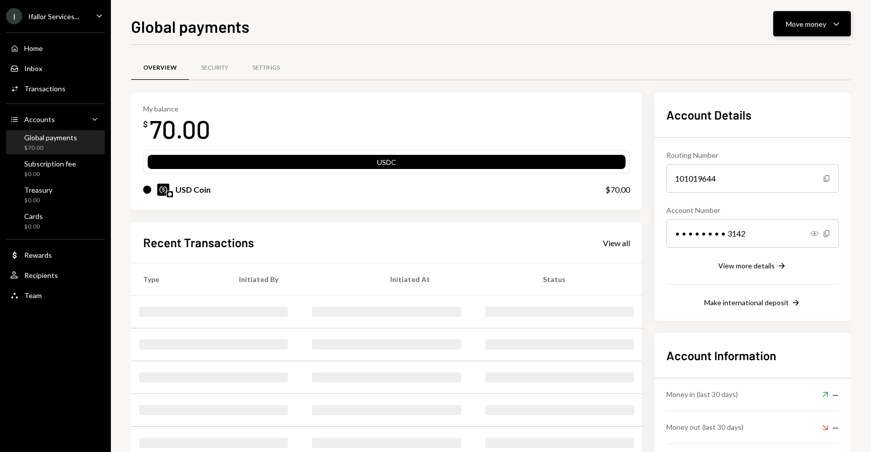
click at [805, 25] on div "Move money" at bounding box center [806, 24] width 40 height 11
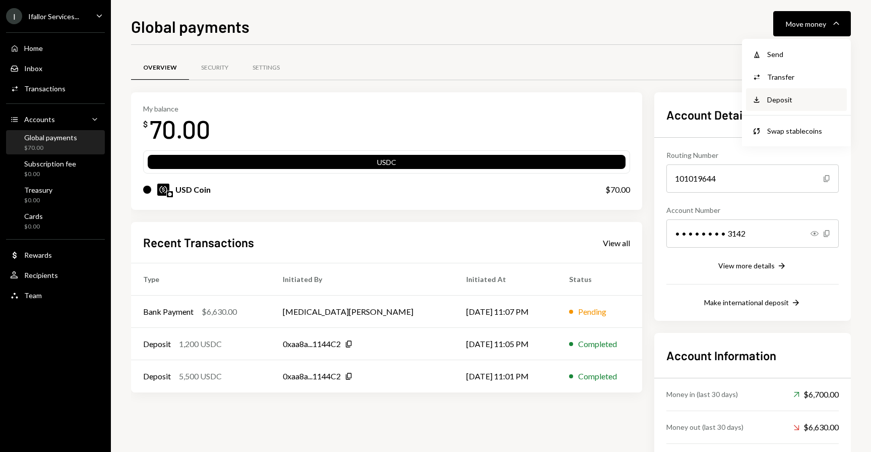
click at [786, 97] on div "Deposit" at bounding box center [805, 99] width 74 height 11
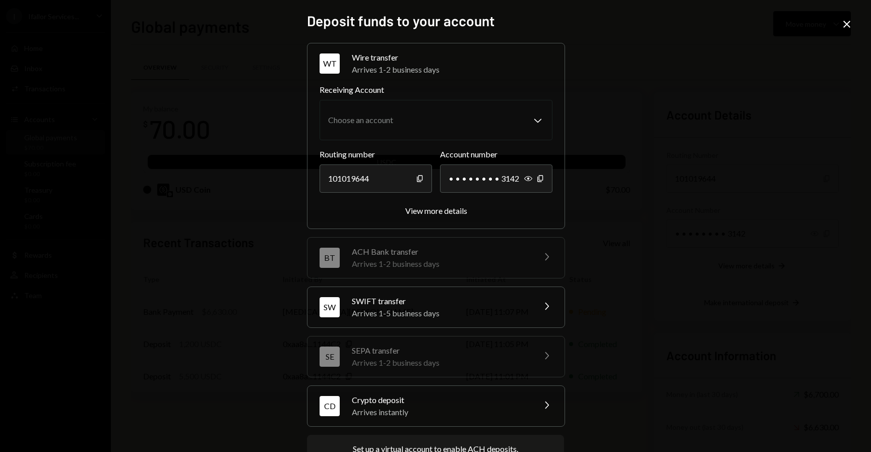
click at [381, 399] on div "Crypto deposit" at bounding box center [440, 400] width 177 height 12
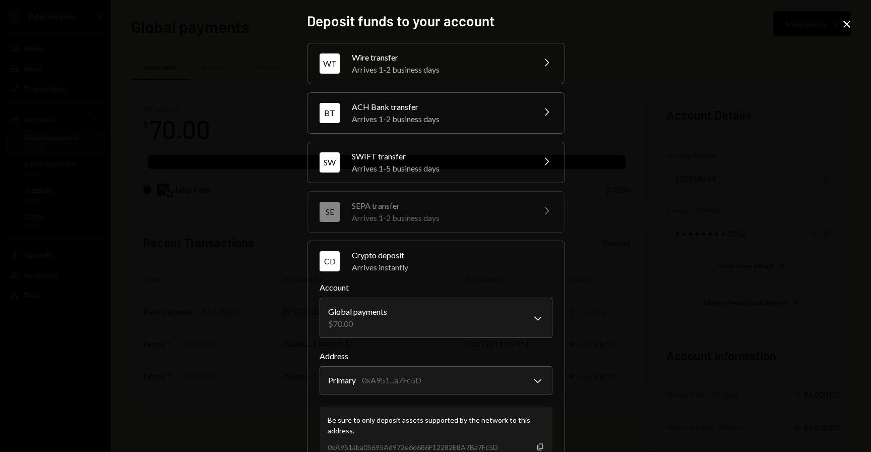
click at [540, 448] on icon "Copy" at bounding box center [541, 447] width 8 height 8
click at [846, 24] on icon at bounding box center [847, 24] width 7 height 7
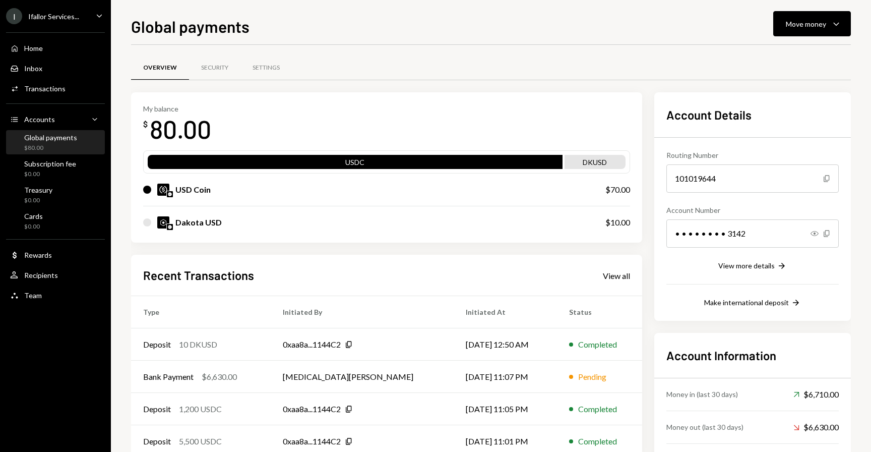
click at [84, 14] on div "I Ifallor Services... Caret Down" at bounding box center [55, 16] width 111 height 16
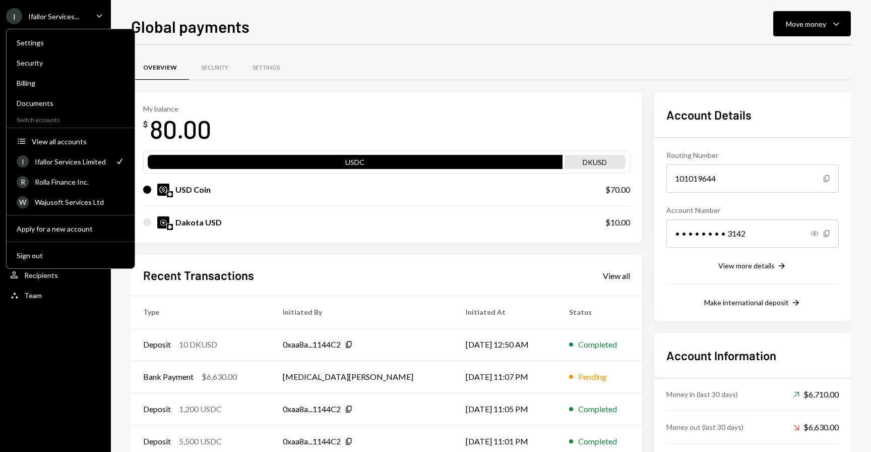
click at [192, 249] on div "My balance $ 80.00 USDC DKUSD USD Coin $70.00 Dakota USD $10.00 Recent Transact…" at bounding box center [386, 286] width 511 height 388
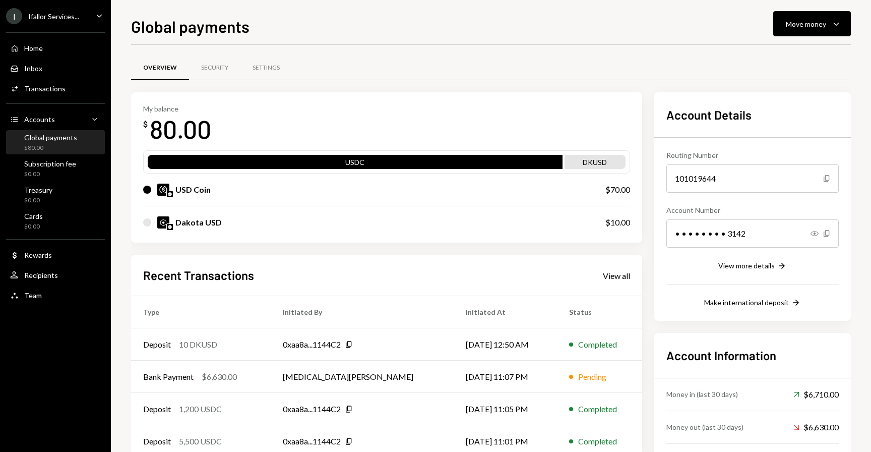
click at [89, 14] on div "I Ifallor Services... Caret Down" at bounding box center [55, 16] width 111 height 16
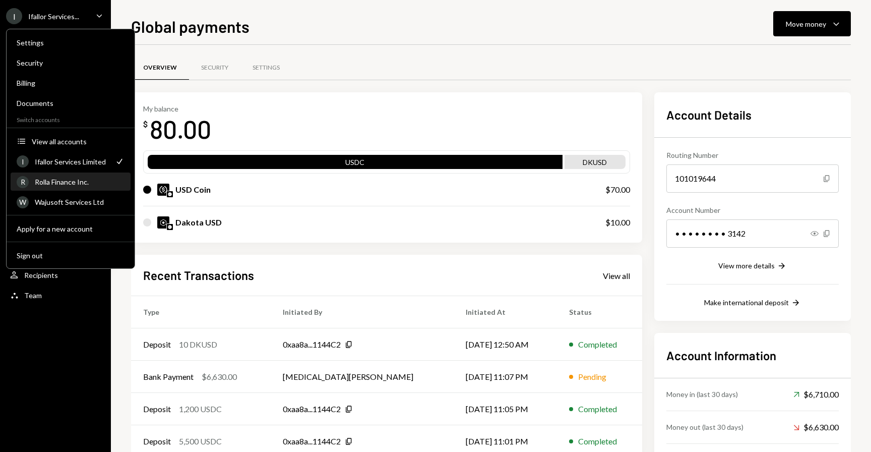
click at [70, 174] on div "R Rolla Finance Inc." at bounding box center [71, 181] width 108 height 17
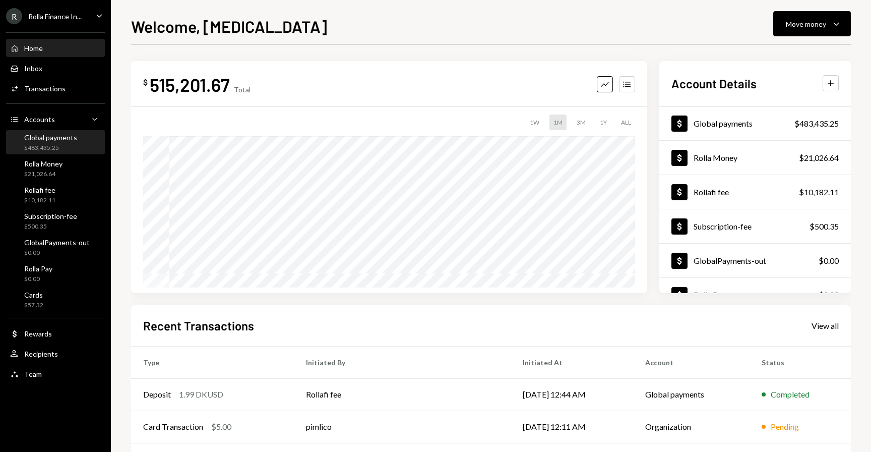
click at [32, 135] on div "Global payments" at bounding box center [50, 137] width 53 height 9
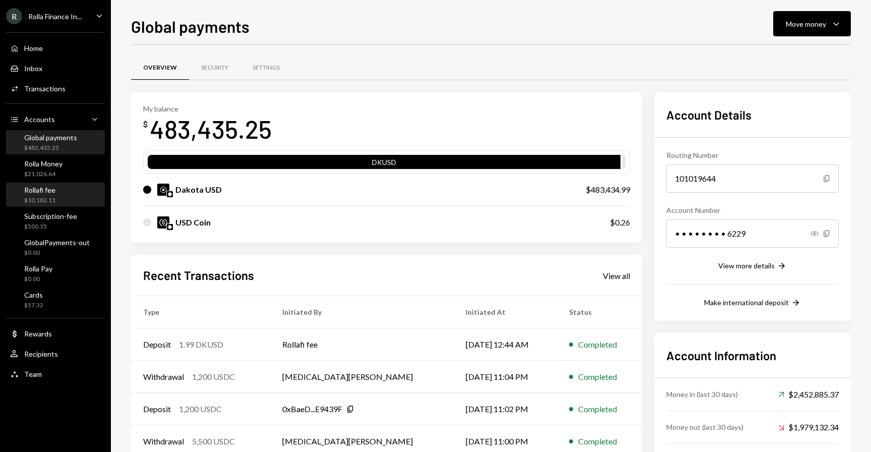
click at [44, 189] on div "Rollafi fee" at bounding box center [39, 190] width 31 height 9
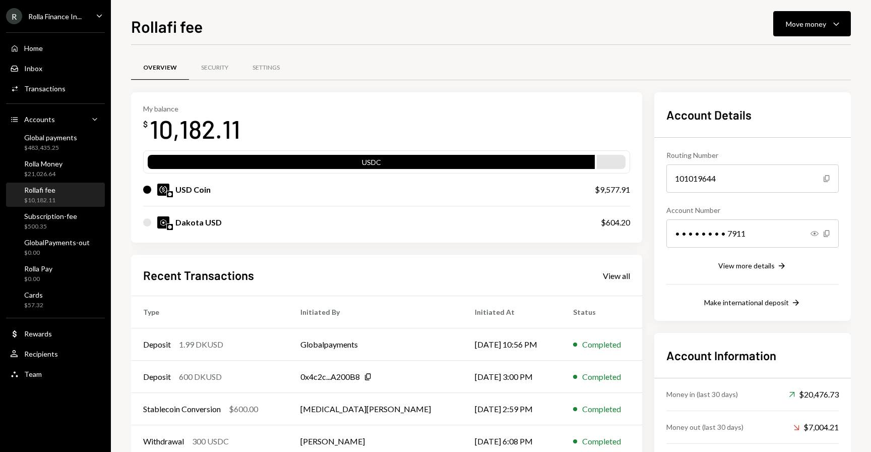
click at [123, 139] on div "Rollafi fee Move money Caret Down Overview Security Settings My balance $ 10,18…" at bounding box center [491, 226] width 761 height 452
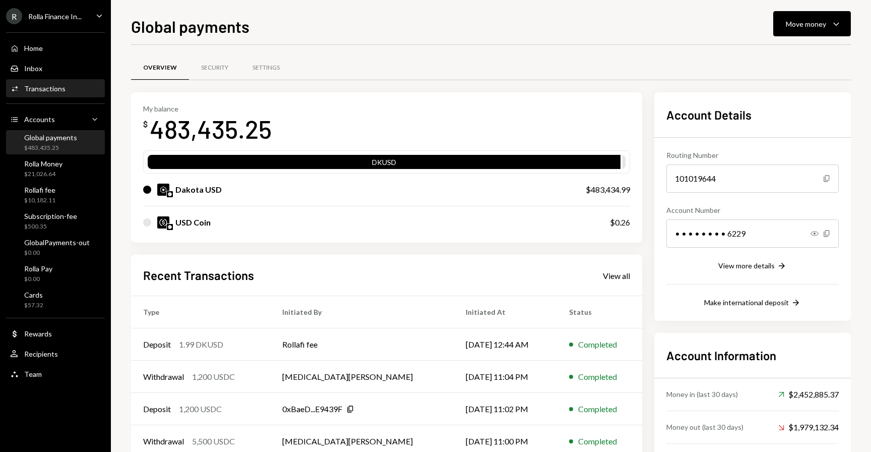
click at [31, 91] on div "Transactions" at bounding box center [44, 88] width 41 height 9
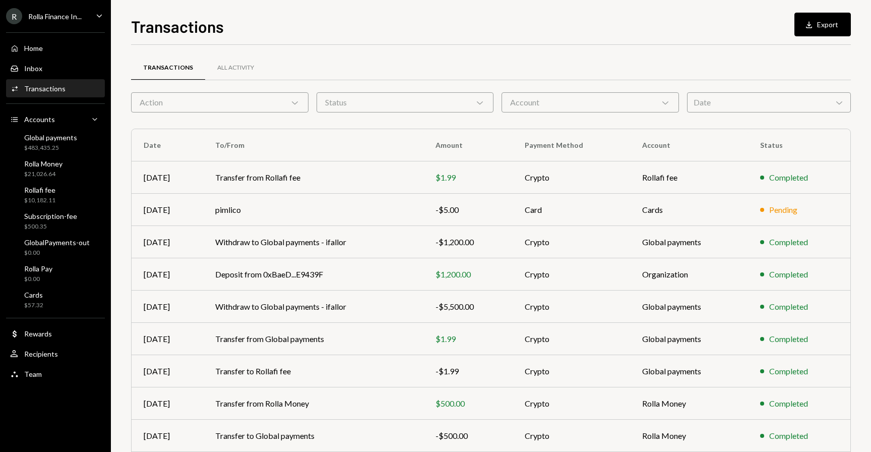
click at [84, 13] on div "R Rolla Finance In... Caret Down" at bounding box center [55, 16] width 111 height 16
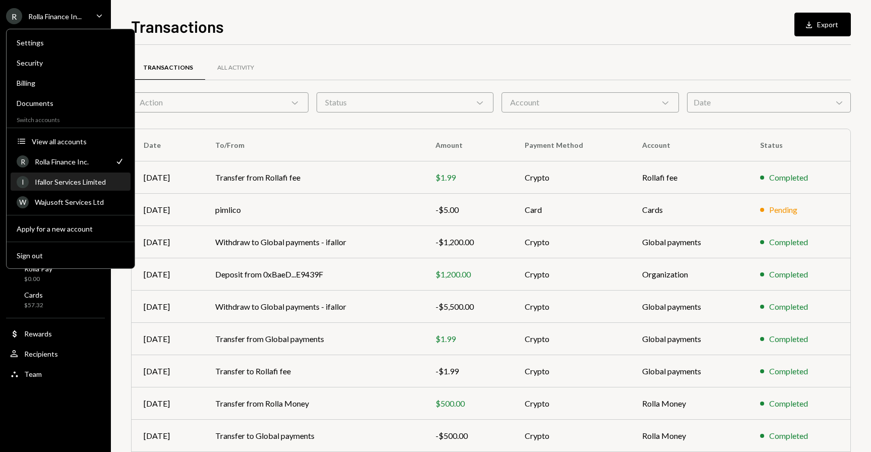
click at [71, 185] on div "Ifallor Services Limited" at bounding box center [80, 182] width 90 height 9
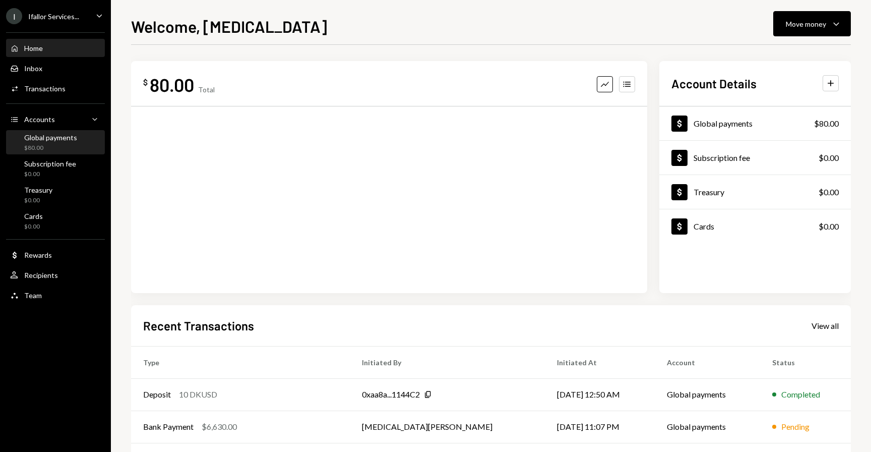
click at [33, 148] on div "$80.00" at bounding box center [50, 148] width 53 height 9
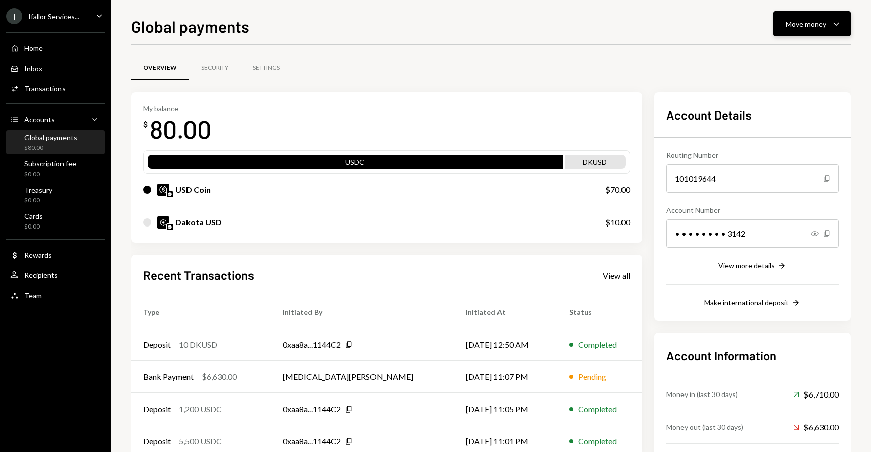
click at [808, 15] on button "Move money Caret Down" at bounding box center [813, 23] width 78 height 25
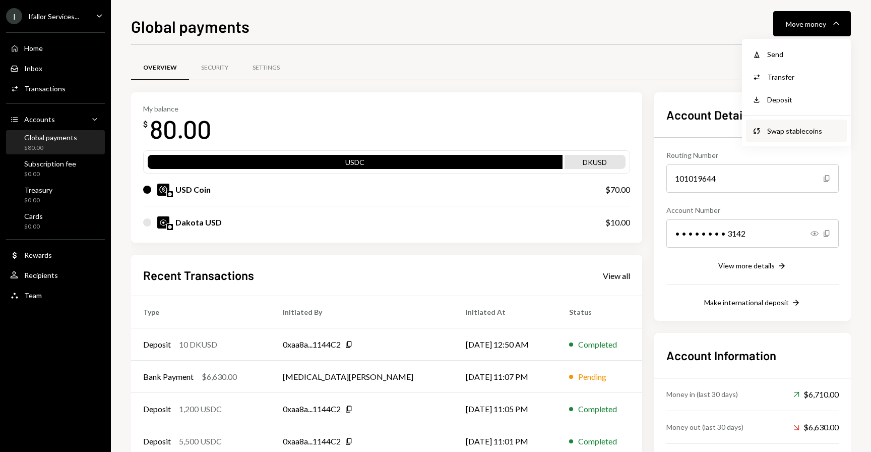
click at [790, 134] on div "Swap stablecoins" at bounding box center [805, 131] width 74 height 11
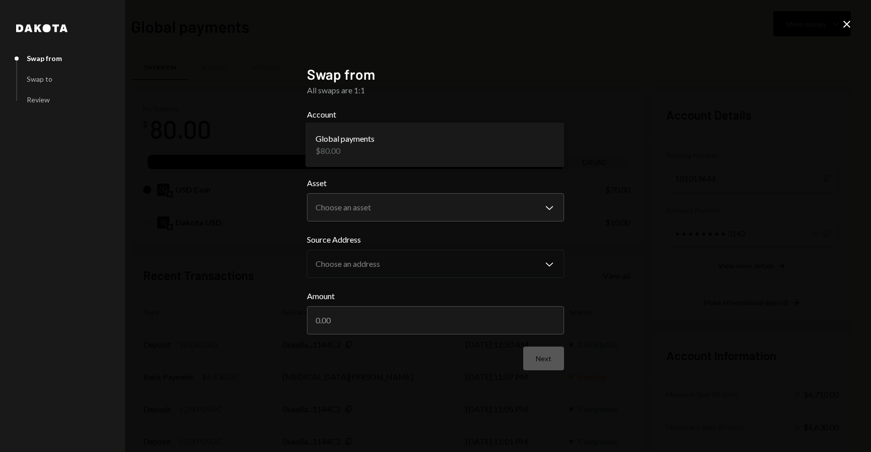
click at [437, 141] on body "I Ifallor Services... Caret Down Home Home Inbox Inbox Activities Transactions …" at bounding box center [435, 226] width 871 height 452
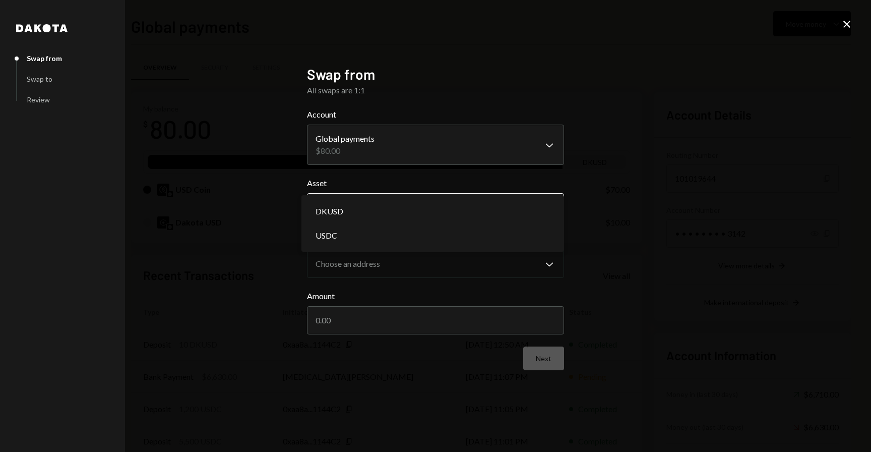
click at [436, 199] on body "I Ifallor Services... Caret Down Home Home Inbox Inbox Activities Transactions …" at bounding box center [435, 226] width 871 height 452
select select "*****"
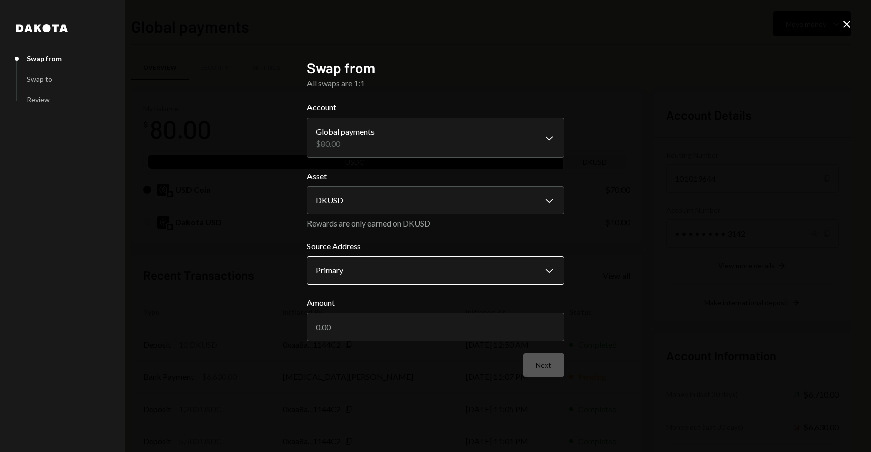
click at [433, 271] on body "I Ifallor Services... Caret Down Home Home Inbox Inbox Activities Transactions …" at bounding box center [435, 226] width 871 height 452
click at [524, 335] on input "Amount" at bounding box center [435, 327] width 257 height 28
type input "10"
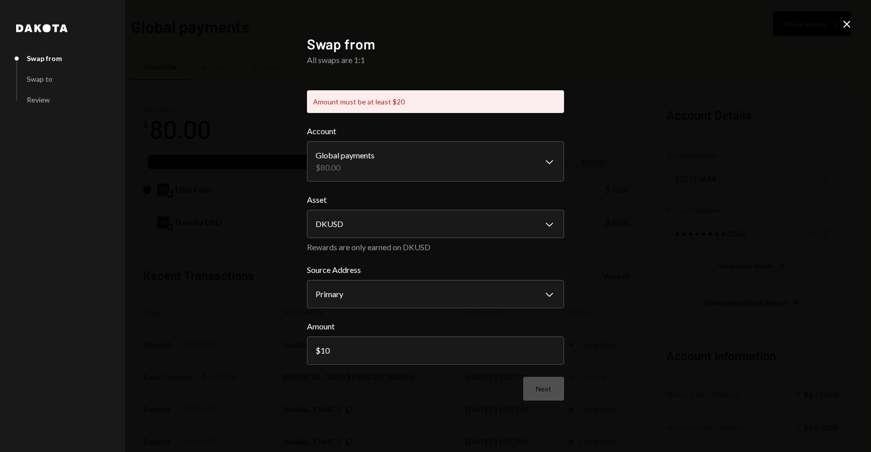
click at [545, 357] on form "**********" at bounding box center [435, 262] width 257 height 275
click at [851, 25] on icon "Close" at bounding box center [847, 24] width 12 height 12
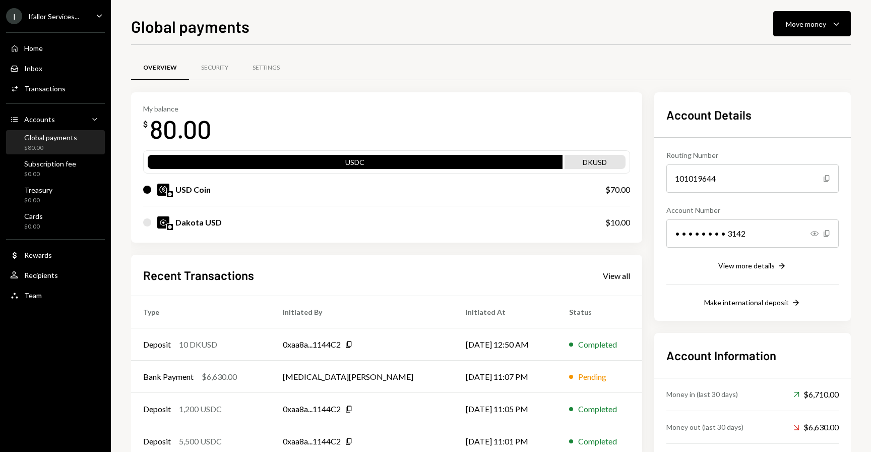
click at [88, 15] on div "I Ifallor Services... Caret Down" at bounding box center [55, 16] width 111 height 16
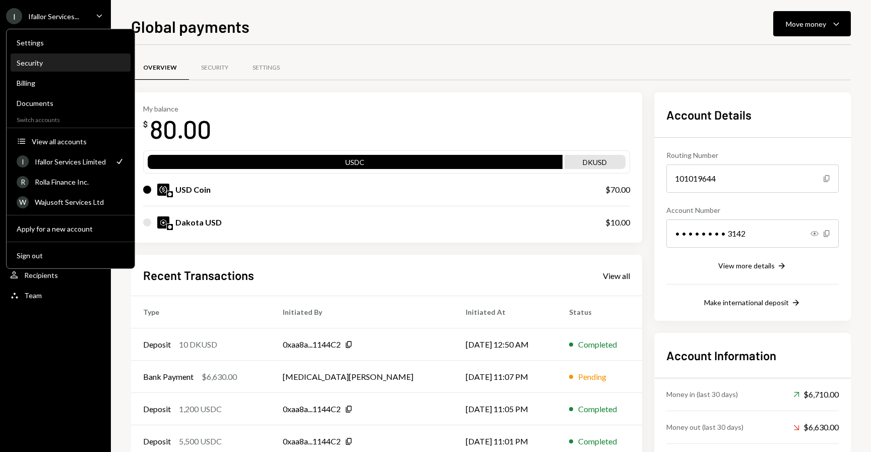
click at [50, 56] on div "Security" at bounding box center [71, 62] width 108 height 17
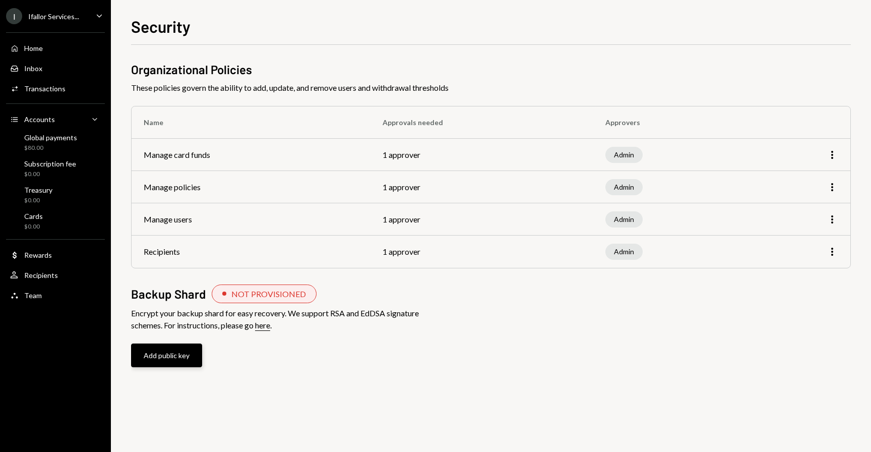
click at [180, 356] on button "Add public key" at bounding box center [166, 355] width 71 height 24
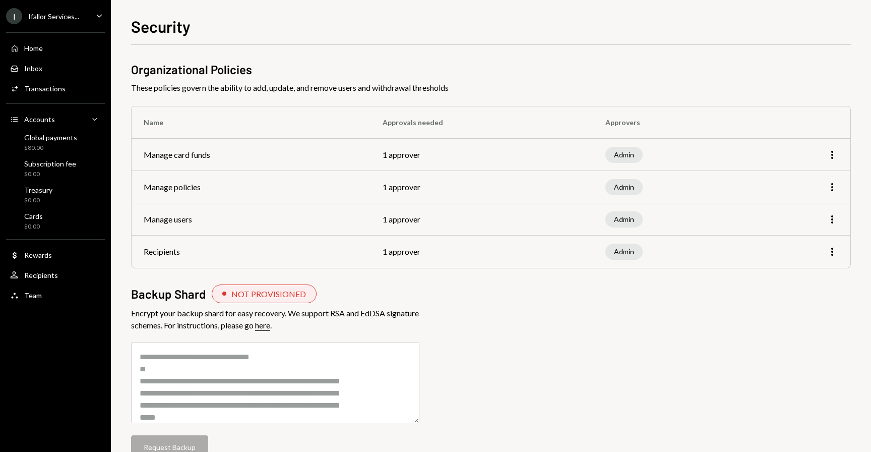
scroll to position [27, 0]
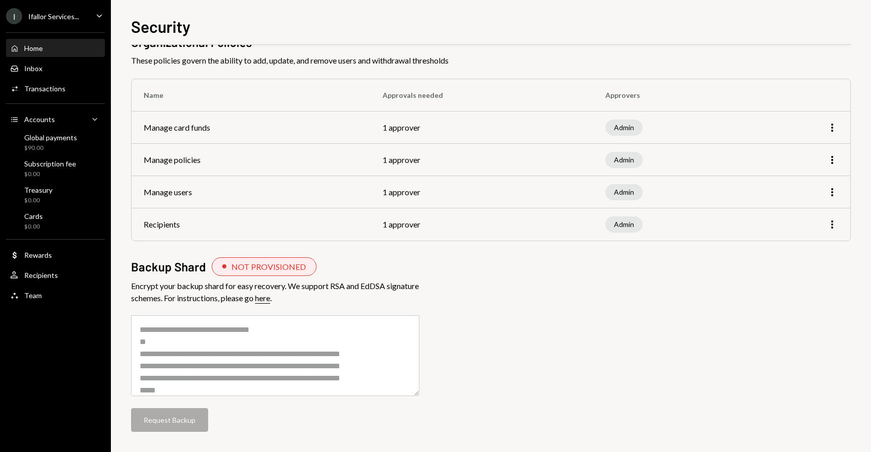
click at [56, 42] on div "Home Home" at bounding box center [55, 48] width 91 height 17
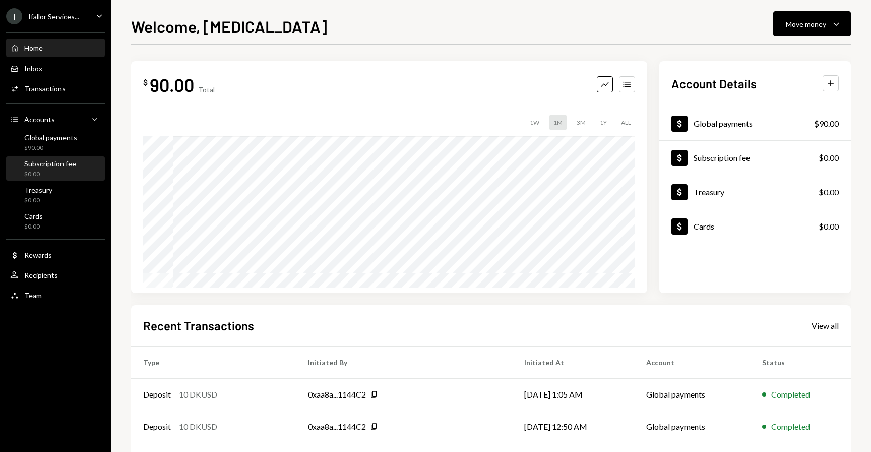
click at [68, 159] on div "Subscription fee" at bounding box center [50, 163] width 52 height 9
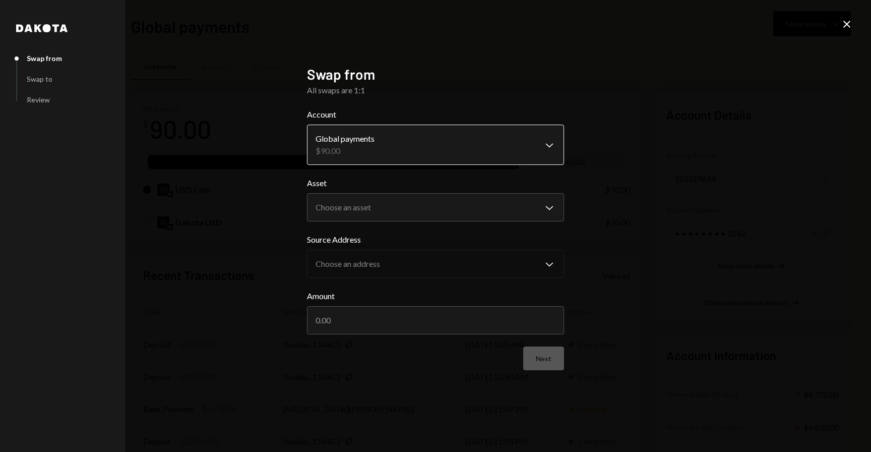
click at [454, 145] on body "I Ifallor Services... Caret Down Home Home Inbox Inbox Activities Transactions …" at bounding box center [435, 226] width 871 height 452
click at [444, 195] on body "I Ifallor Services... Caret Down Home Home Inbox Inbox Activities Transactions …" at bounding box center [435, 226] width 871 height 452
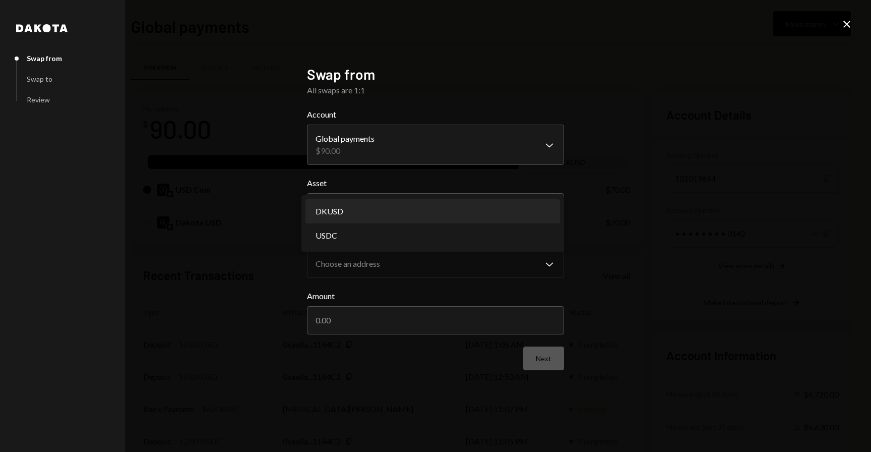
select select "*****"
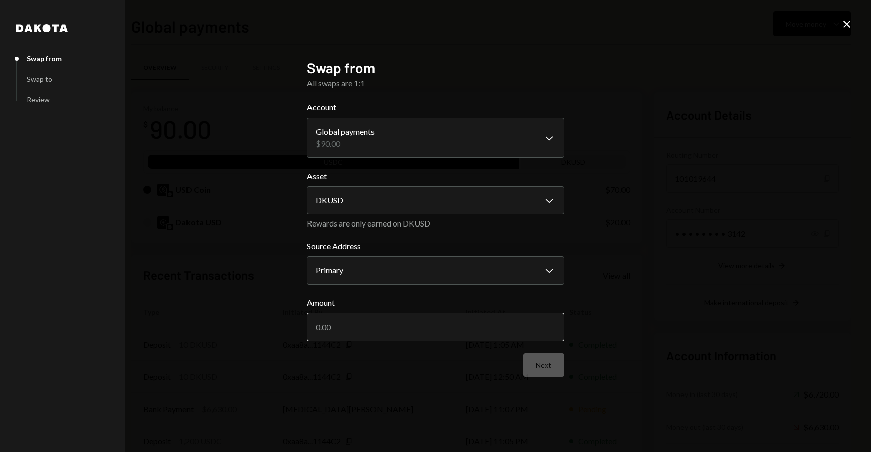
click at [429, 315] on input "Amount" at bounding box center [435, 327] width 257 height 28
type input "20"
click at [551, 367] on button "Next" at bounding box center [543, 365] width 41 height 24
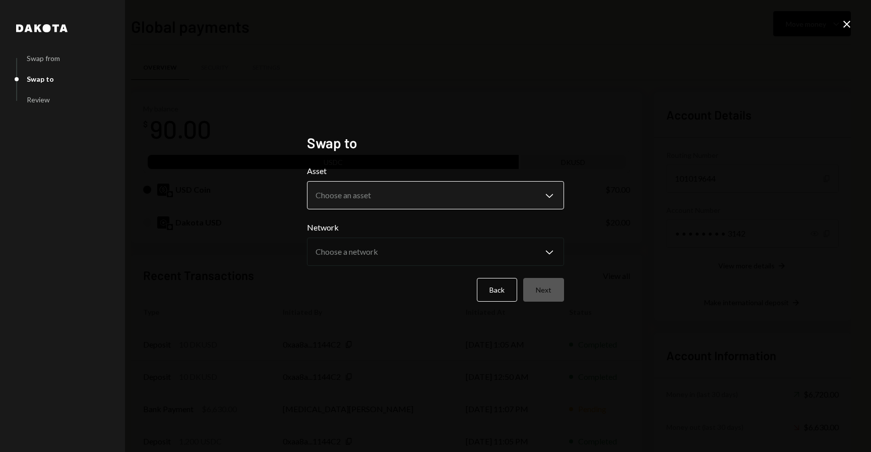
click at [528, 204] on body "I Ifallor Services... Caret Down Home Home Inbox Inbox Activities Transactions …" at bounding box center [435, 226] width 871 height 452
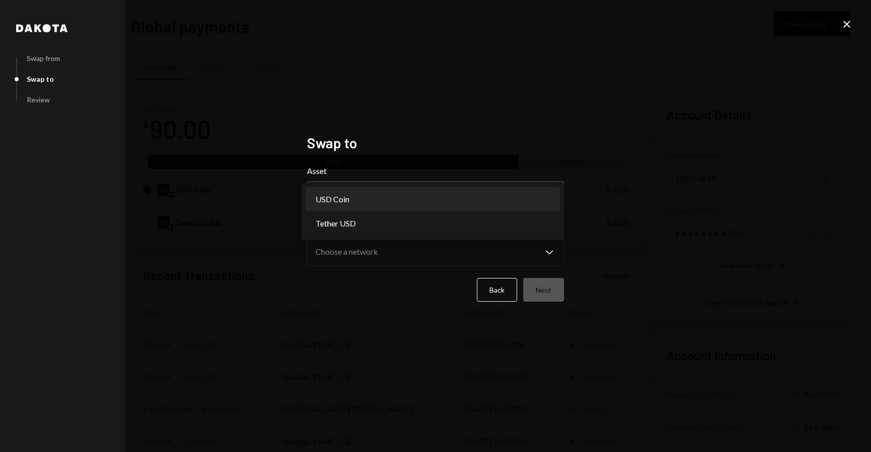
select select "****"
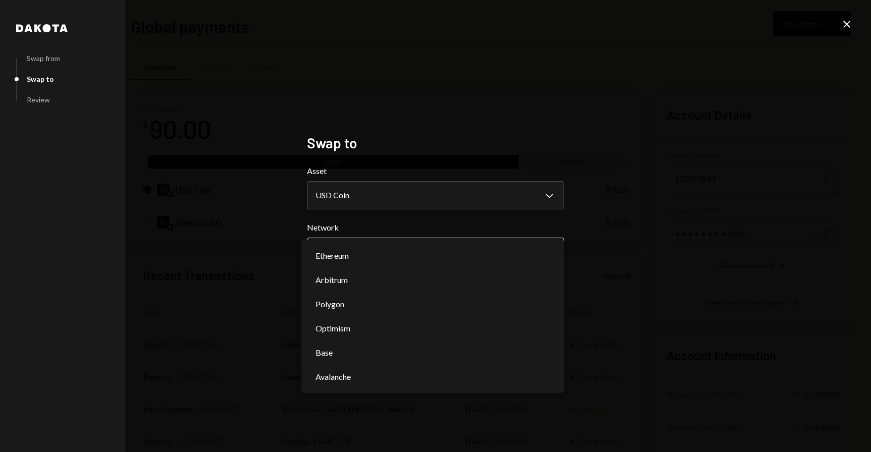
click at [520, 252] on body "I Ifallor Services... Caret Down Home Home Inbox Inbox Activities Transactions …" at bounding box center [435, 226] width 871 height 452
select select "**********"
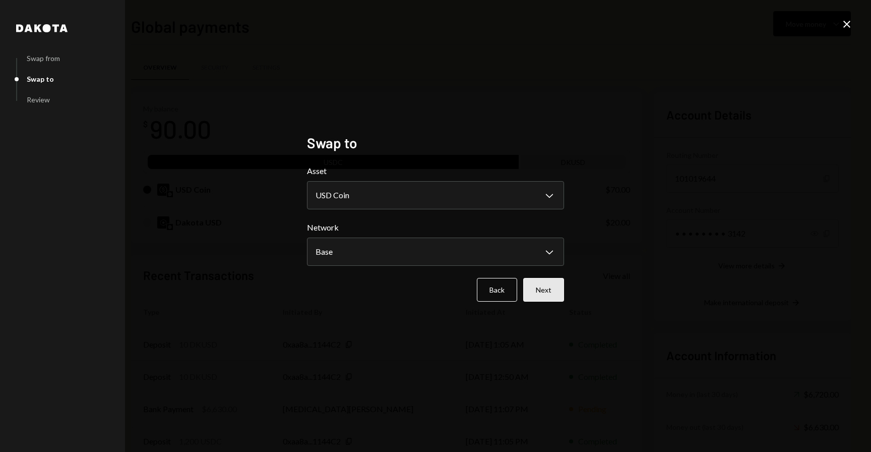
click at [555, 278] on button "Next" at bounding box center [543, 290] width 41 height 24
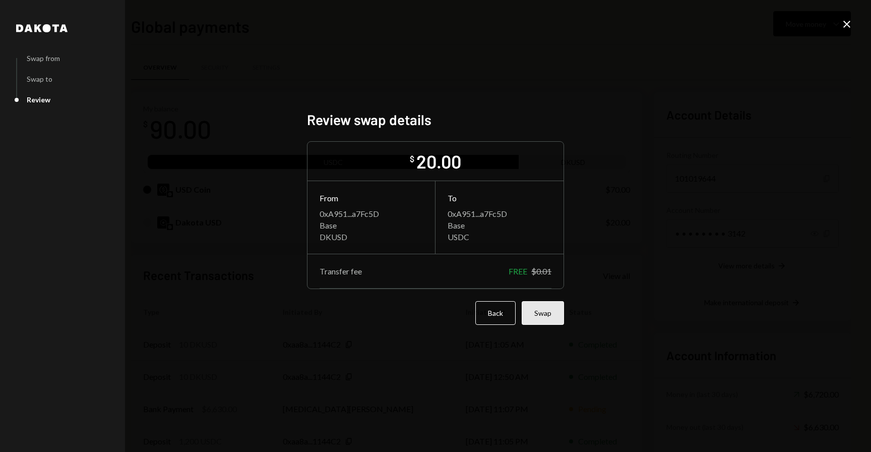
click at [552, 303] on button "Swap" at bounding box center [543, 313] width 42 height 24
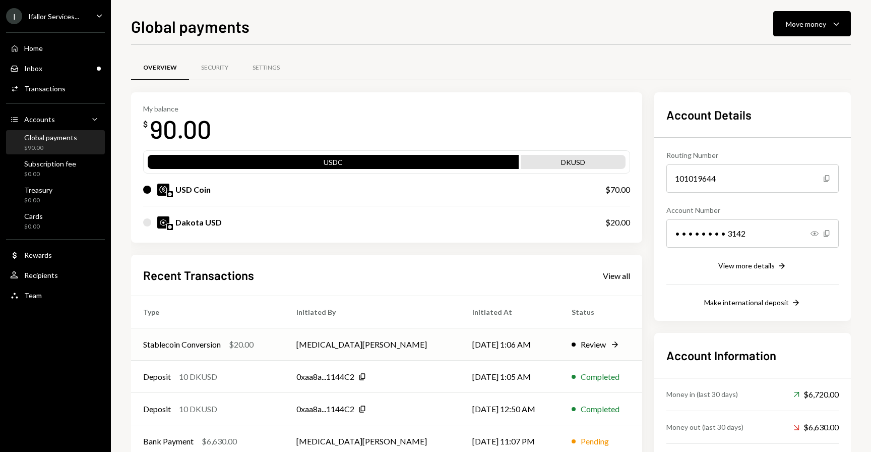
click at [272, 348] on div "Stablecoin Conversion $20.00" at bounding box center [207, 344] width 129 height 12
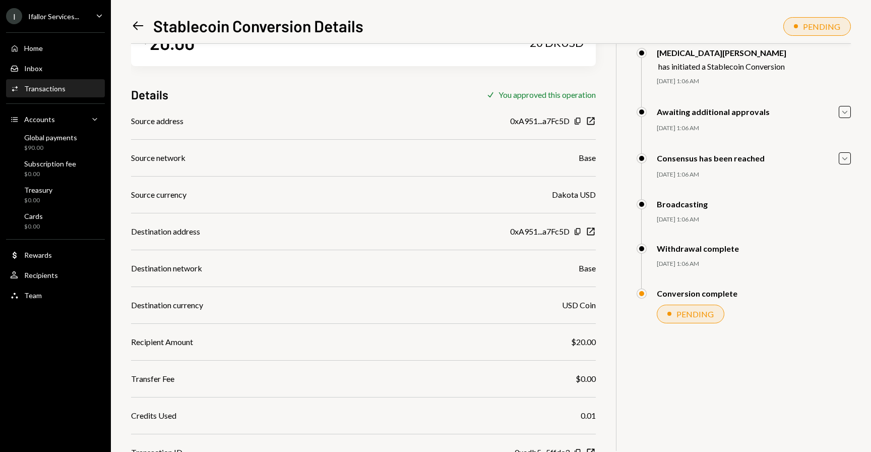
scroll to position [51, 0]
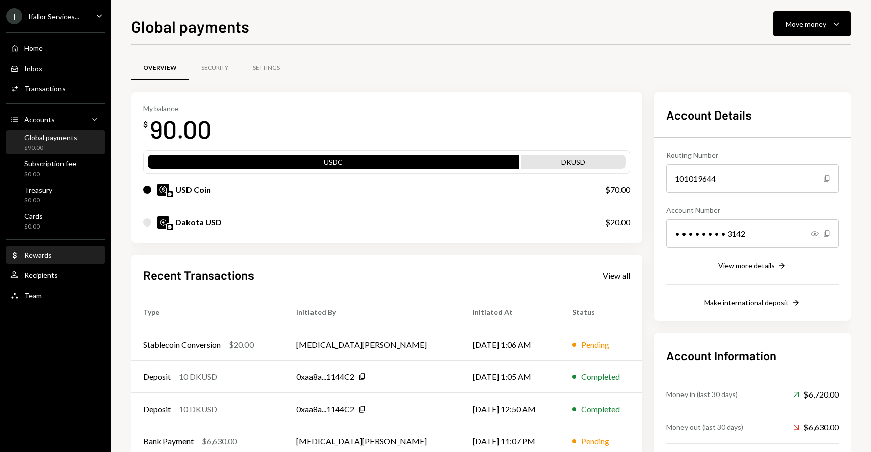
click at [52, 254] on div "Dollar Rewards" at bounding box center [55, 255] width 91 height 9
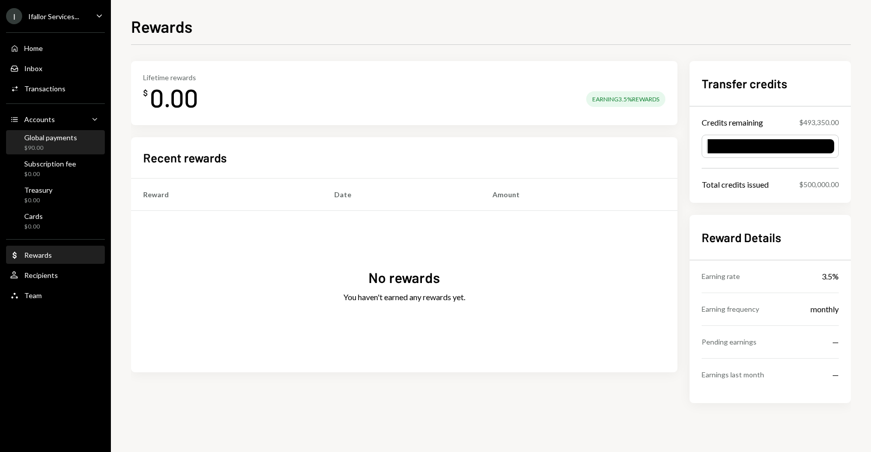
click at [61, 141] on div "Global payments" at bounding box center [50, 137] width 53 height 9
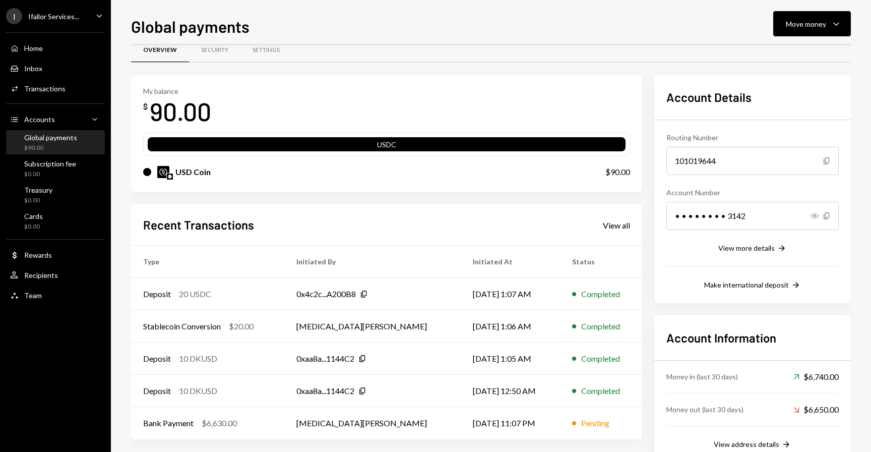
scroll to position [23, 0]
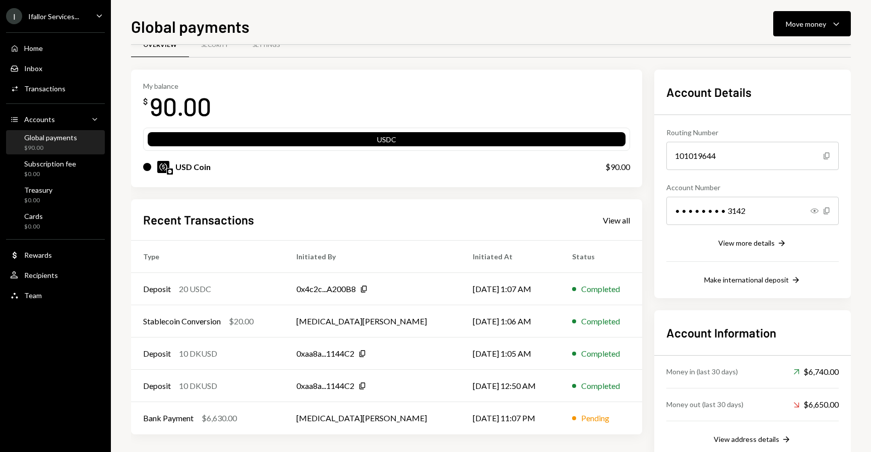
click at [98, 16] on icon "Main" at bounding box center [99, 15] width 5 height 3
click at [143, 11] on div "Global payments Move money Caret Down Overview Security Settings My balance $ 9…" at bounding box center [491, 226] width 761 height 452
click at [279, 411] on td "Bank Payment $6,630.00" at bounding box center [207, 418] width 153 height 32
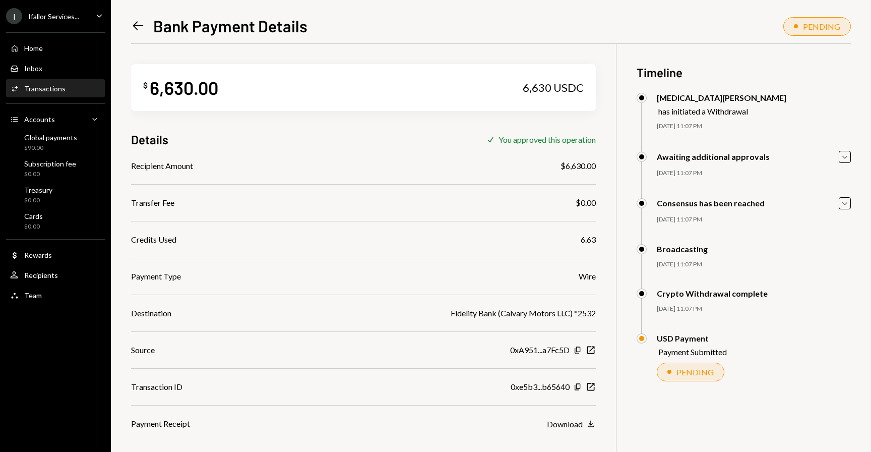
click at [683, 357] on div "USD Payment Payment Submitted PENDING Tobi Oduah Approved Otoloye Oyeniran Awai…" at bounding box center [744, 367] width 214 height 68
click at [135, 27] on icon "Left Arrow" at bounding box center [138, 26] width 14 height 14
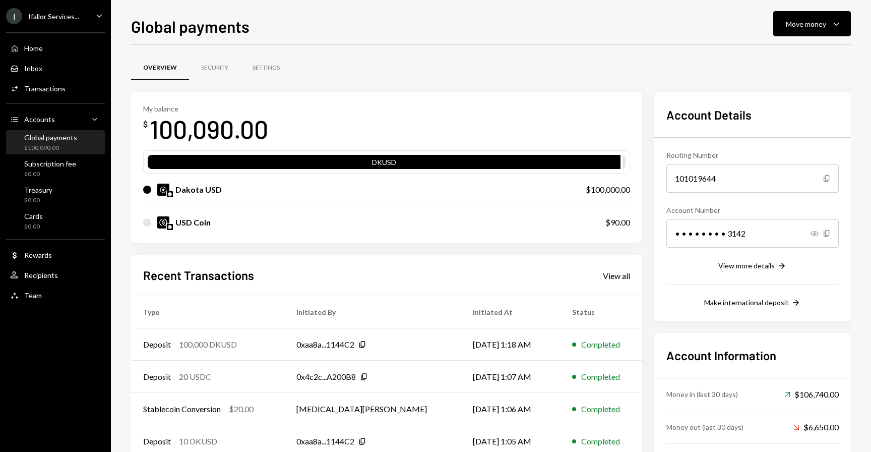
click at [82, 16] on div "I Ifallor Services... Caret Down" at bounding box center [55, 16] width 111 height 16
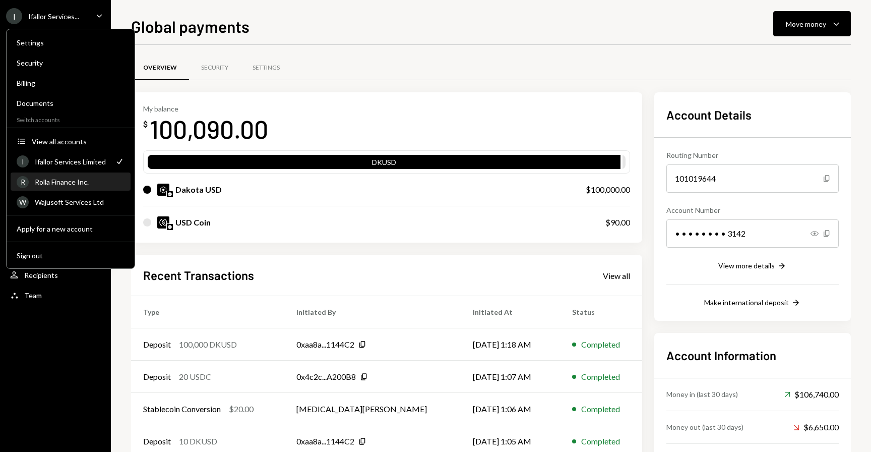
click at [67, 185] on div "Rolla Finance Inc." at bounding box center [80, 182] width 90 height 9
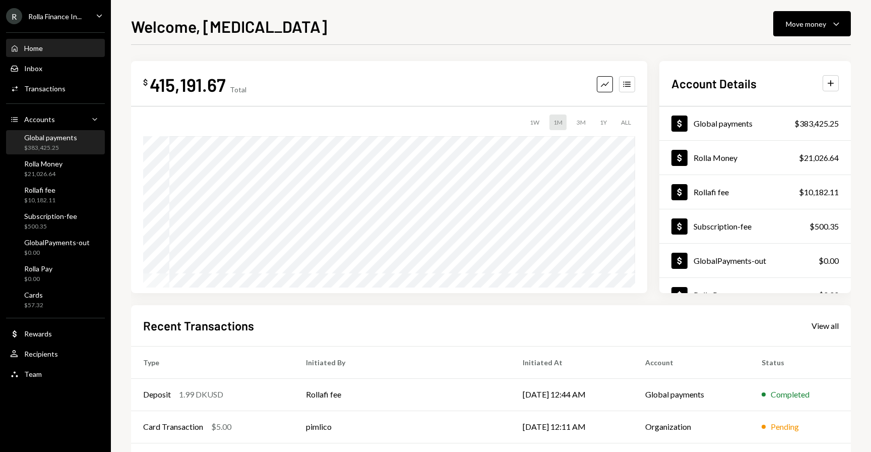
click at [57, 146] on div "$383,425.25" at bounding box center [50, 148] width 53 height 9
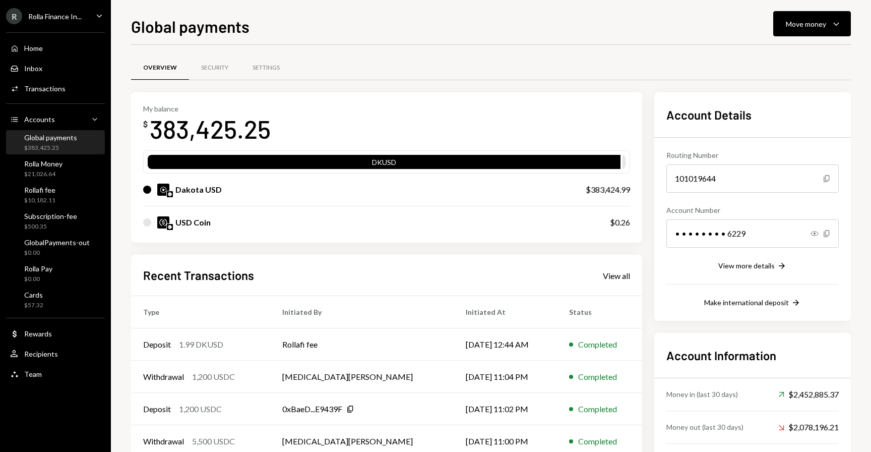
click at [330, 282] on div "Recent Transactions View all" at bounding box center [386, 275] width 487 height 17
click at [93, 23] on div "R Rolla Finance In... Caret Down" at bounding box center [55, 16] width 111 height 16
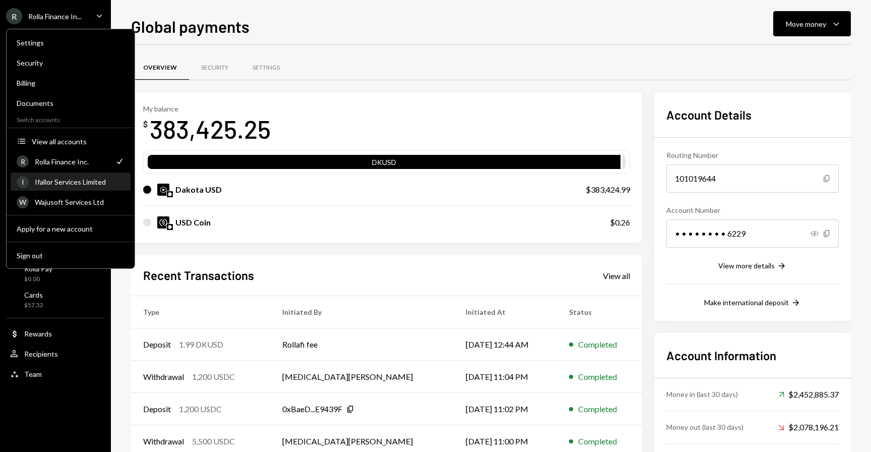
click at [95, 178] on div "Ifallor Services Limited" at bounding box center [80, 182] width 90 height 9
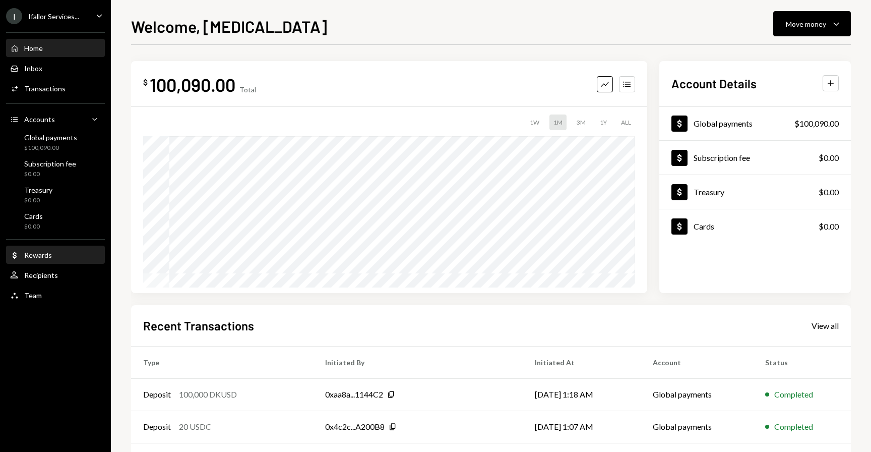
click at [43, 253] on div "Rewards" at bounding box center [38, 255] width 28 height 9
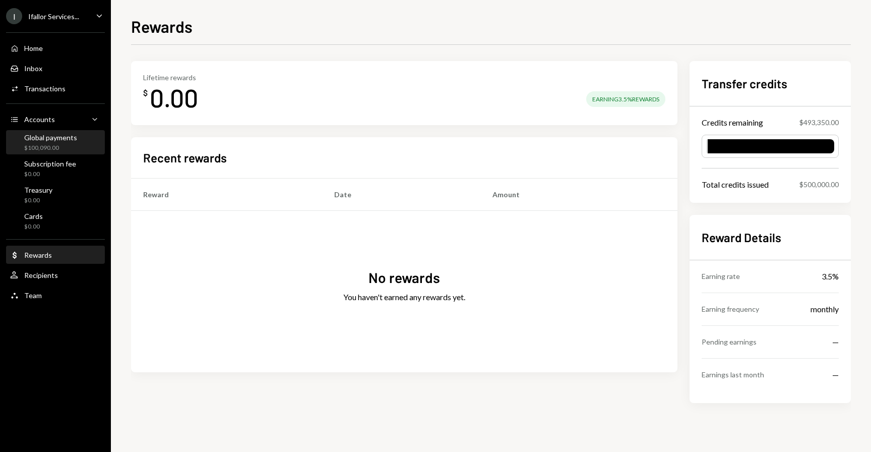
click at [41, 136] on div "Global payments" at bounding box center [50, 137] width 53 height 9
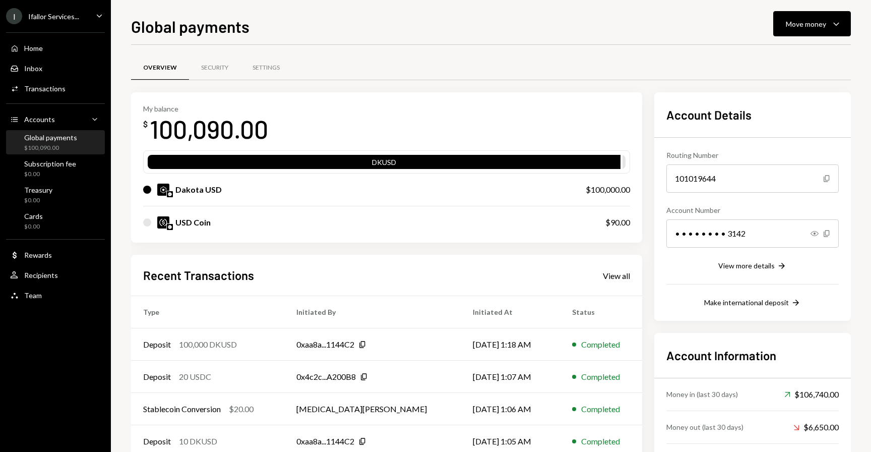
click at [94, 14] on icon "Caret Down" at bounding box center [99, 15] width 11 height 11
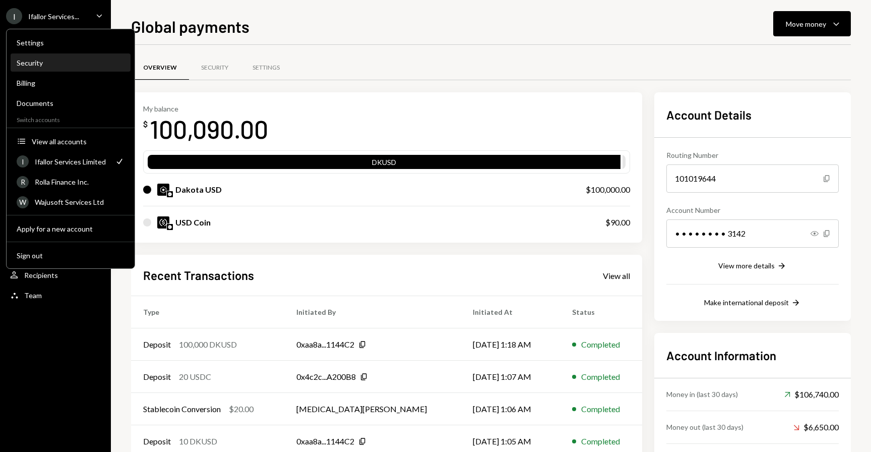
click at [61, 67] on div "Security" at bounding box center [71, 62] width 108 height 17
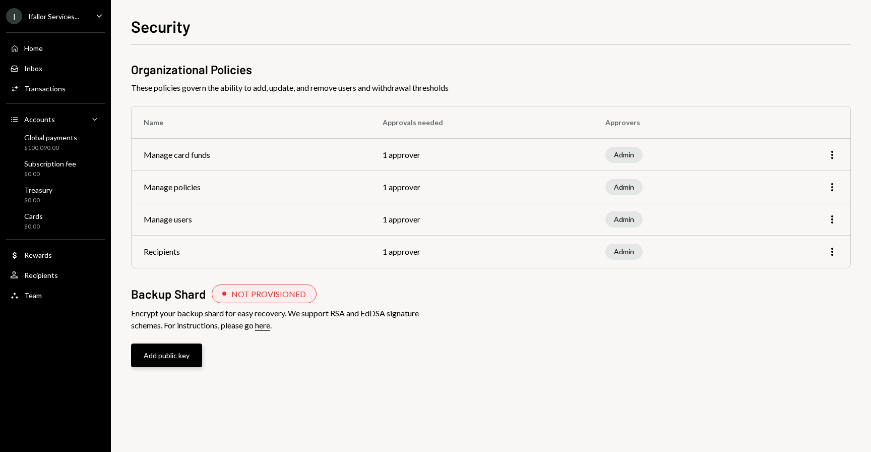
click at [165, 360] on button "Add public key" at bounding box center [166, 355] width 71 height 24
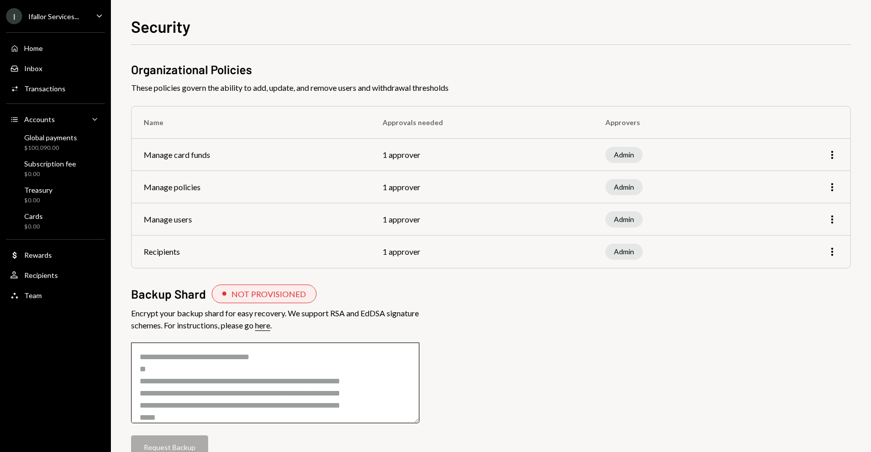
click at [170, 382] on textarea at bounding box center [275, 382] width 288 height 81
paste textarea "**********"
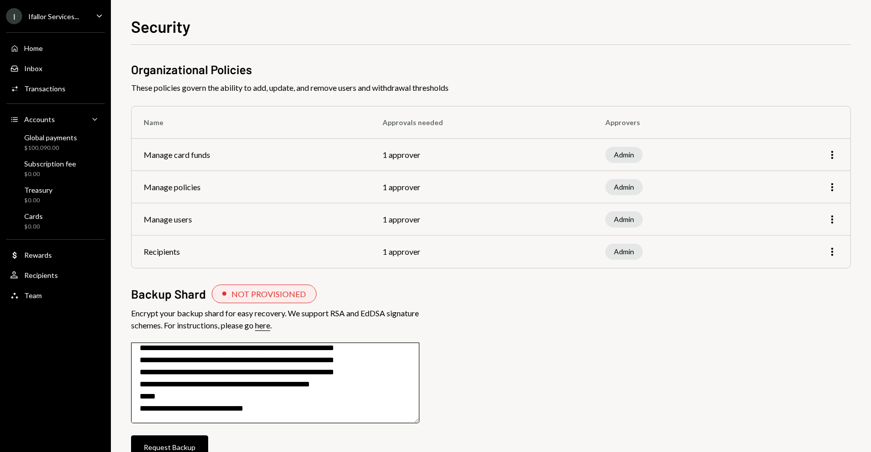
scroll to position [1123, 0]
type textarea "**********"
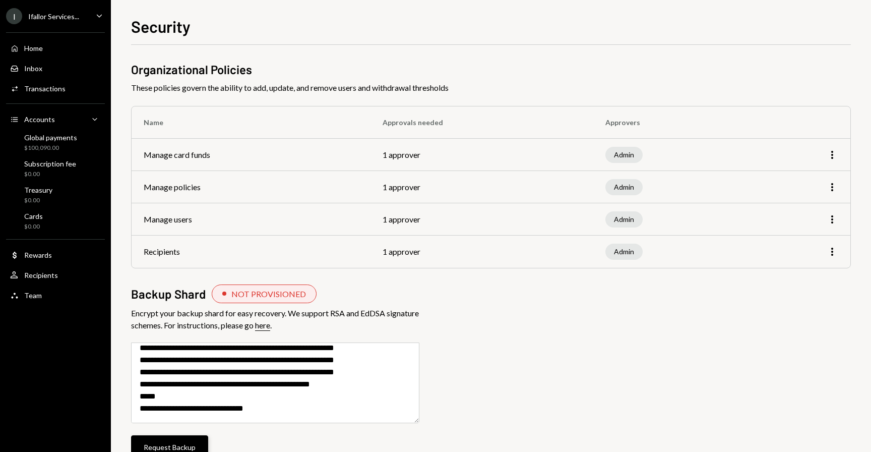
click at [174, 441] on button "Request Backup" at bounding box center [169, 447] width 77 height 24
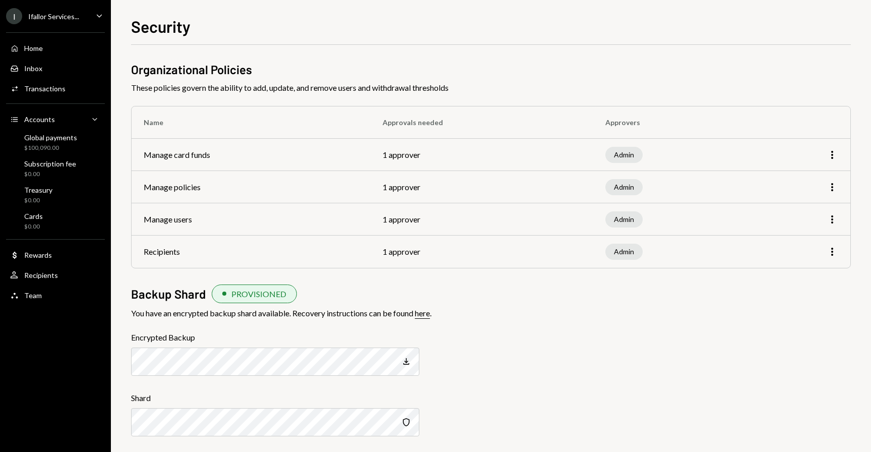
click at [429, 315] on link "here" at bounding box center [422, 313] width 15 height 11
click at [407, 364] on icon "button" at bounding box center [406, 361] width 6 height 7
click at [407, 361] on icon "Copy" at bounding box center [406, 362] width 10 height 10
click at [405, 424] on icon "Security" at bounding box center [406, 422] width 10 height 10
click at [407, 425] on icon "Copy" at bounding box center [406, 422] width 10 height 10
